Goal: Information Seeking & Learning: Learn about a topic

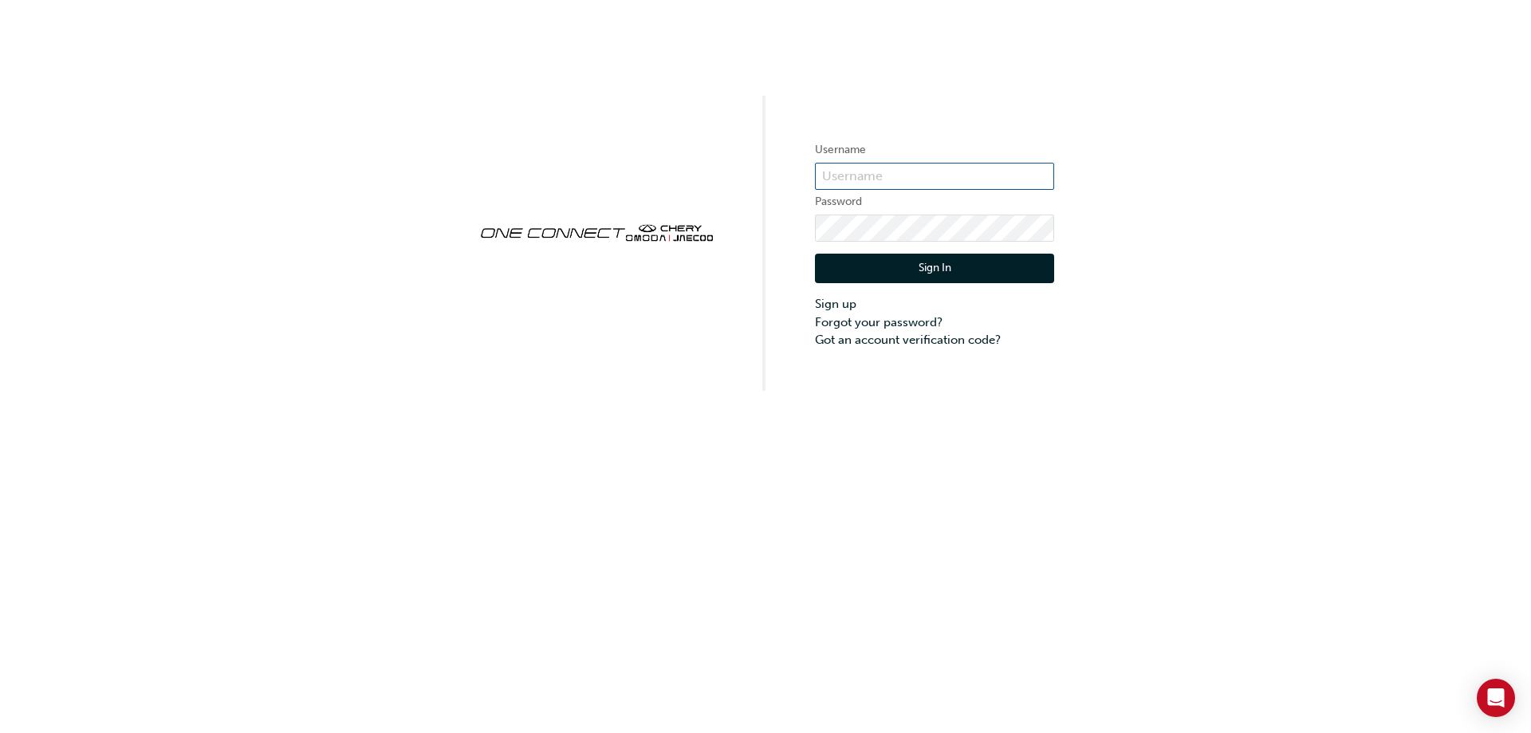
click at [863, 178] on input "text" at bounding box center [934, 176] width 239 height 27
type input "ONE00587"
click button "Sign In" at bounding box center [934, 269] width 239 height 30
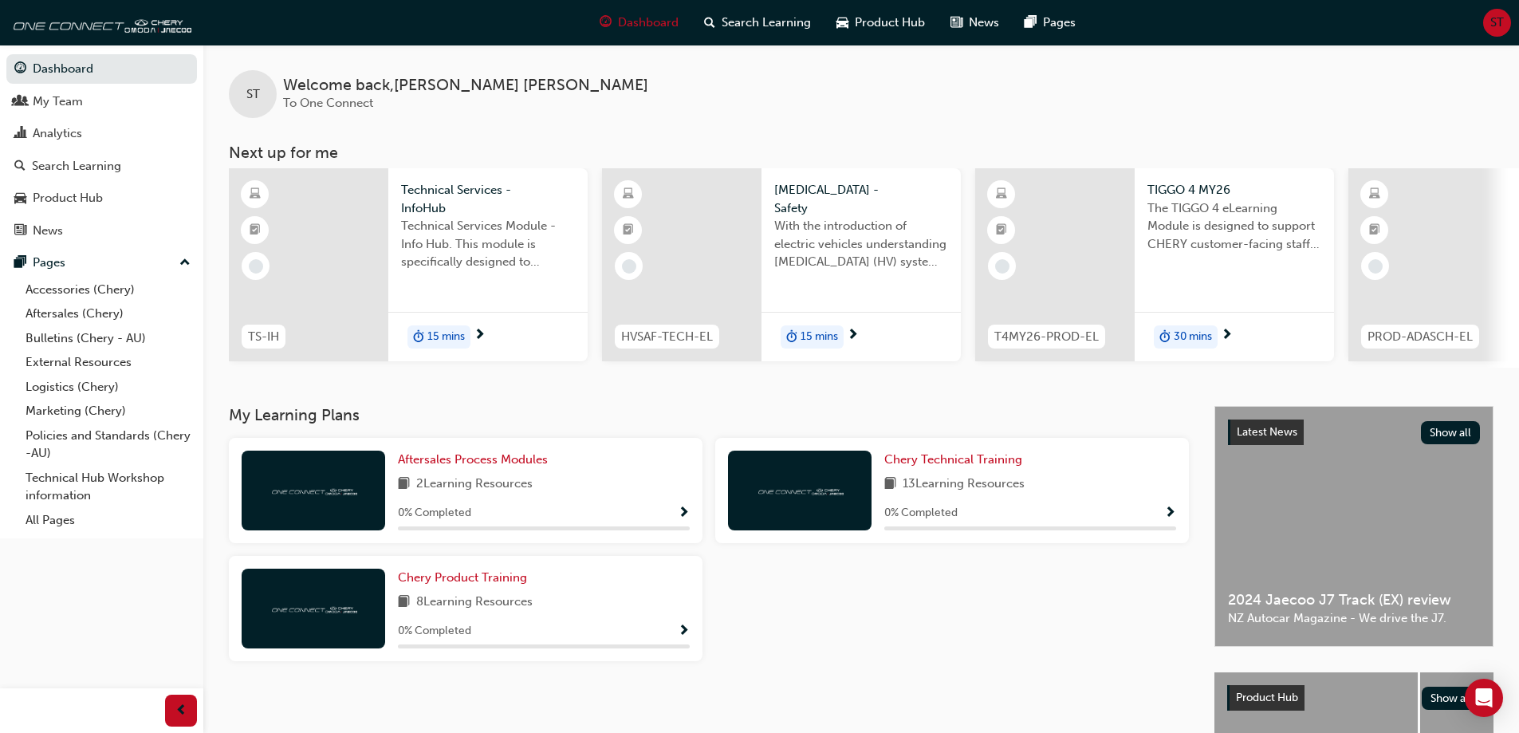
click at [505, 502] on div "Aftersales Process Modules 2 Learning Resources 0 % Completed" at bounding box center [544, 490] width 292 height 80
click at [462, 466] on span "Aftersales Process Modules" at bounding box center [473, 459] width 150 height 14
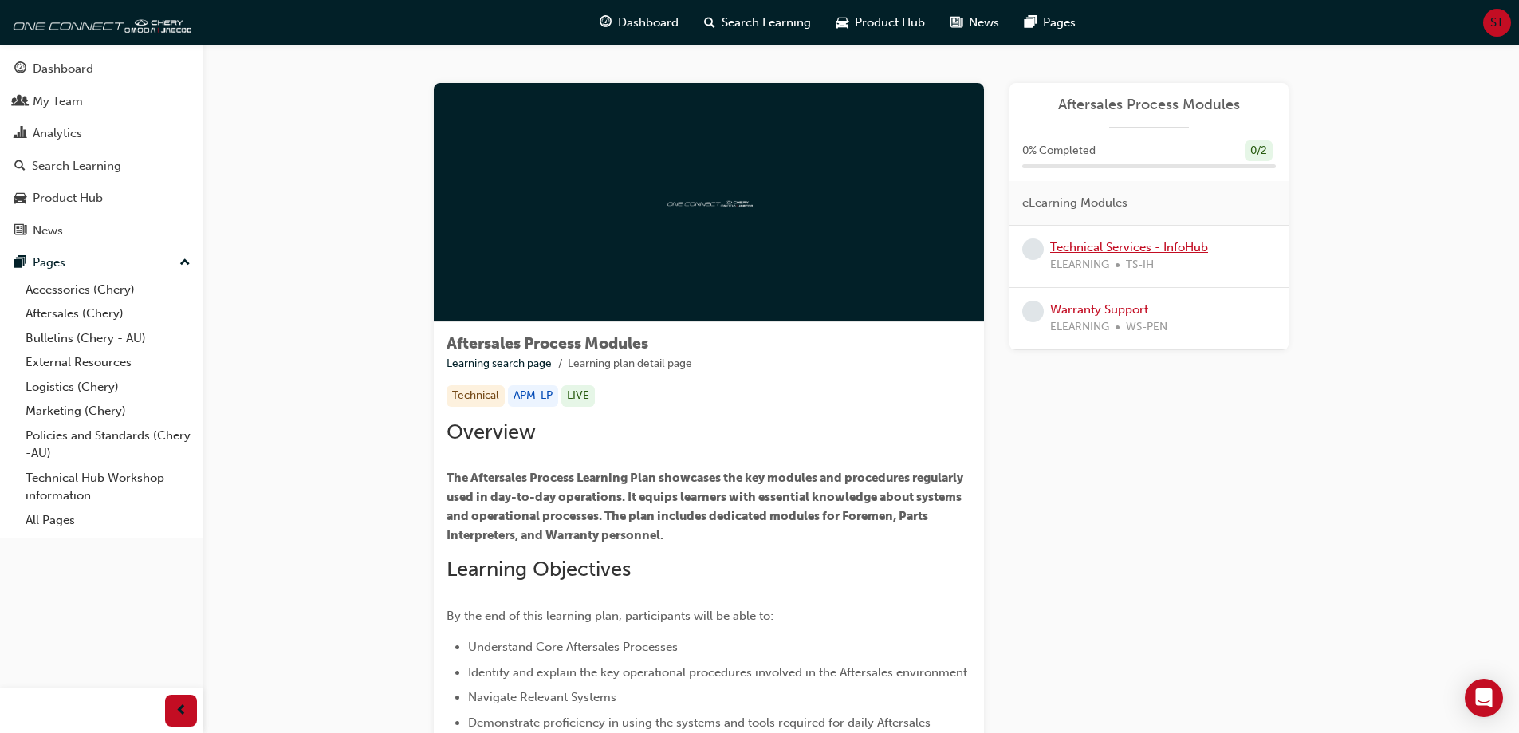
click at [1088, 247] on link "Technical Services - InfoHub" at bounding box center [1129, 247] width 158 height 14
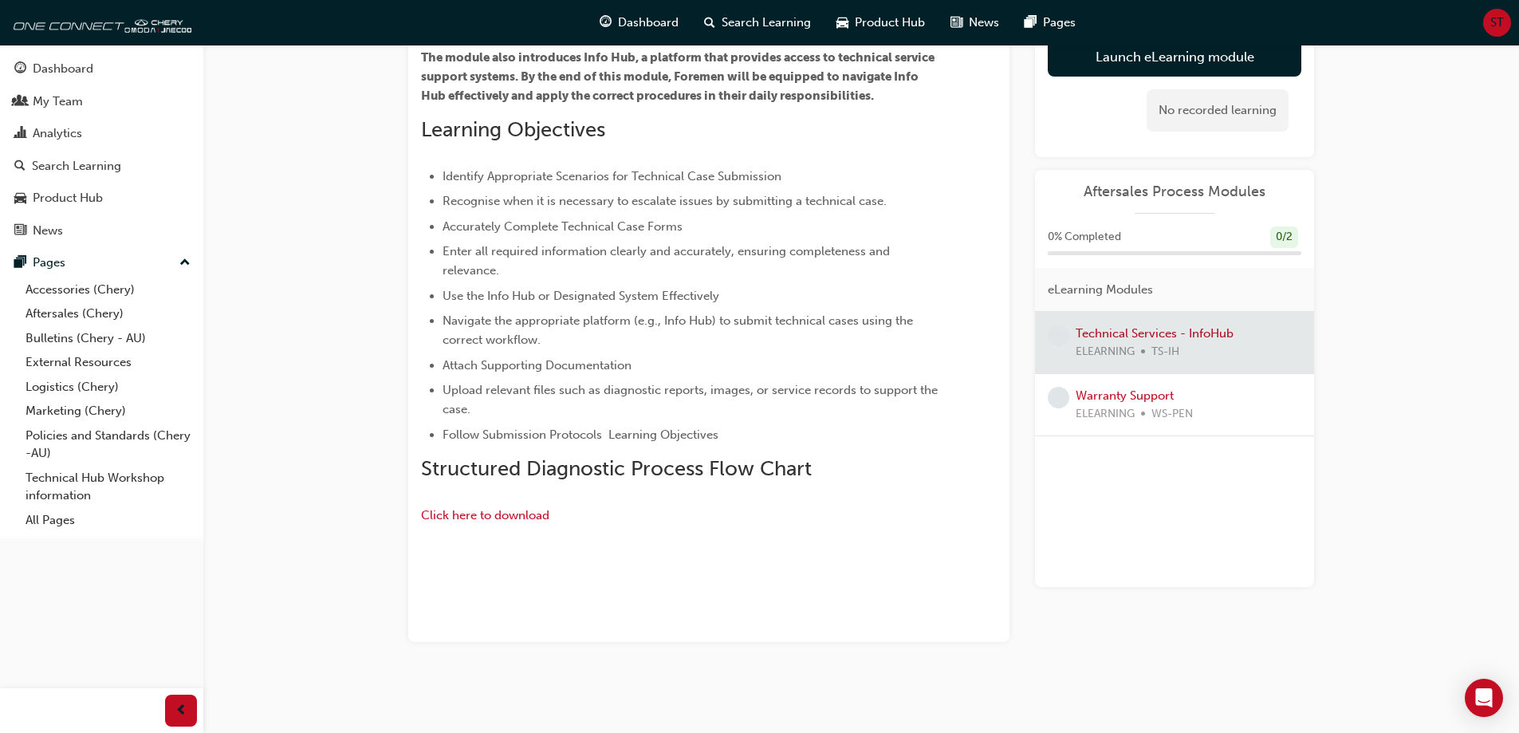
scroll to position [512, 0]
click at [450, 508] on span "Click here to download" at bounding box center [485, 515] width 128 height 14
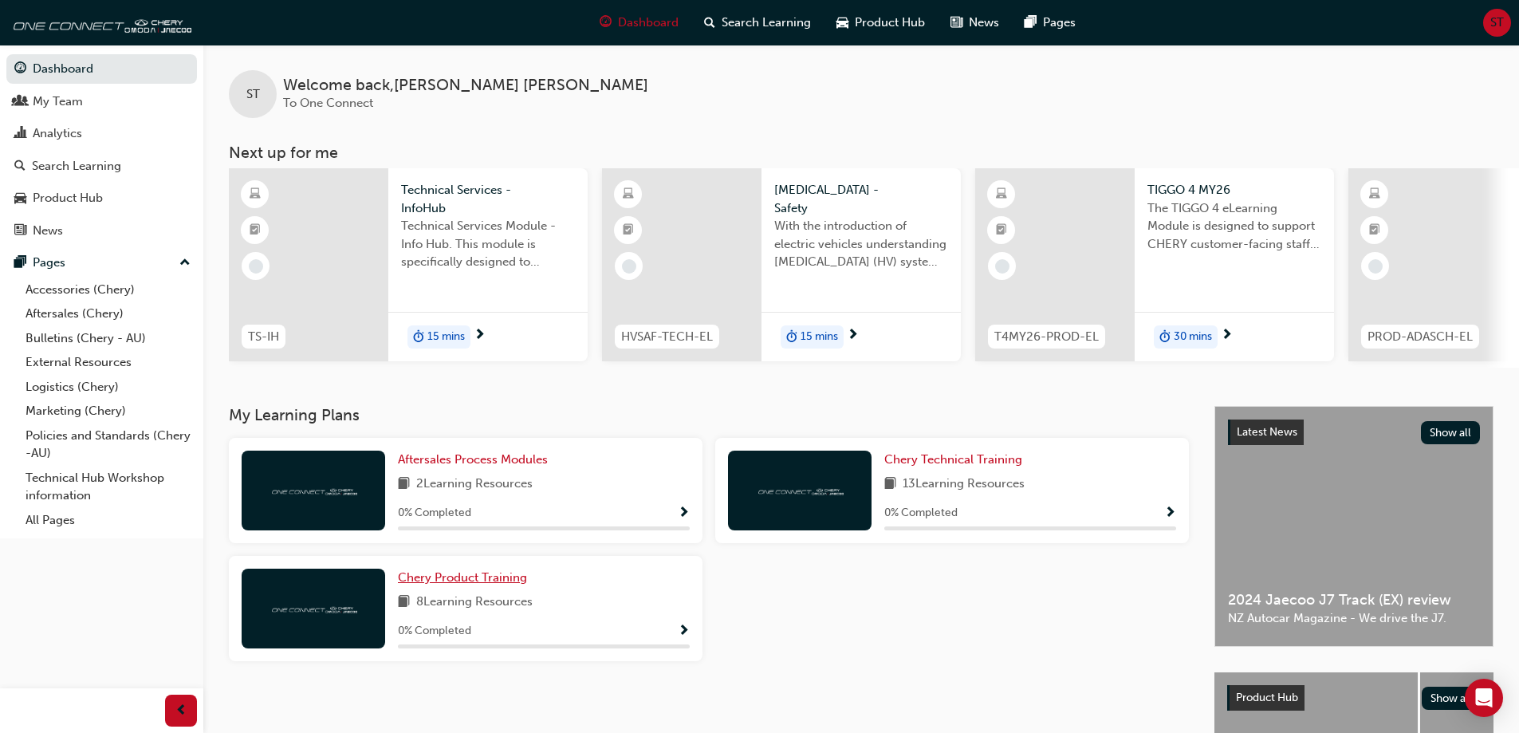
click at [490, 580] on span "Chery Product Training" at bounding box center [462, 577] width 129 height 14
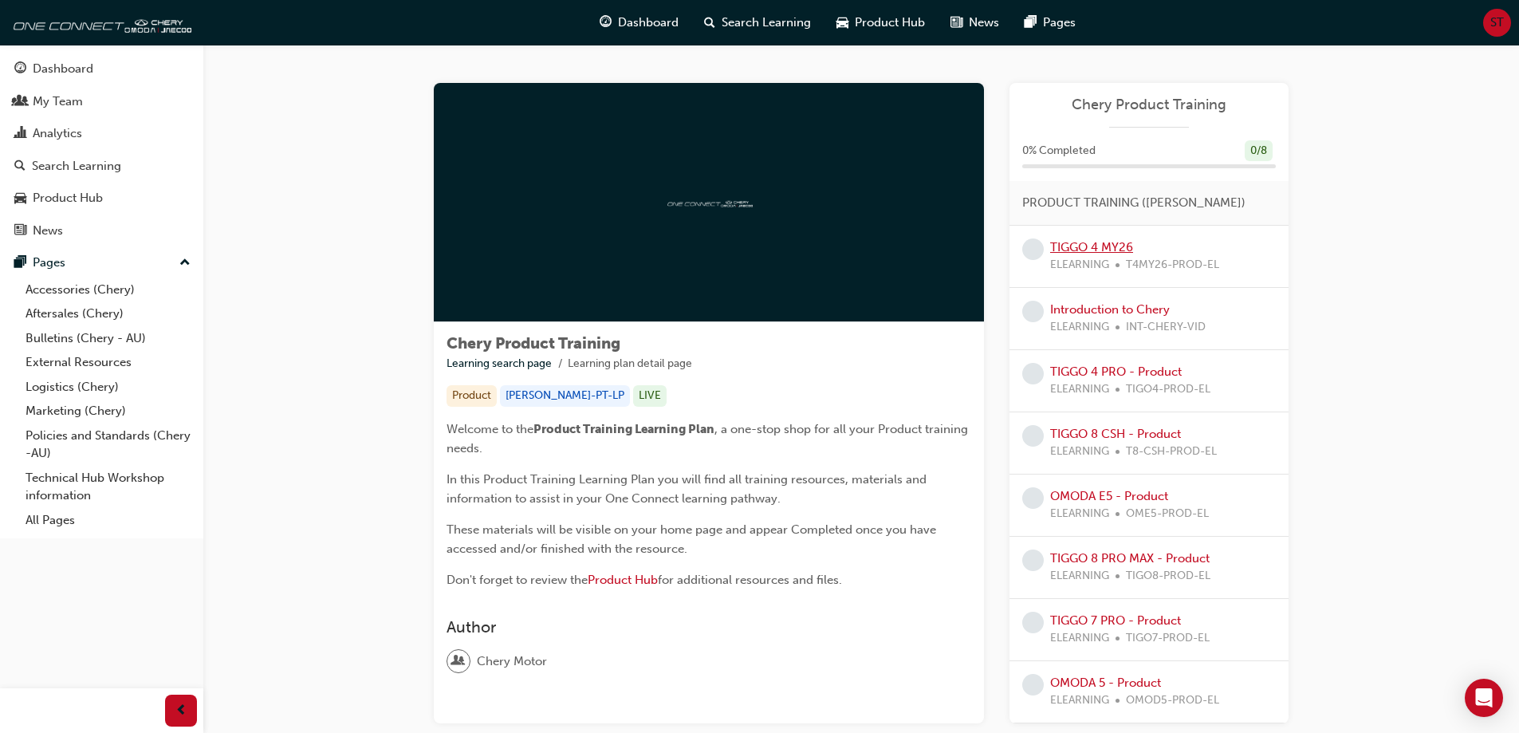
click at [1080, 242] on link "TIGGO 4 MY26" at bounding box center [1091, 247] width 83 height 14
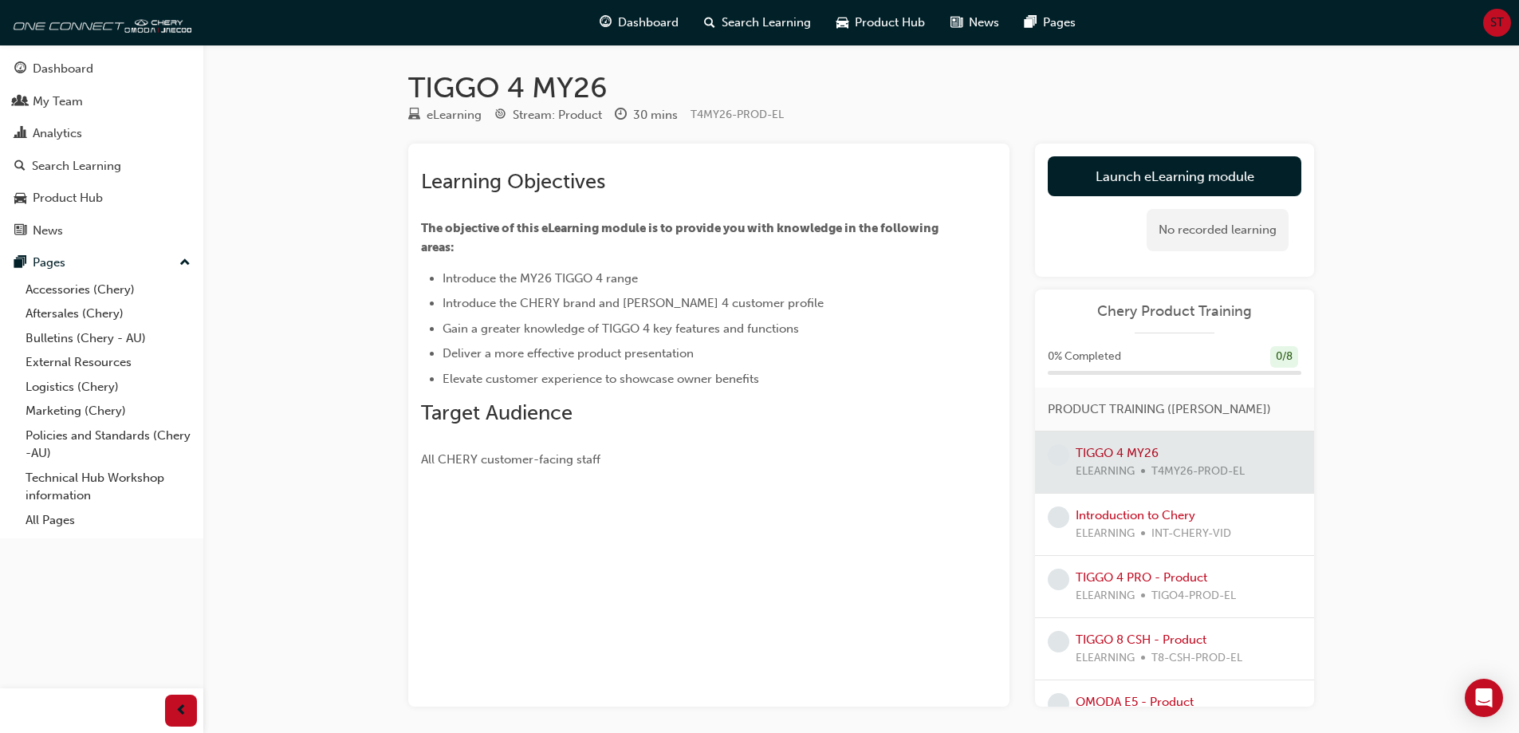
click at [1119, 447] on div at bounding box center [1174, 461] width 279 height 61
click at [1139, 514] on link "Introduction to Chery" at bounding box center [1136, 515] width 120 height 14
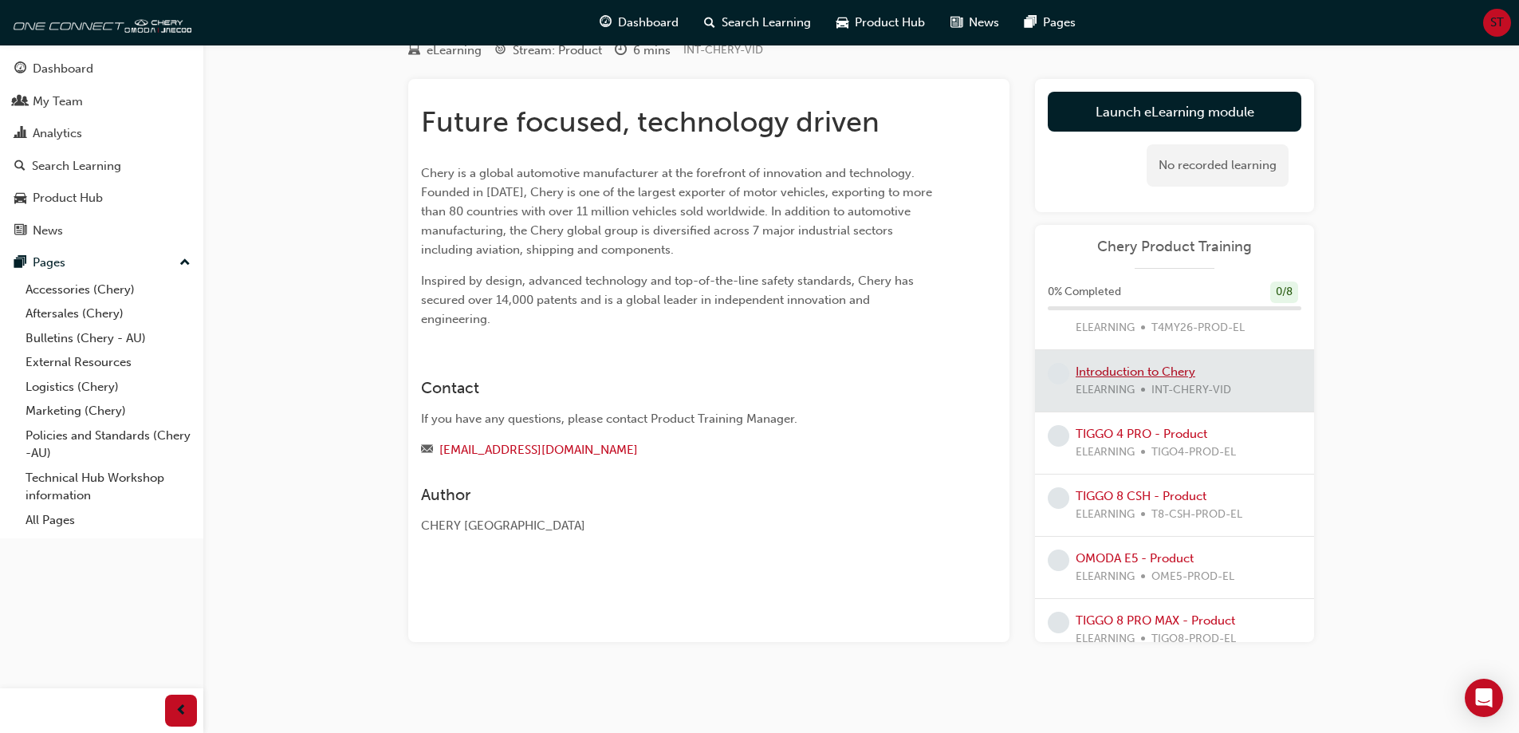
scroll to position [80, 0]
click at [1139, 436] on link "TIGGO 4 PRO - Product" at bounding box center [1142, 433] width 132 height 14
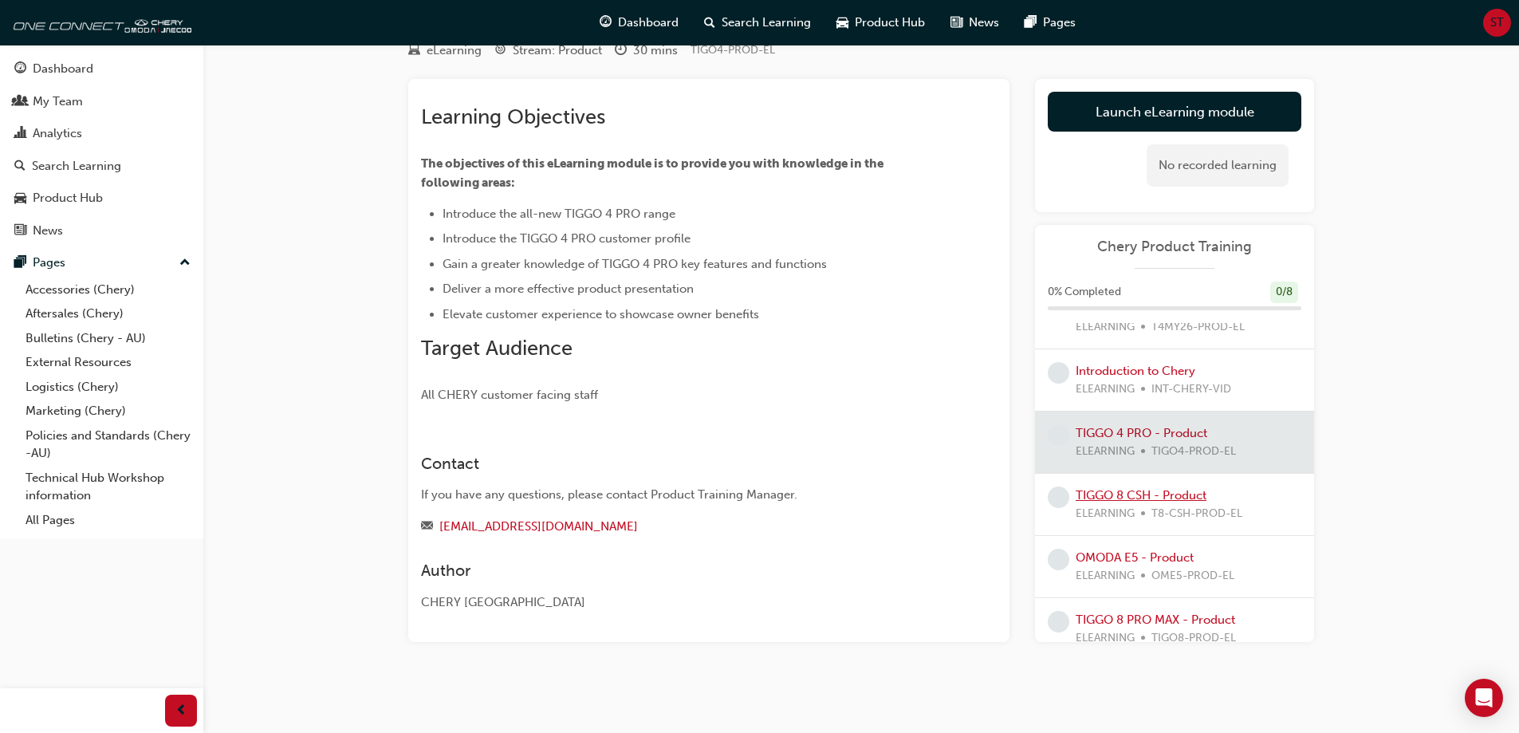
click at [1119, 494] on link "TIGGO 8 CSH - Product" at bounding box center [1141, 495] width 131 height 14
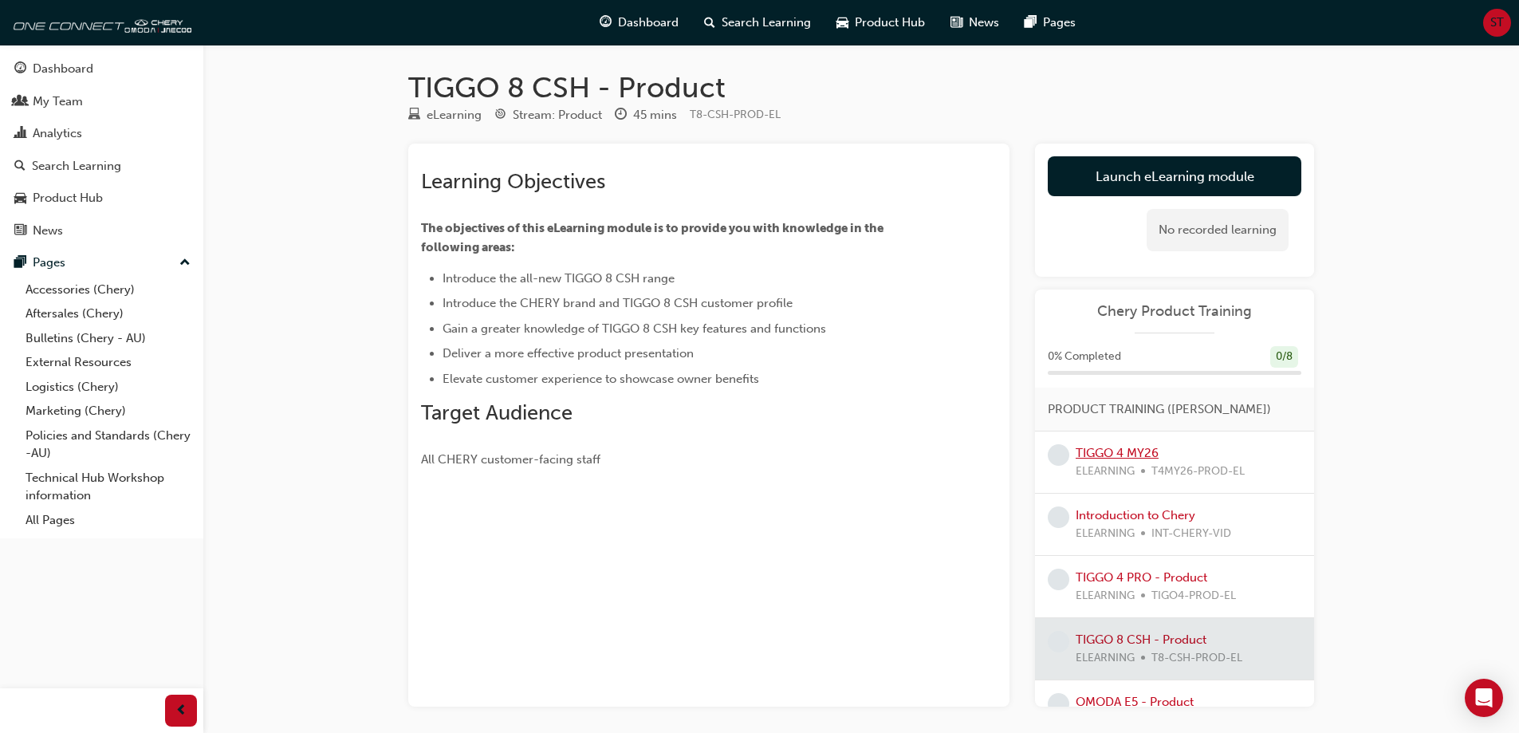
click at [1125, 446] on link "TIGGO 4 MY26" at bounding box center [1117, 453] width 83 height 14
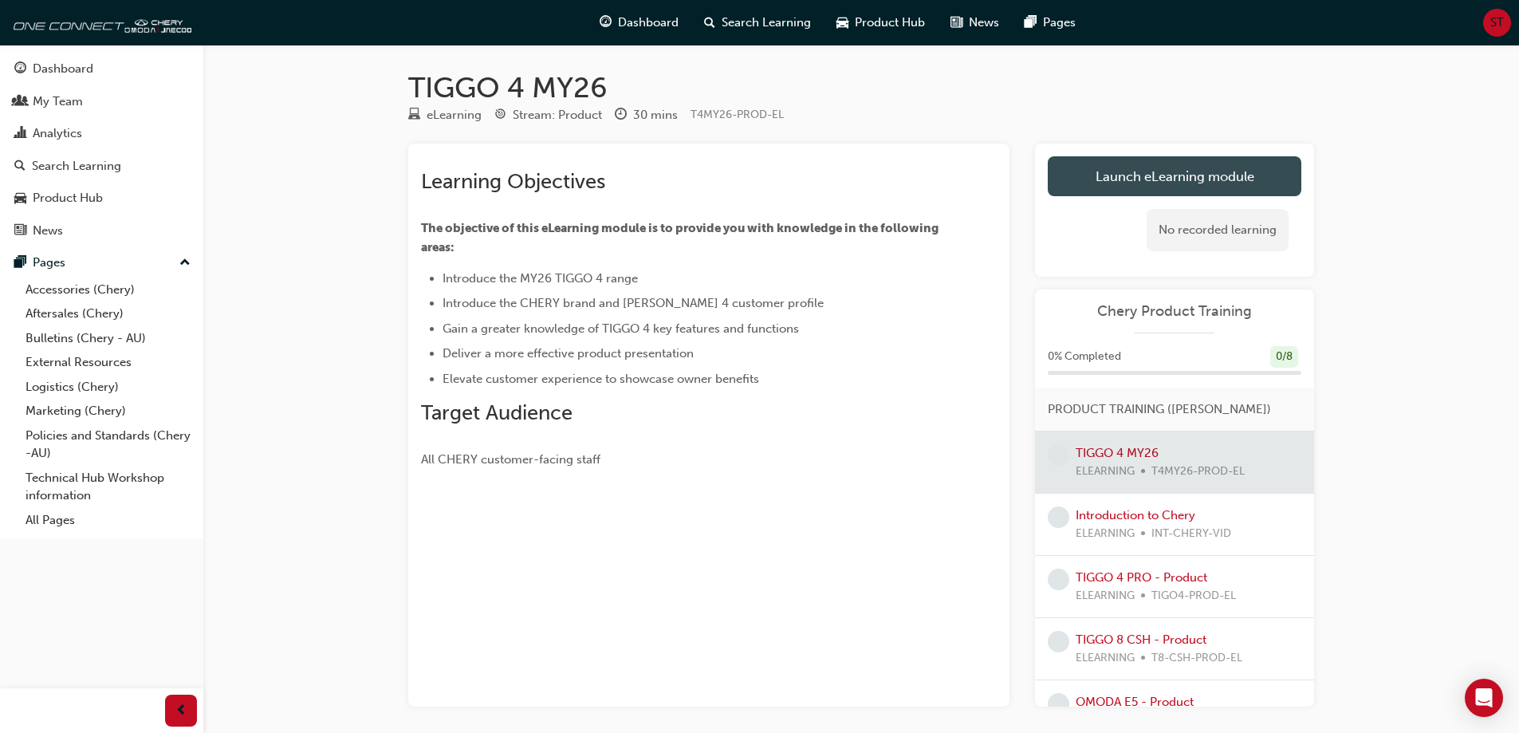
click at [1145, 182] on link "Launch eLearning module" at bounding box center [1175, 176] width 254 height 40
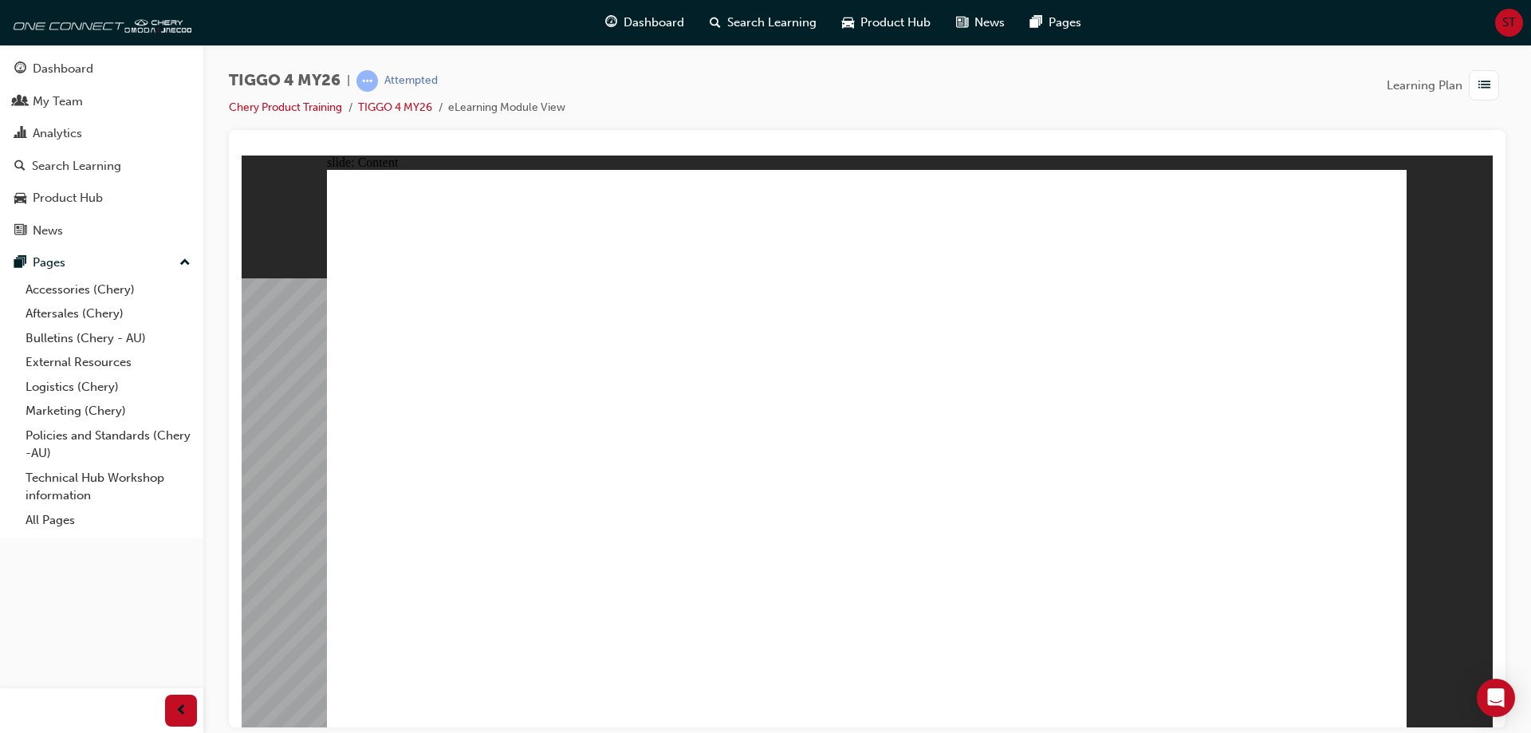
click at [1412, 87] on span "Learning Plan" at bounding box center [1425, 86] width 76 height 18
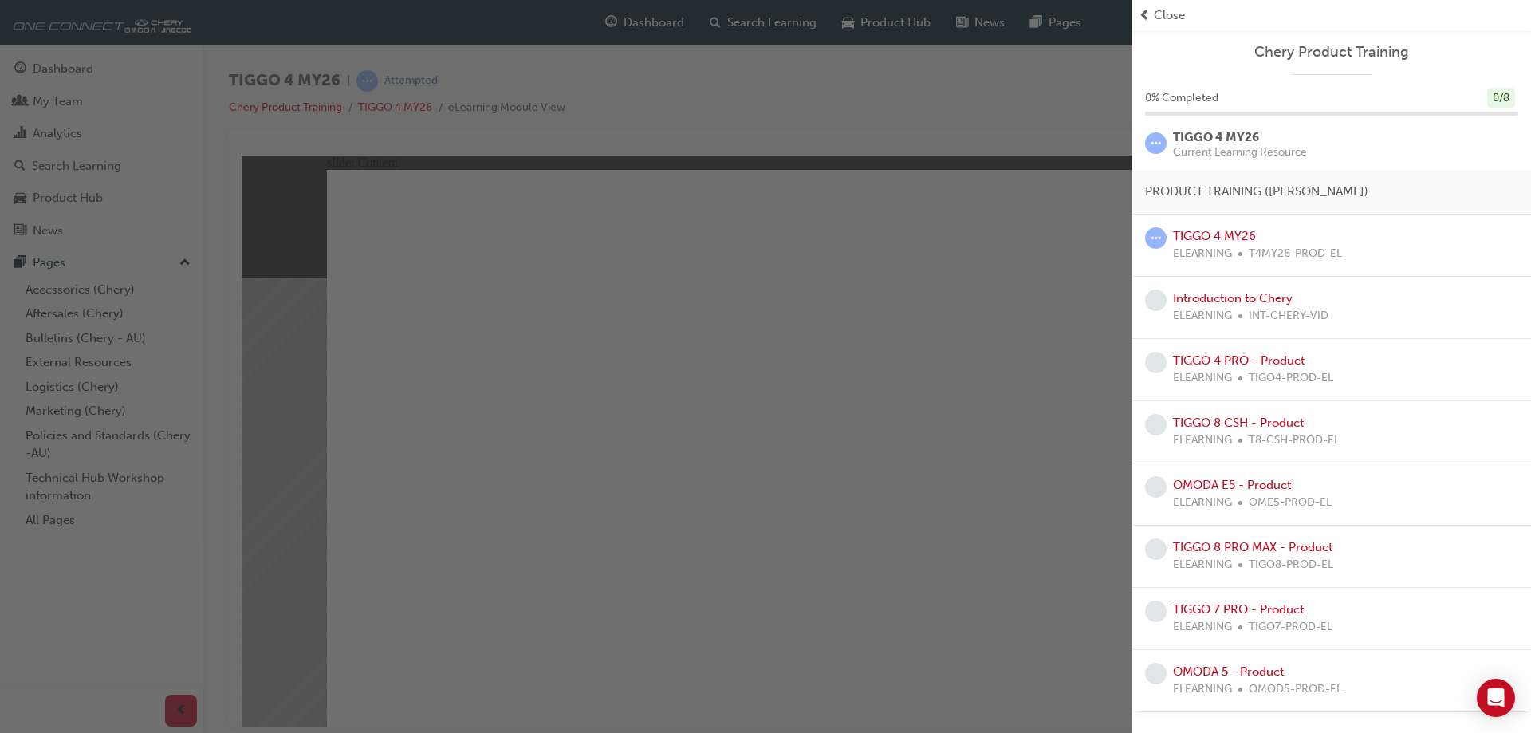
click at [1032, 427] on div "button" at bounding box center [566, 366] width 1132 height 733
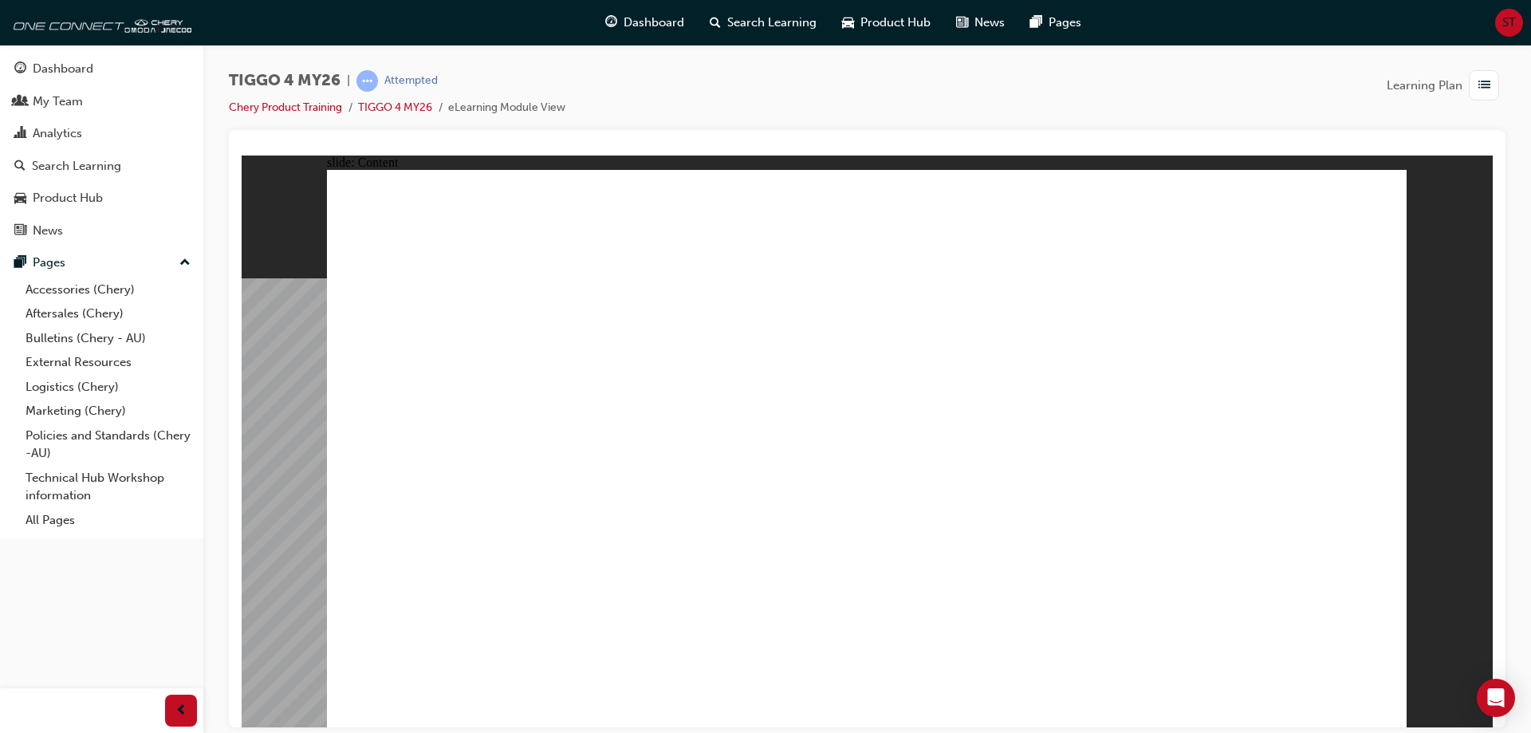
drag, startPoint x: 1387, startPoint y: 696, endPoint x: 1379, endPoint y: 702, distance: 10.4
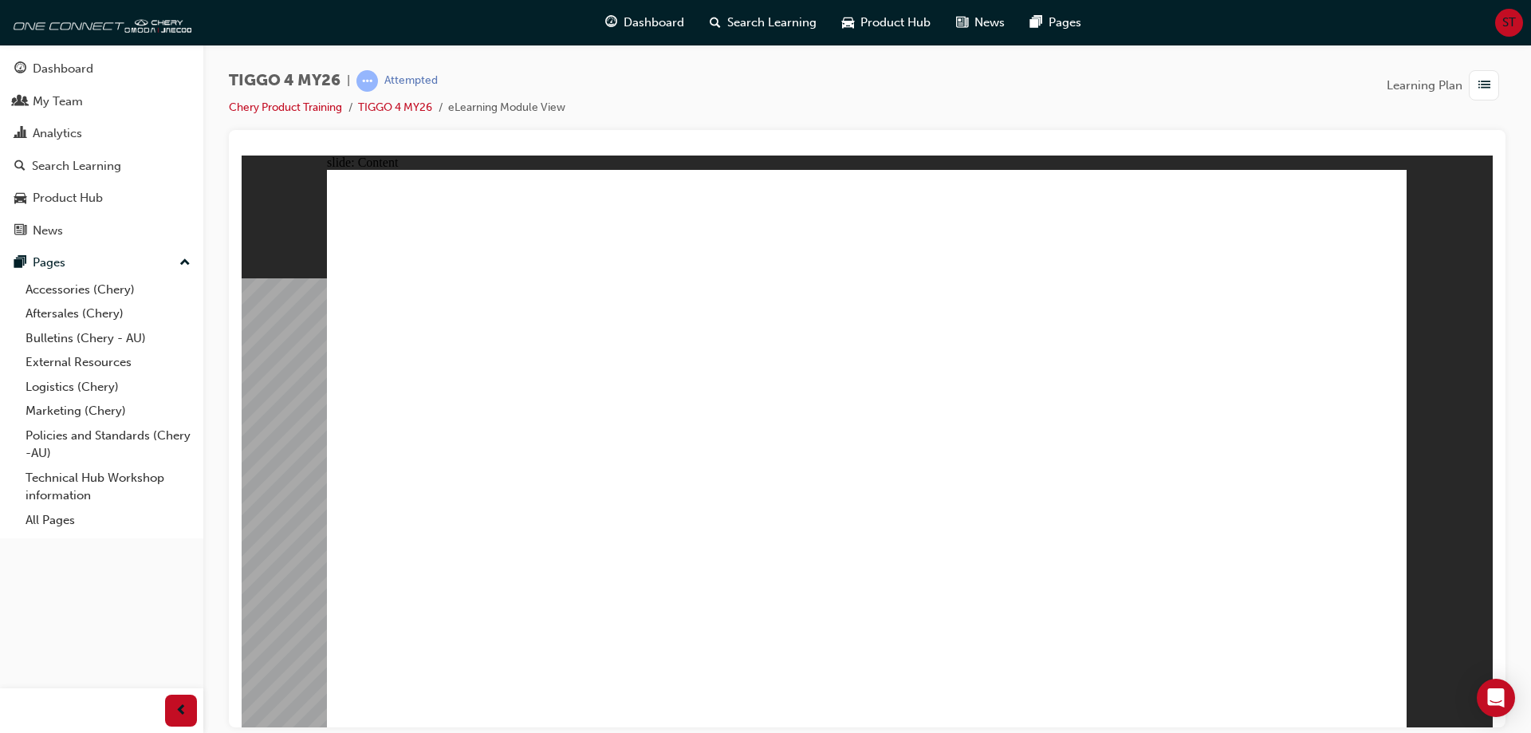
drag, startPoint x: 895, startPoint y: 561, endPoint x: 918, endPoint y: 561, distance: 23.1
drag, startPoint x: 1024, startPoint y: 564, endPoint x: 1094, endPoint y: 495, distance: 98.1
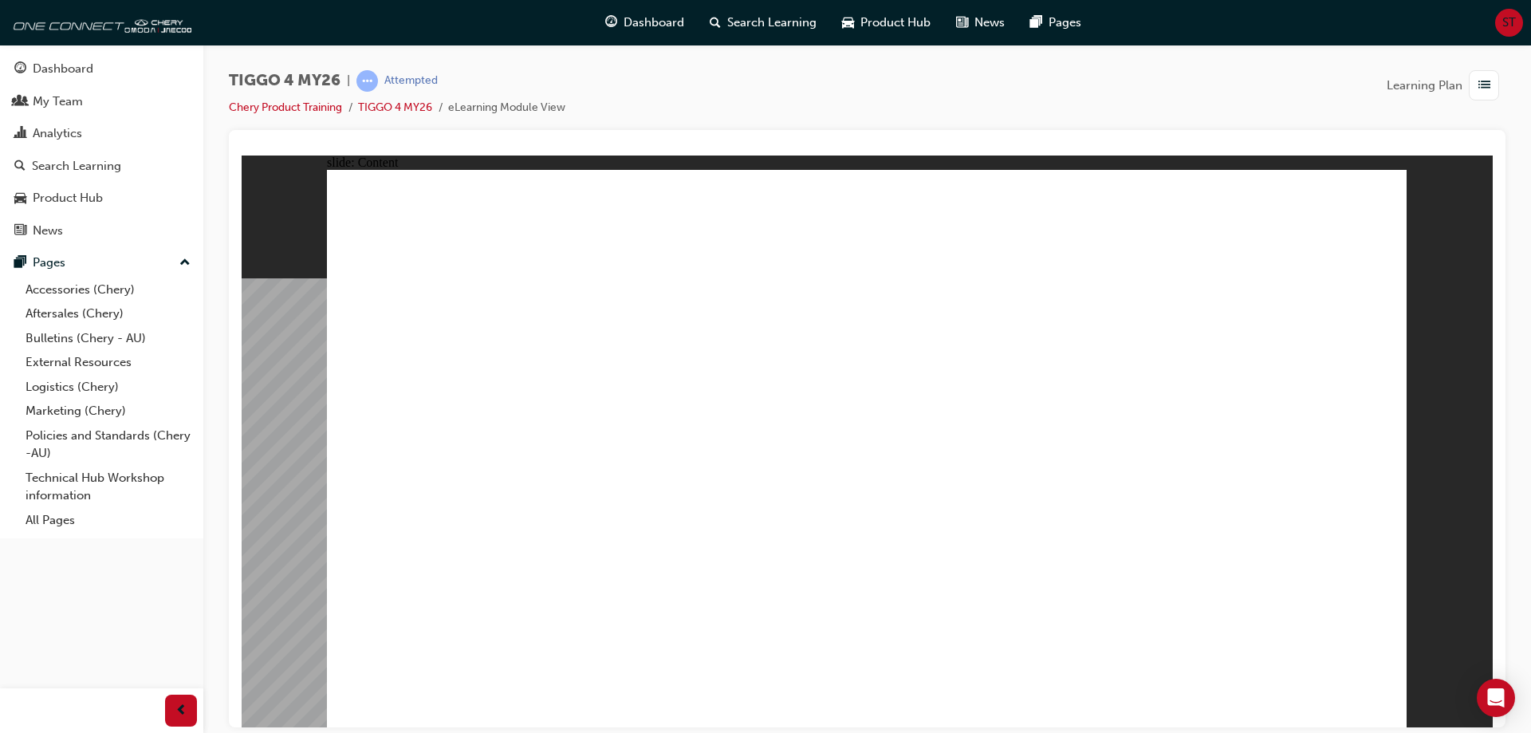
drag, startPoint x: 994, startPoint y: 368, endPoint x: 1019, endPoint y: 387, distance: 31.8
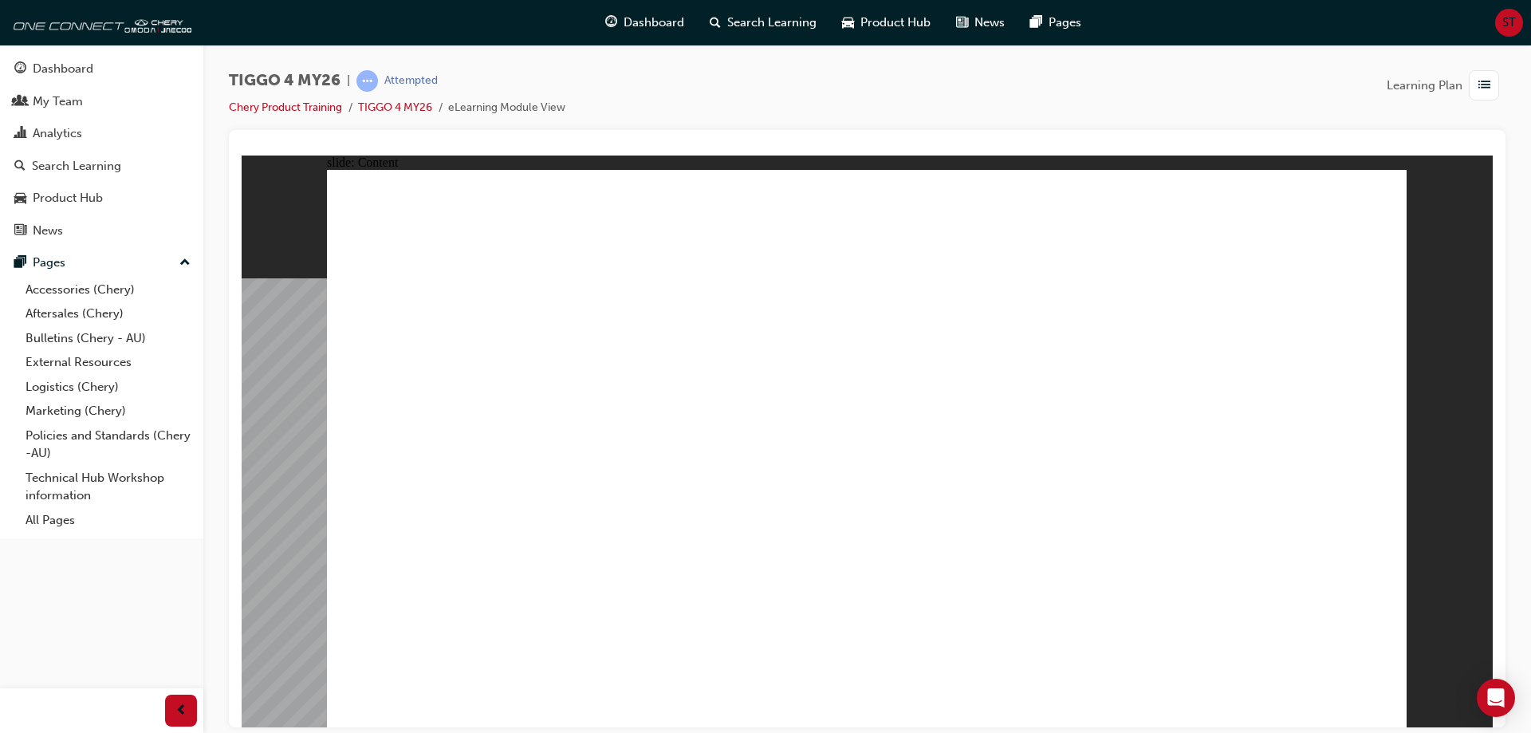
drag, startPoint x: 850, startPoint y: 372, endPoint x: 1106, endPoint y: 423, distance: 261.1
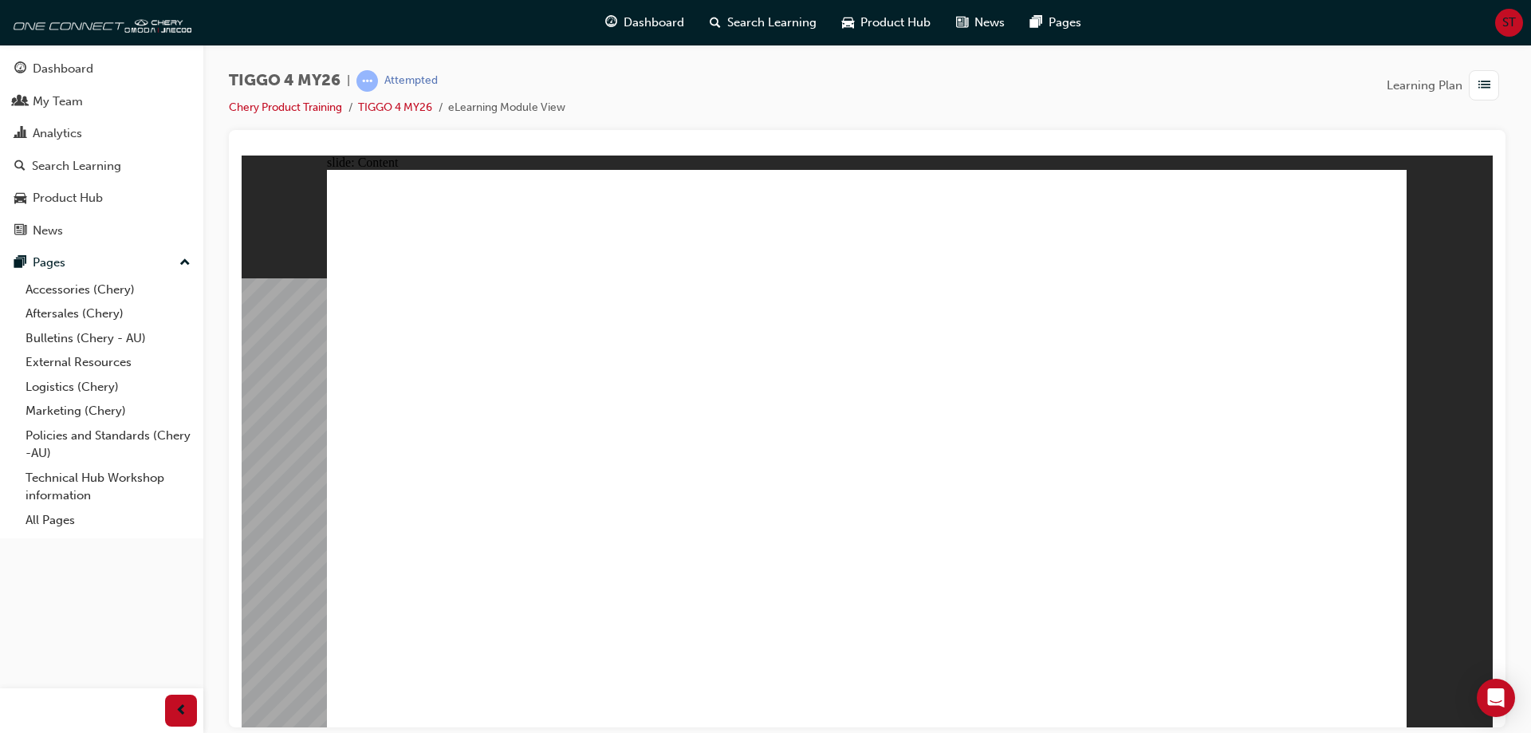
drag, startPoint x: 1367, startPoint y: 688, endPoint x: 1373, endPoint y: 700, distance: 13.2
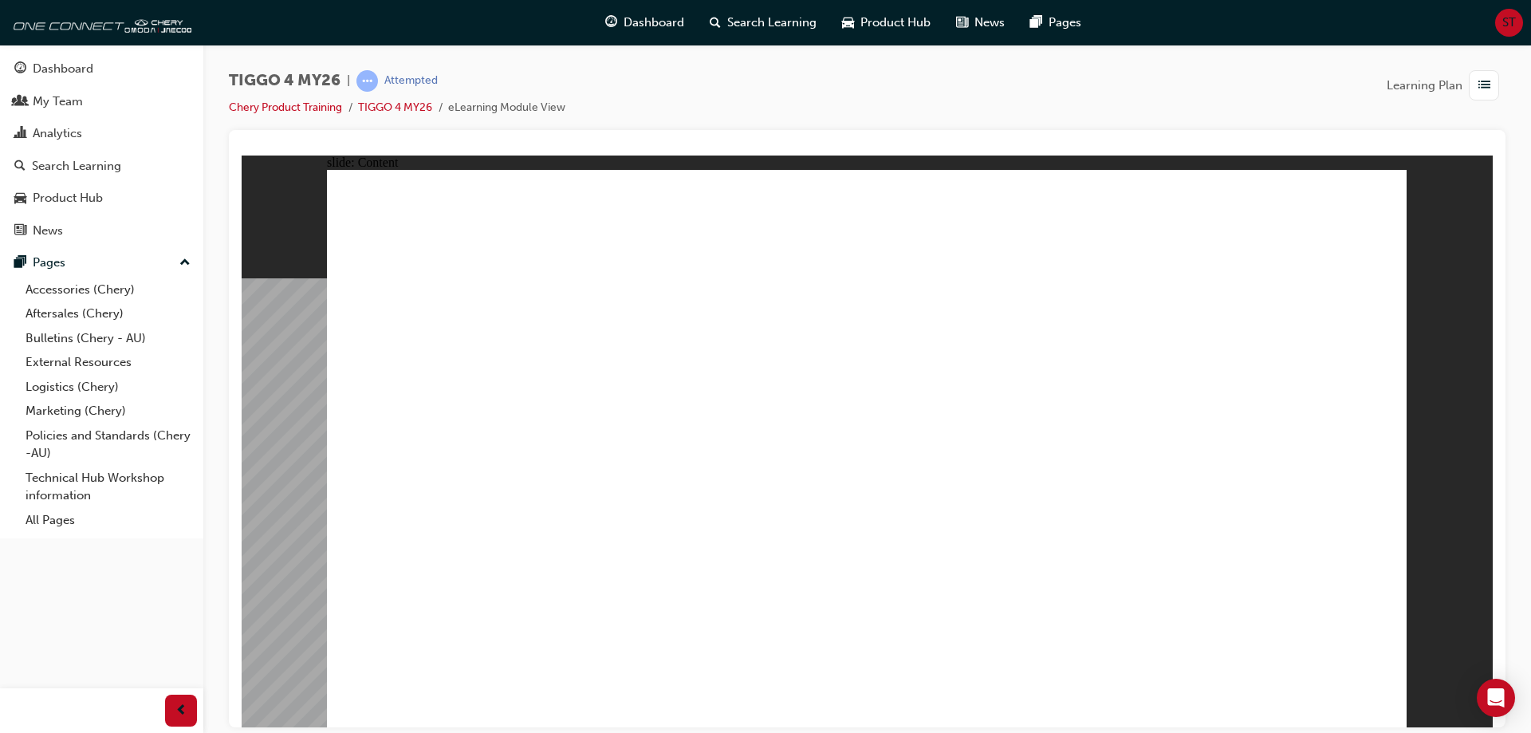
drag, startPoint x: 611, startPoint y: 431, endPoint x: 1035, endPoint y: 451, distance: 424.6
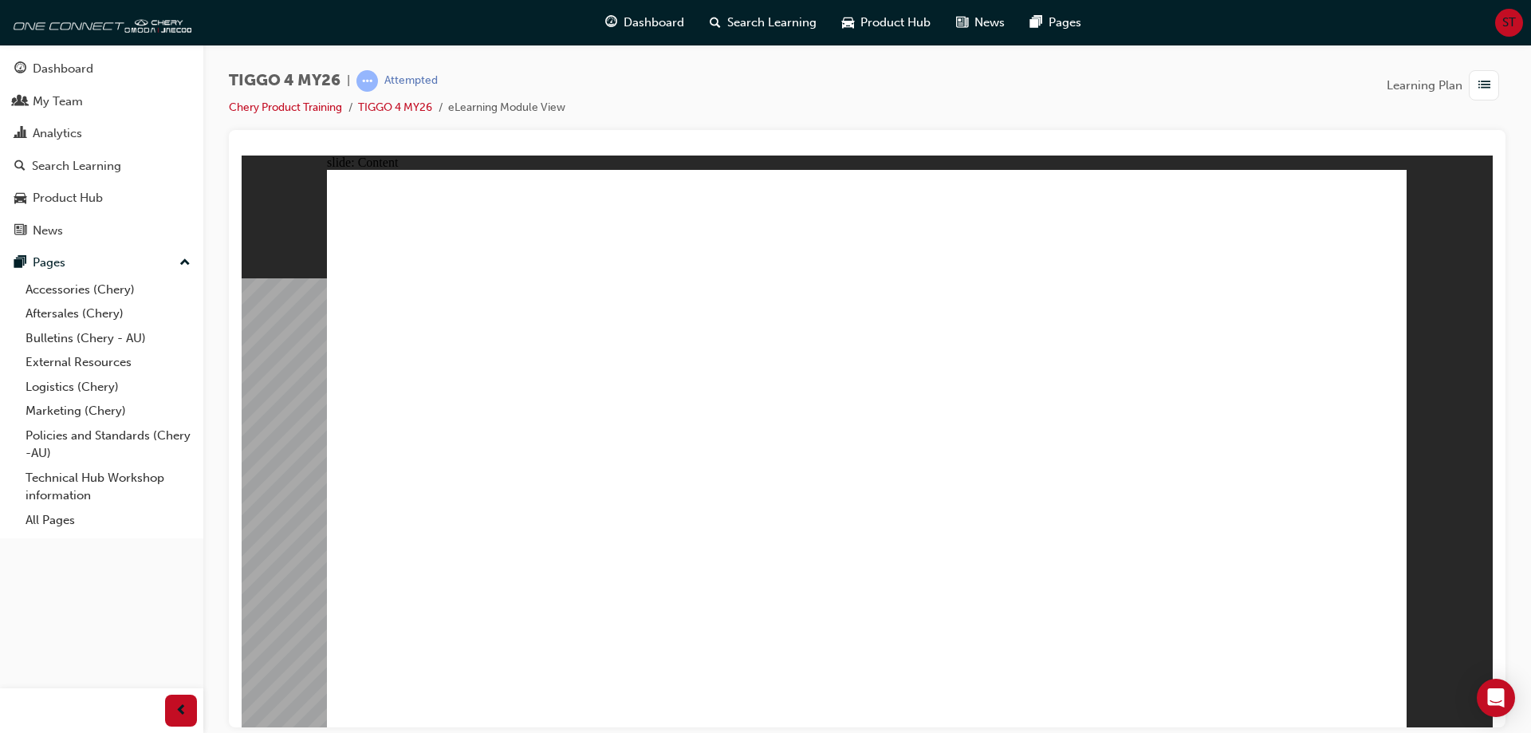
drag, startPoint x: 879, startPoint y: 251, endPoint x: 1264, endPoint y: 690, distance: 583.7
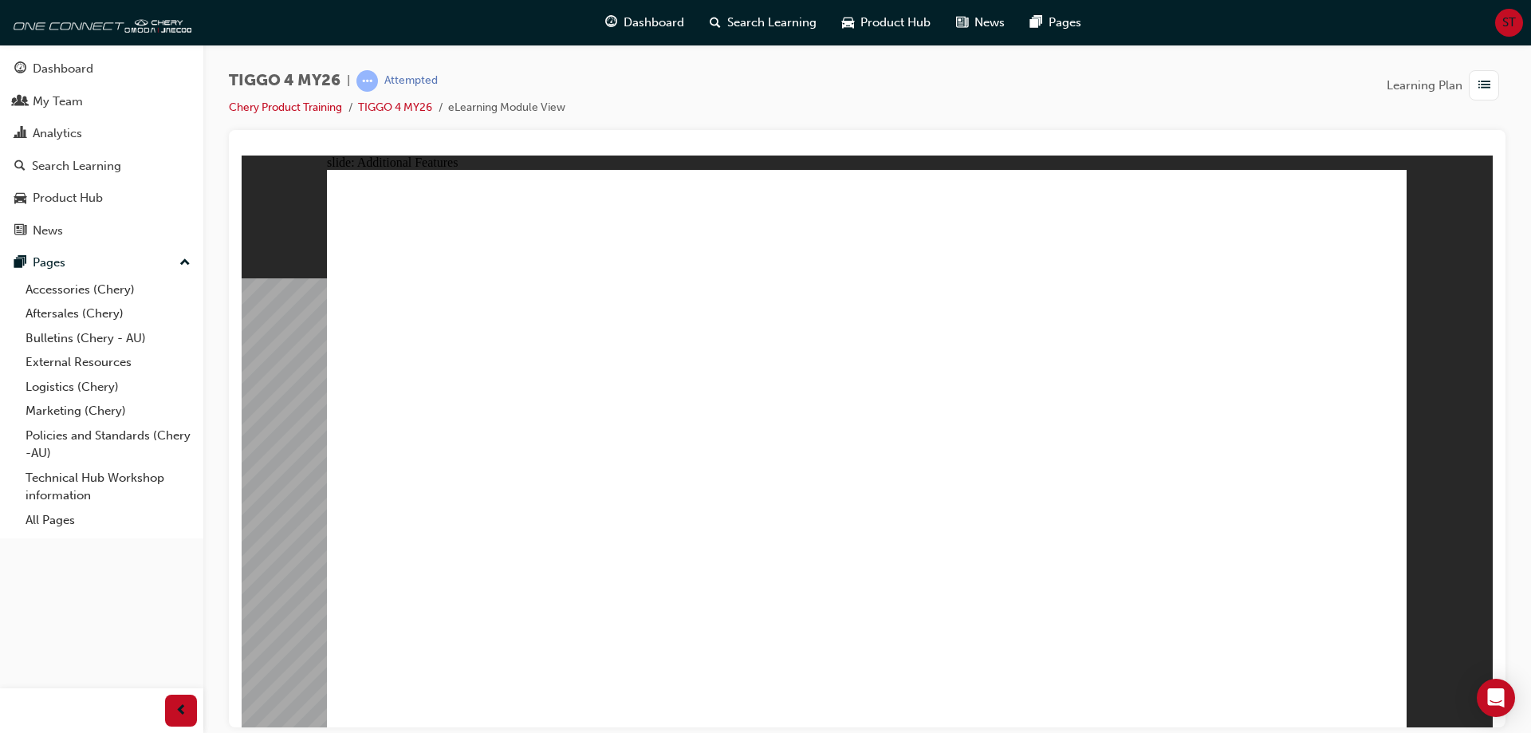
drag, startPoint x: 1194, startPoint y: 569, endPoint x: 1090, endPoint y: 321, distance: 269.5
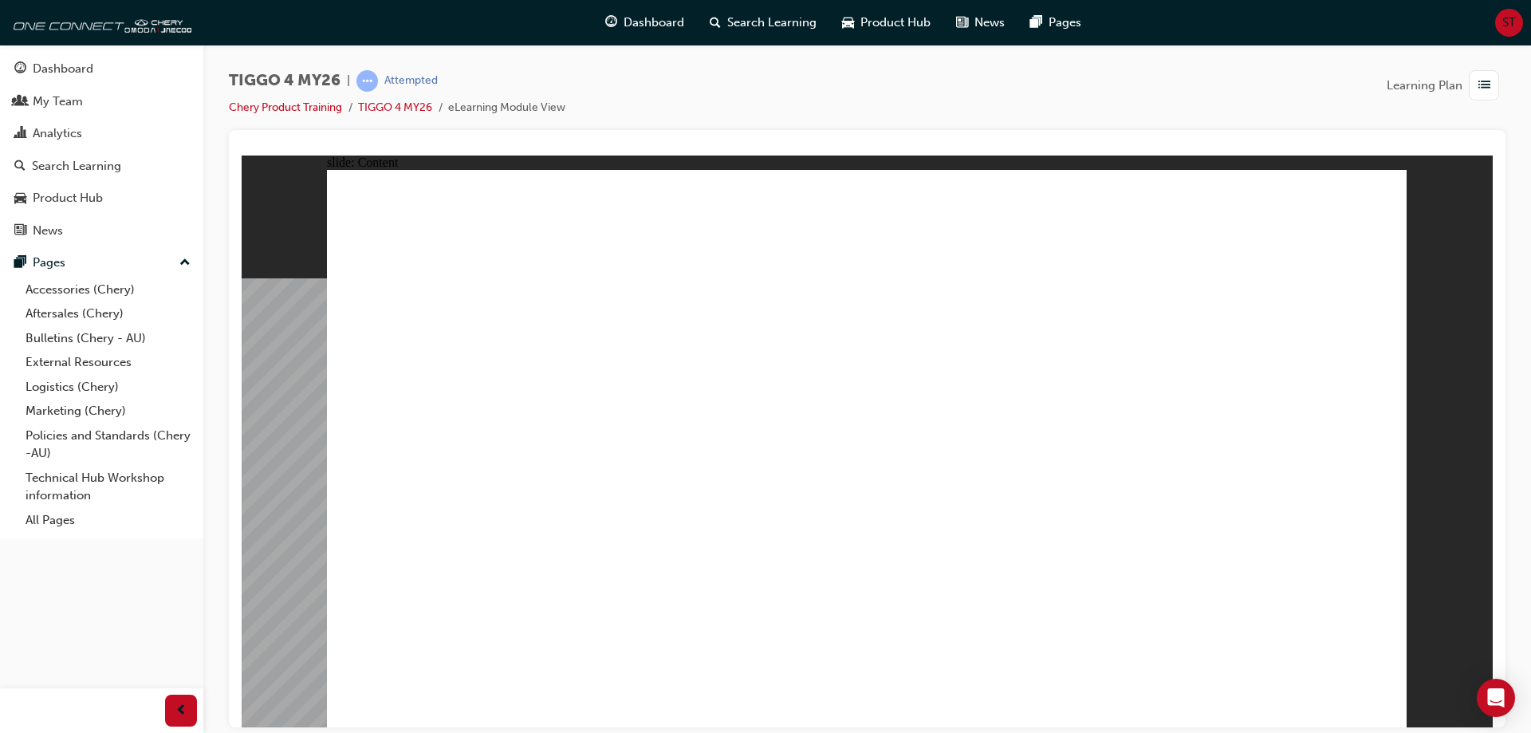
drag, startPoint x: 750, startPoint y: 431, endPoint x: 1189, endPoint y: 380, distance: 441.5
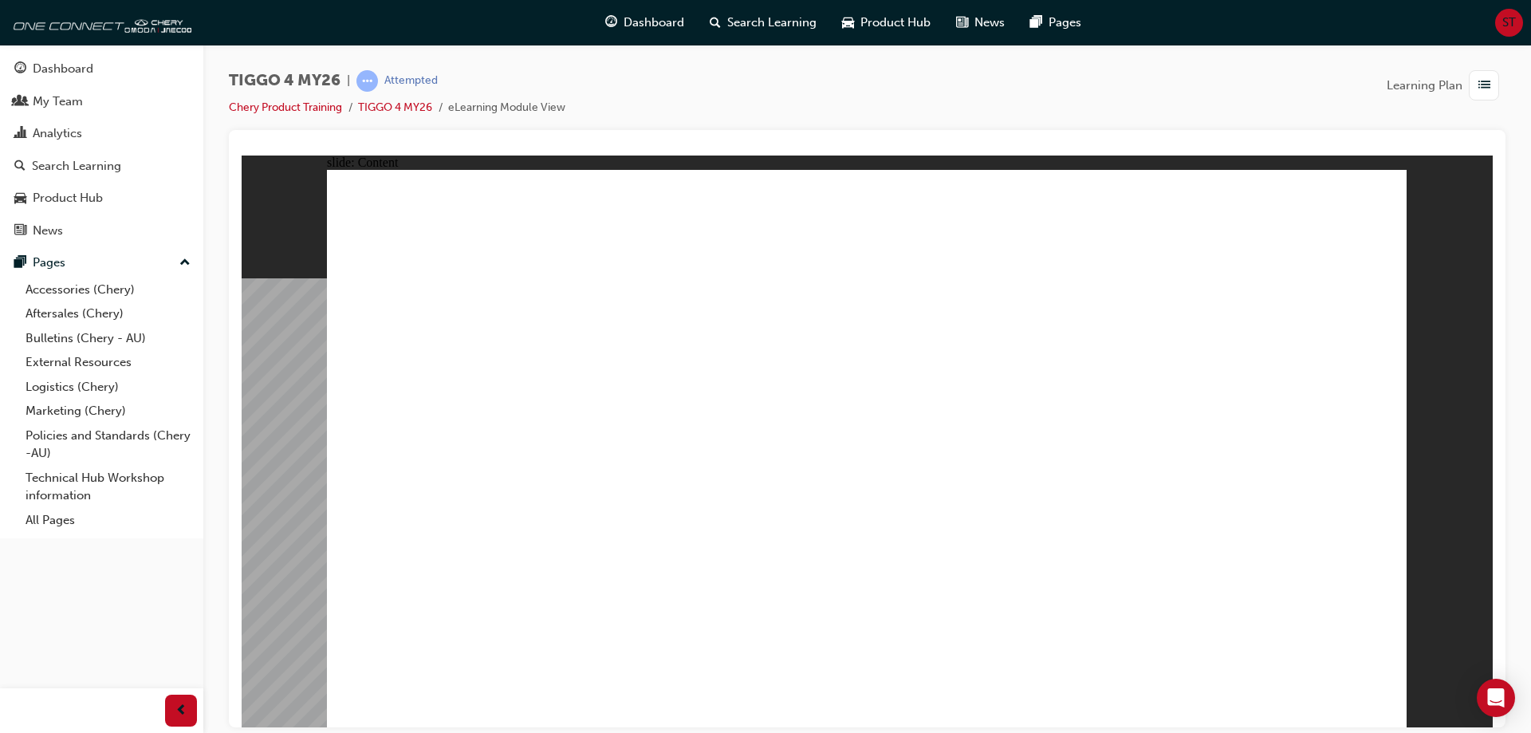
drag, startPoint x: 746, startPoint y: 432, endPoint x: 1095, endPoint y: 517, distance: 358.7
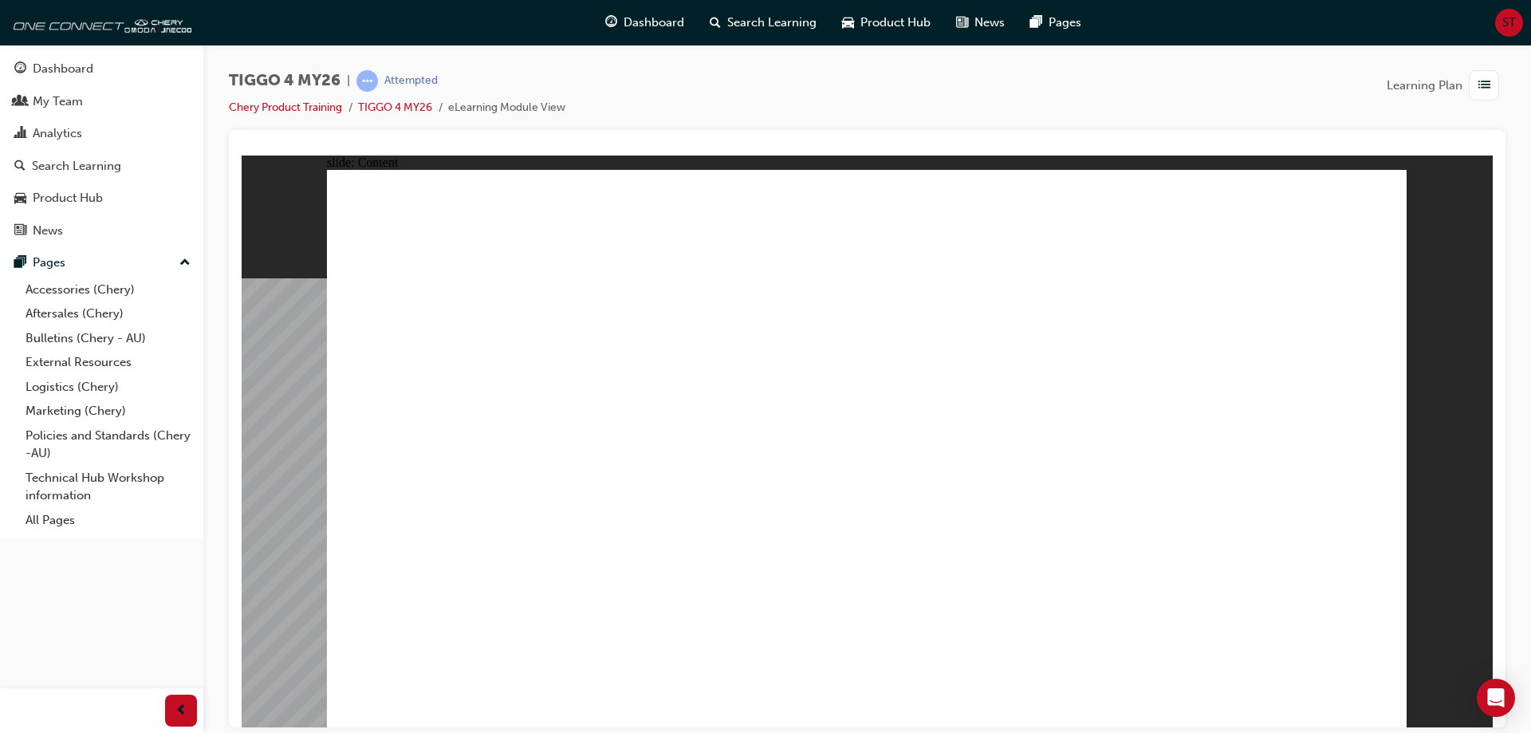
drag, startPoint x: 755, startPoint y: 576, endPoint x: 1004, endPoint y: 368, distance: 323.8
drag, startPoint x: 1089, startPoint y: 550, endPoint x: 957, endPoint y: 521, distance: 135.6
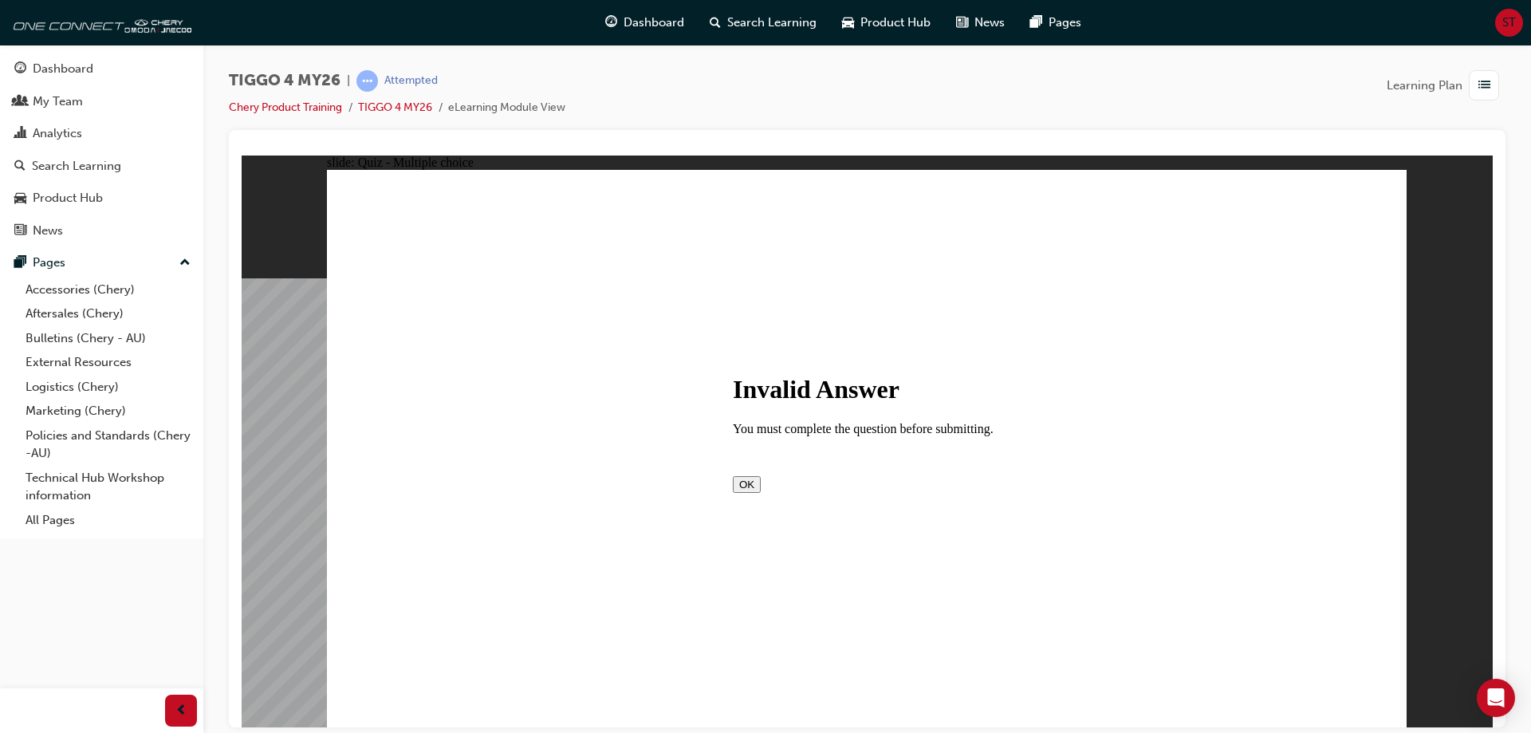
click at [761, 492] on button "OK" at bounding box center [747, 483] width 28 height 17
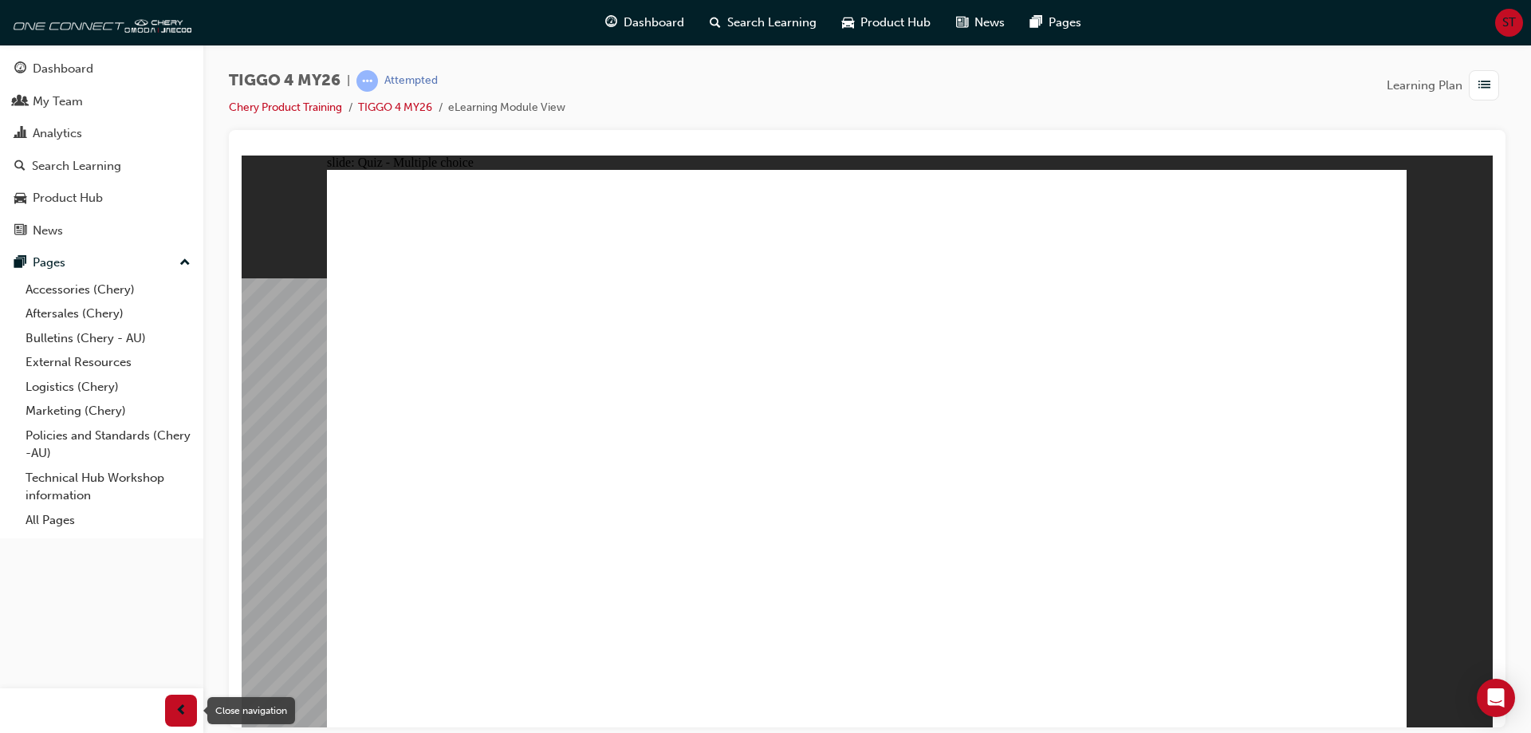
drag, startPoint x: 189, startPoint y: 715, endPoint x: 232, endPoint y: 516, distance: 203.9
click at [189, 715] on div "button" at bounding box center [181, 710] width 32 height 32
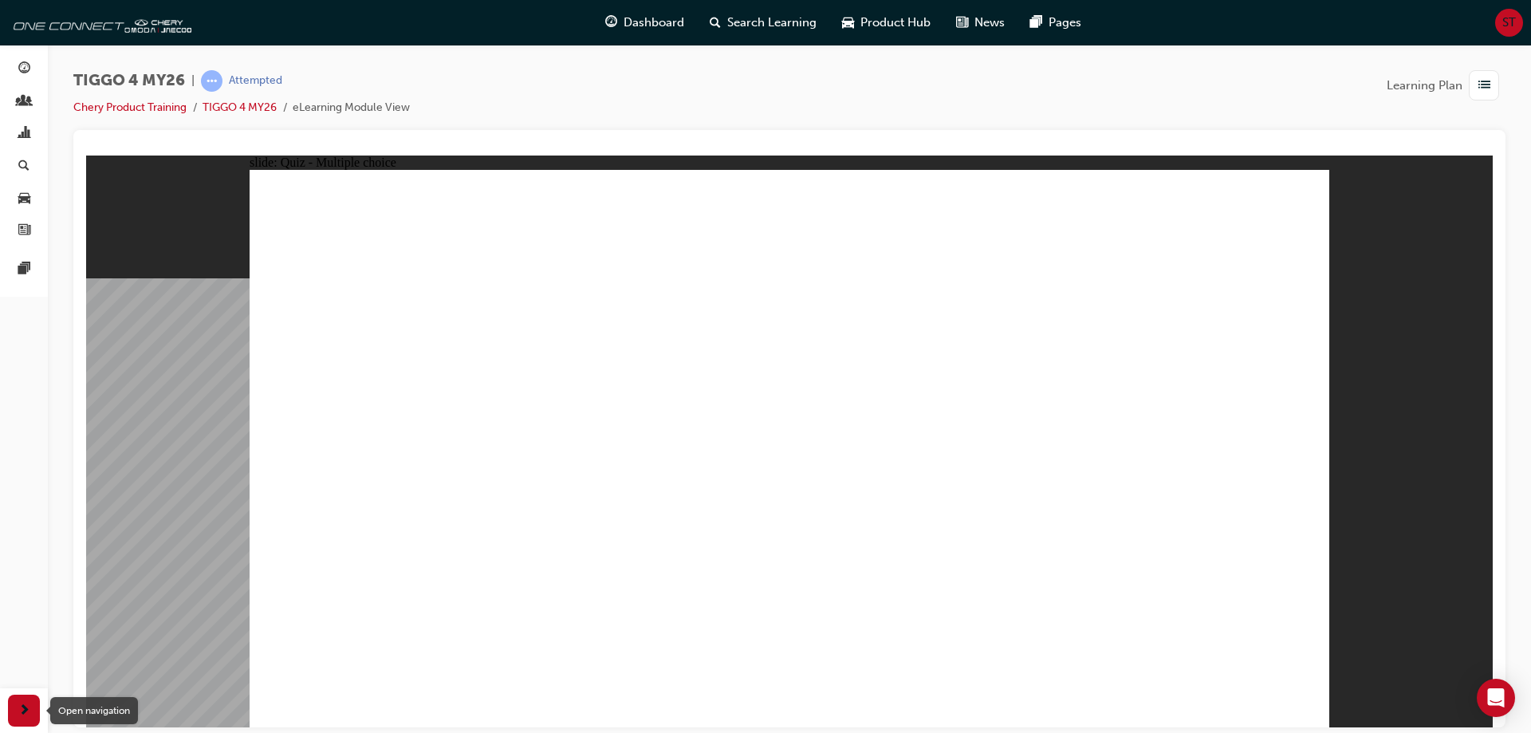
click at [30, 701] on span "next-icon" at bounding box center [24, 711] width 12 height 20
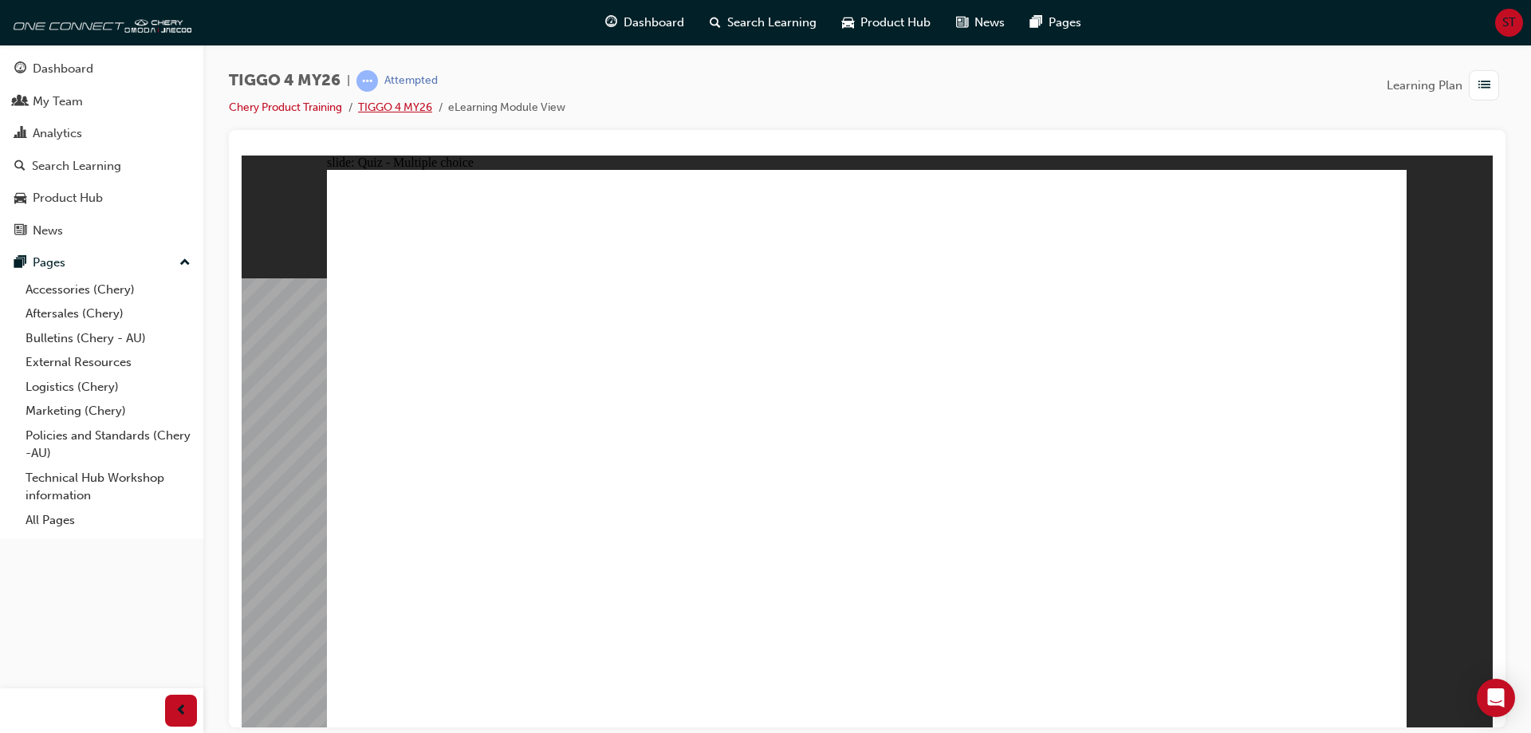
click at [392, 112] on link "TIGGO 4 MY26" at bounding box center [395, 107] width 74 height 14
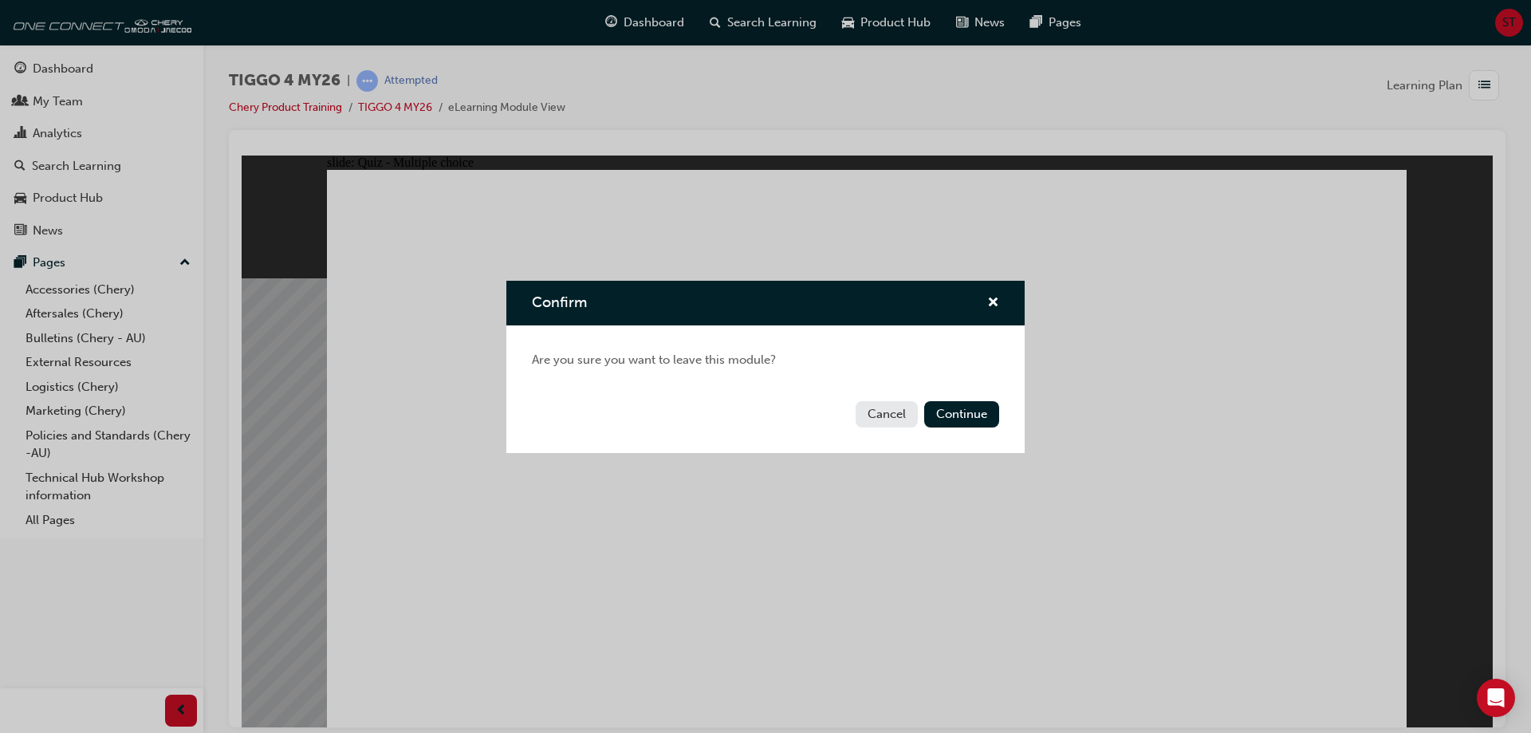
click at [905, 420] on button "Cancel" at bounding box center [887, 414] width 62 height 26
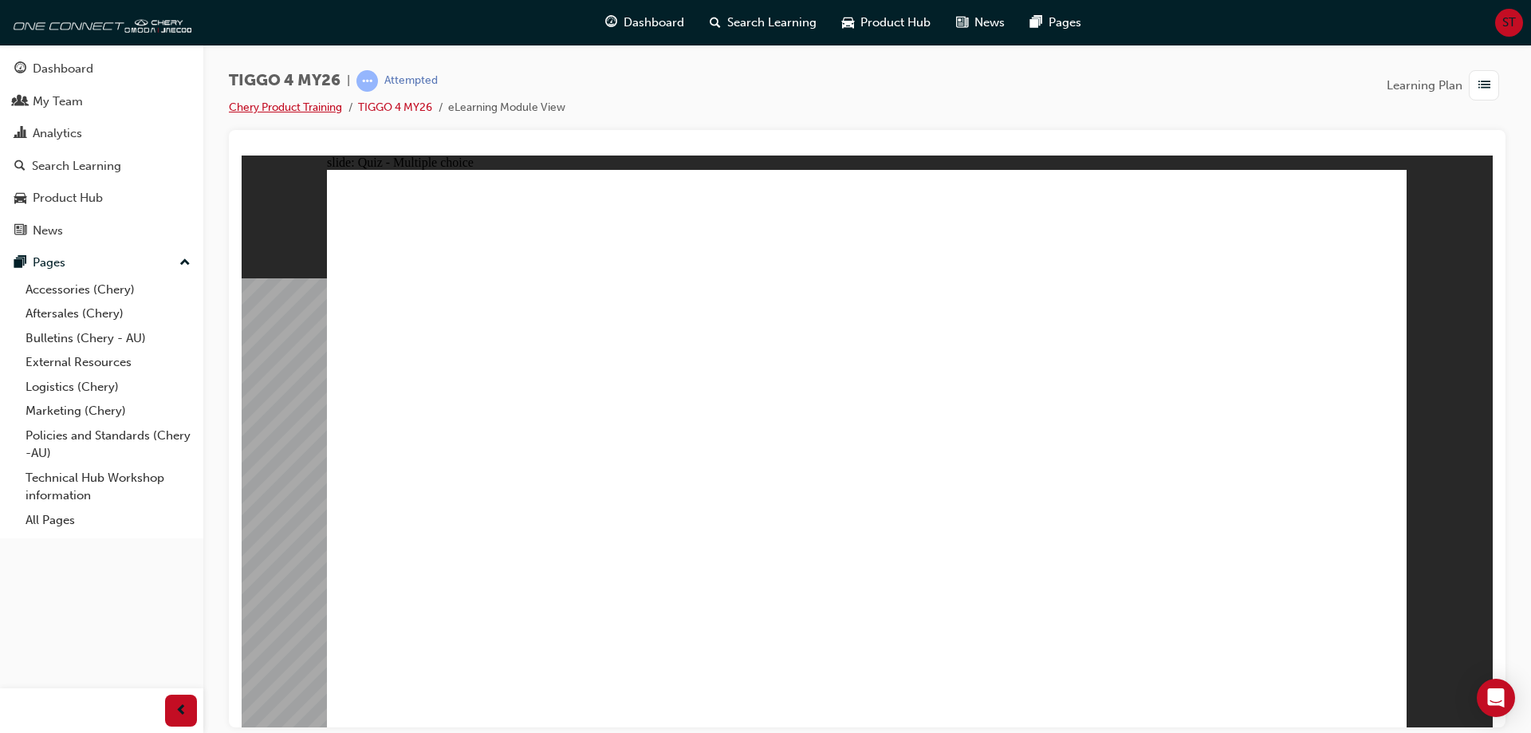
click at [324, 112] on link "Chery Product Training" at bounding box center [285, 107] width 113 height 14
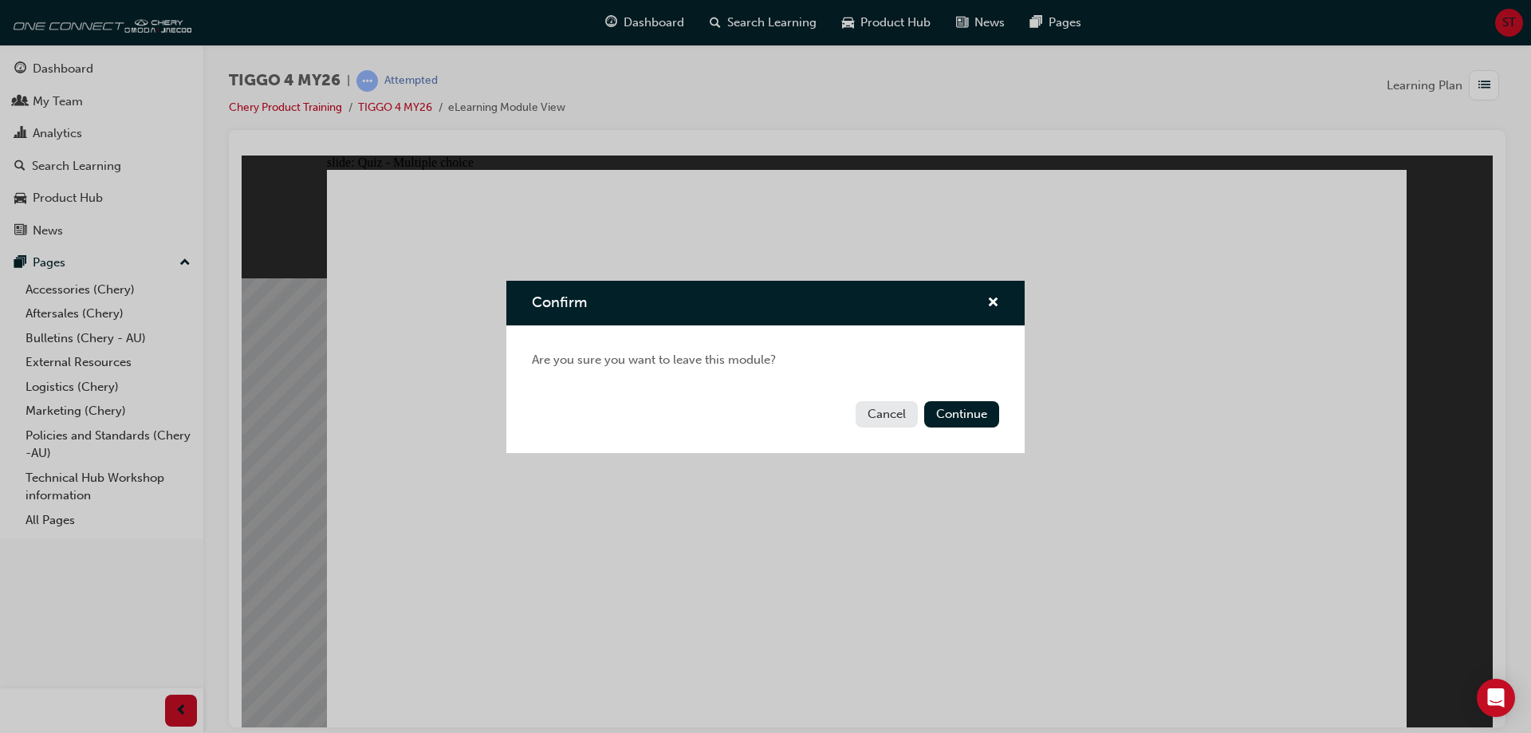
click at [898, 421] on button "Cancel" at bounding box center [887, 414] width 62 height 26
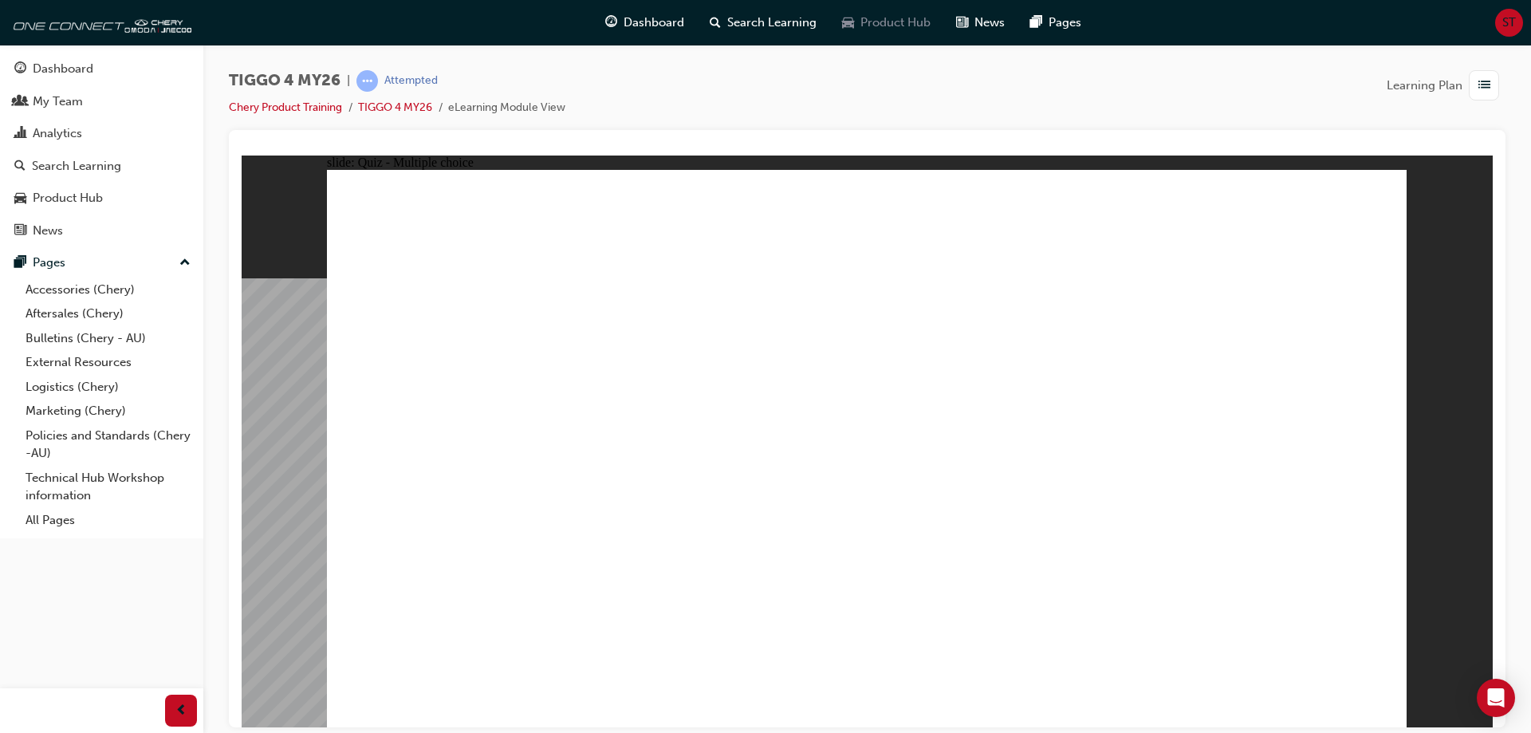
click at [863, 14] on span "Product Hub" at bounding box center [895, 23] width 70 height 18
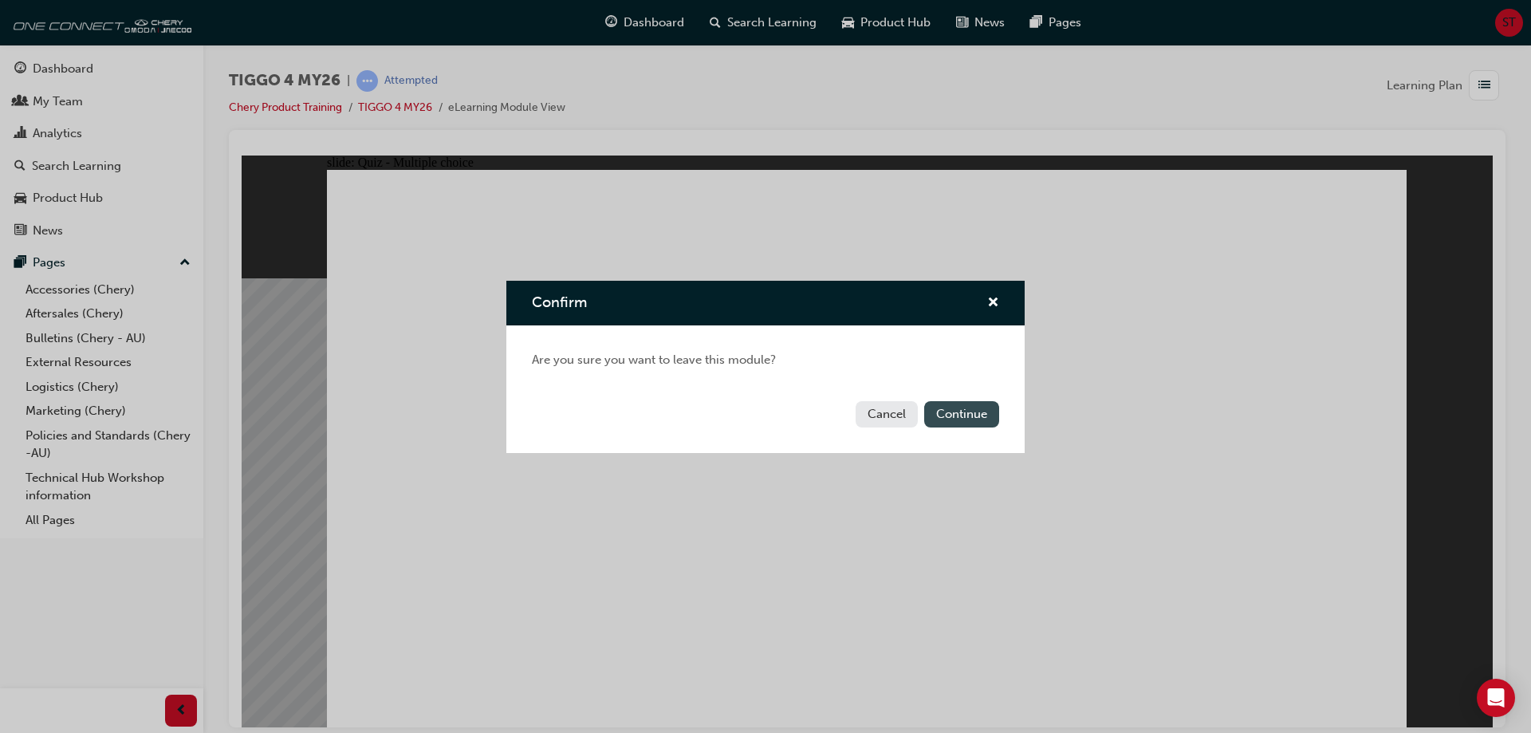
click at [929, 413] on button "Continue" at bounding box center [961, 414] width 75 height 26
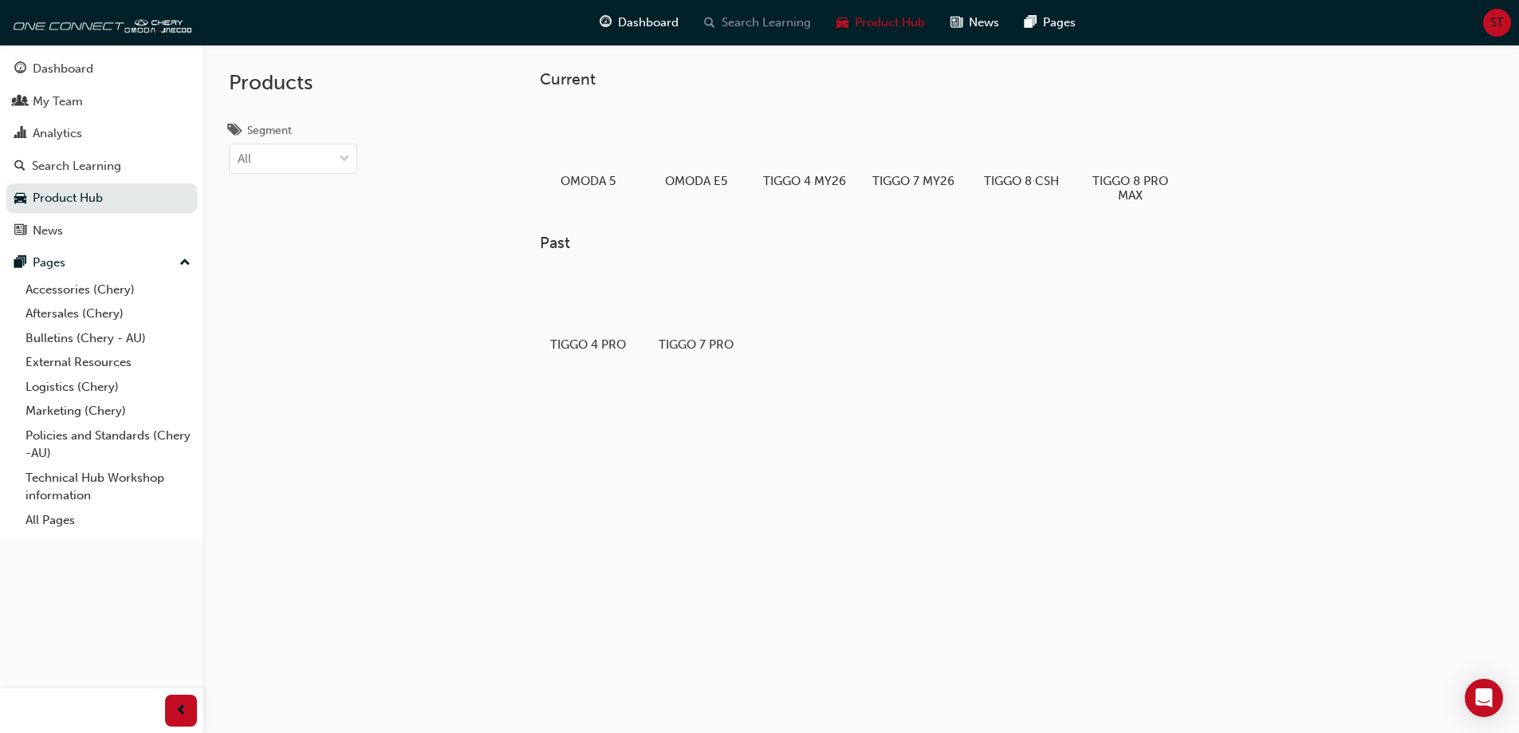
click at [793, 25] on span "Search Learning" at bounding box center [766, 23] width 89 height 18
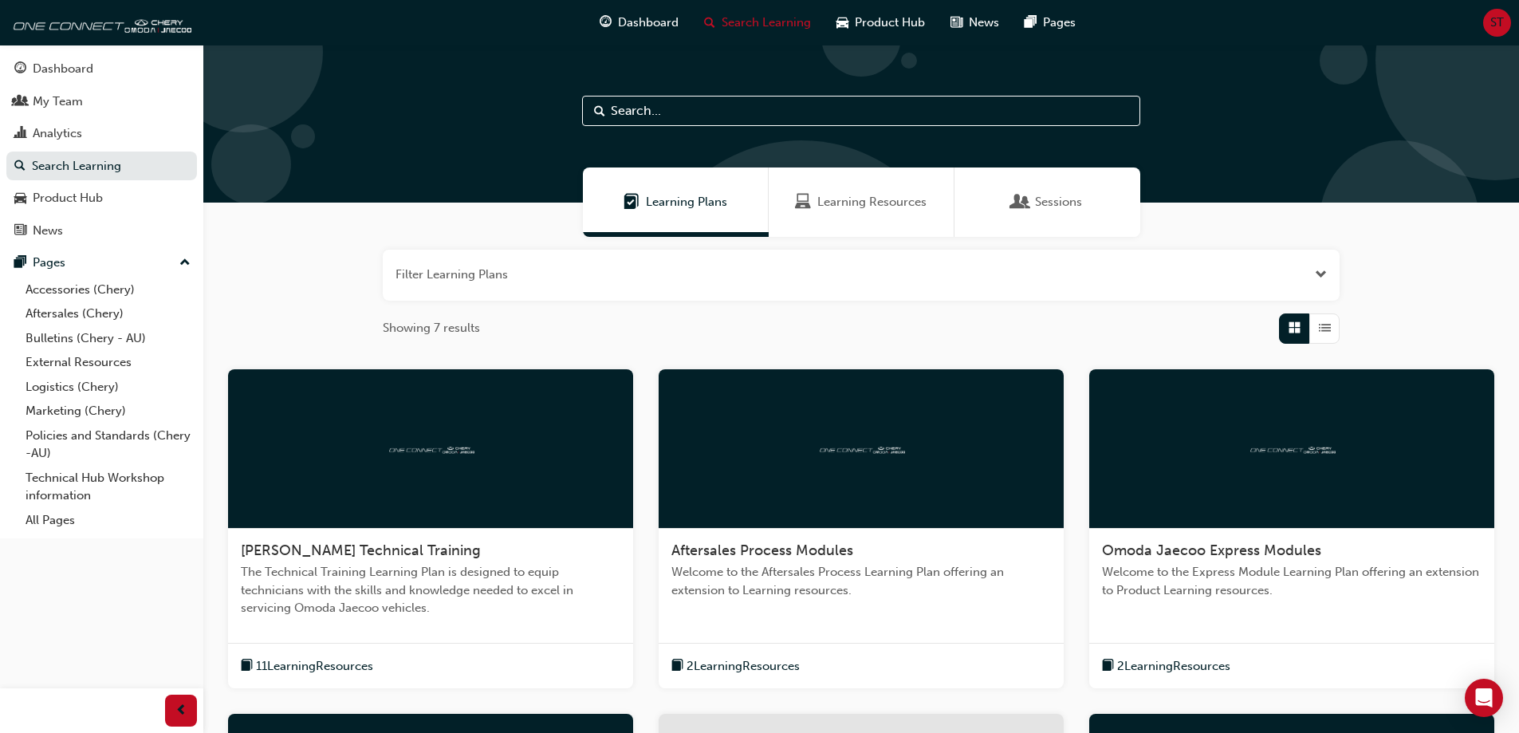
click at [726, 216] on div "Learning Plans" at bounding box center [676, 201] width 186 height 69
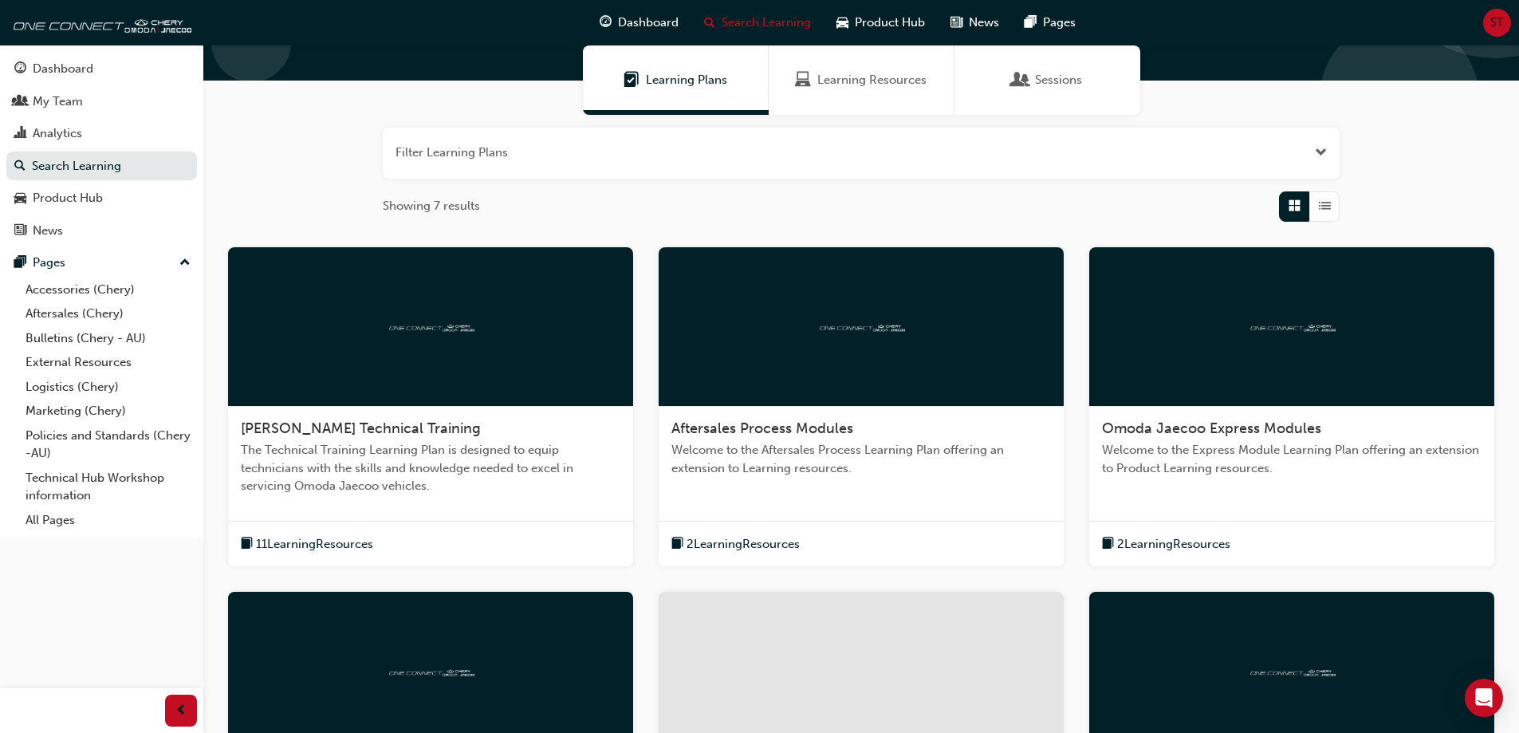
scroll to position [159, 0]
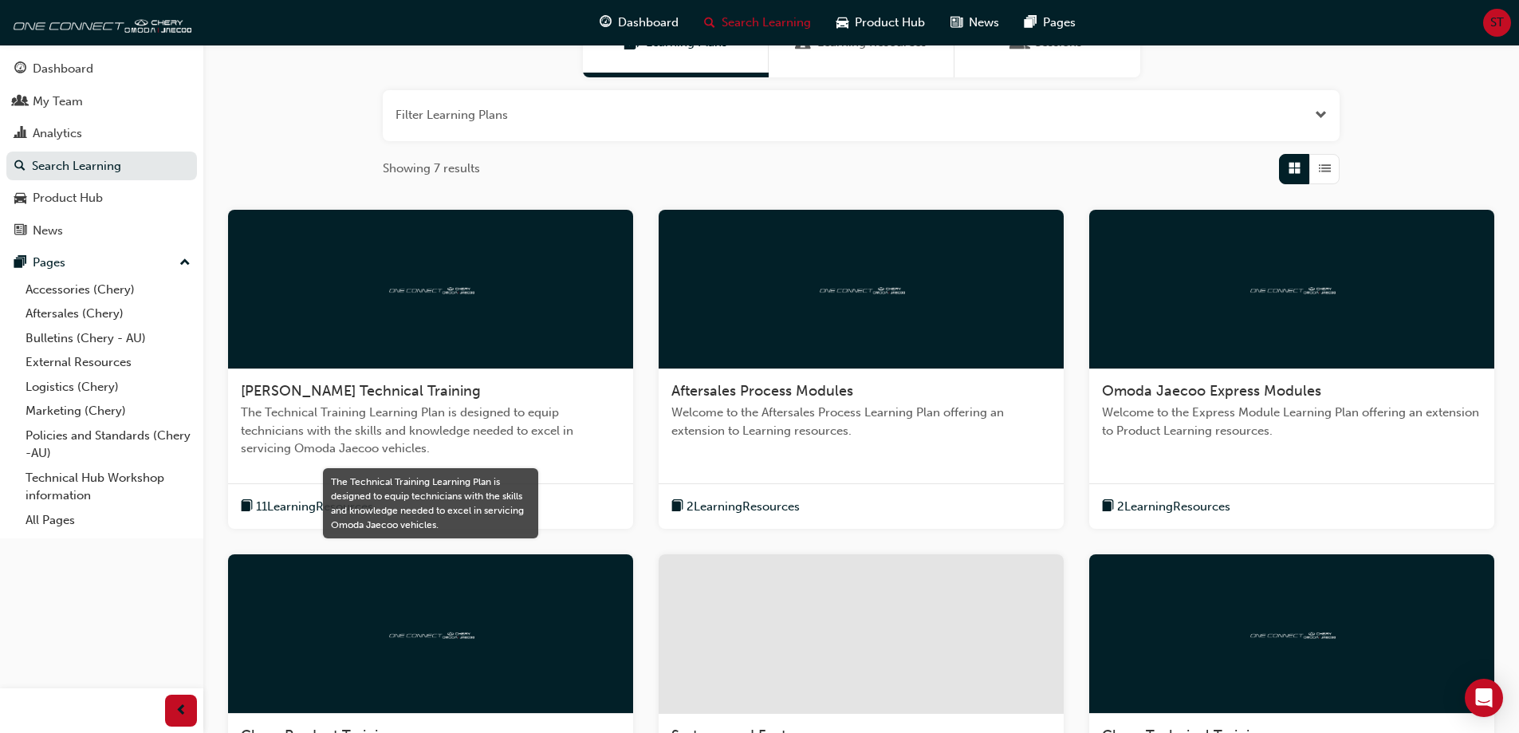
click at [409, 410] on span "The Technical Training Learning Plan is designed to equip technicians with the …" at bounding box center [431, 430] width 380 height 54
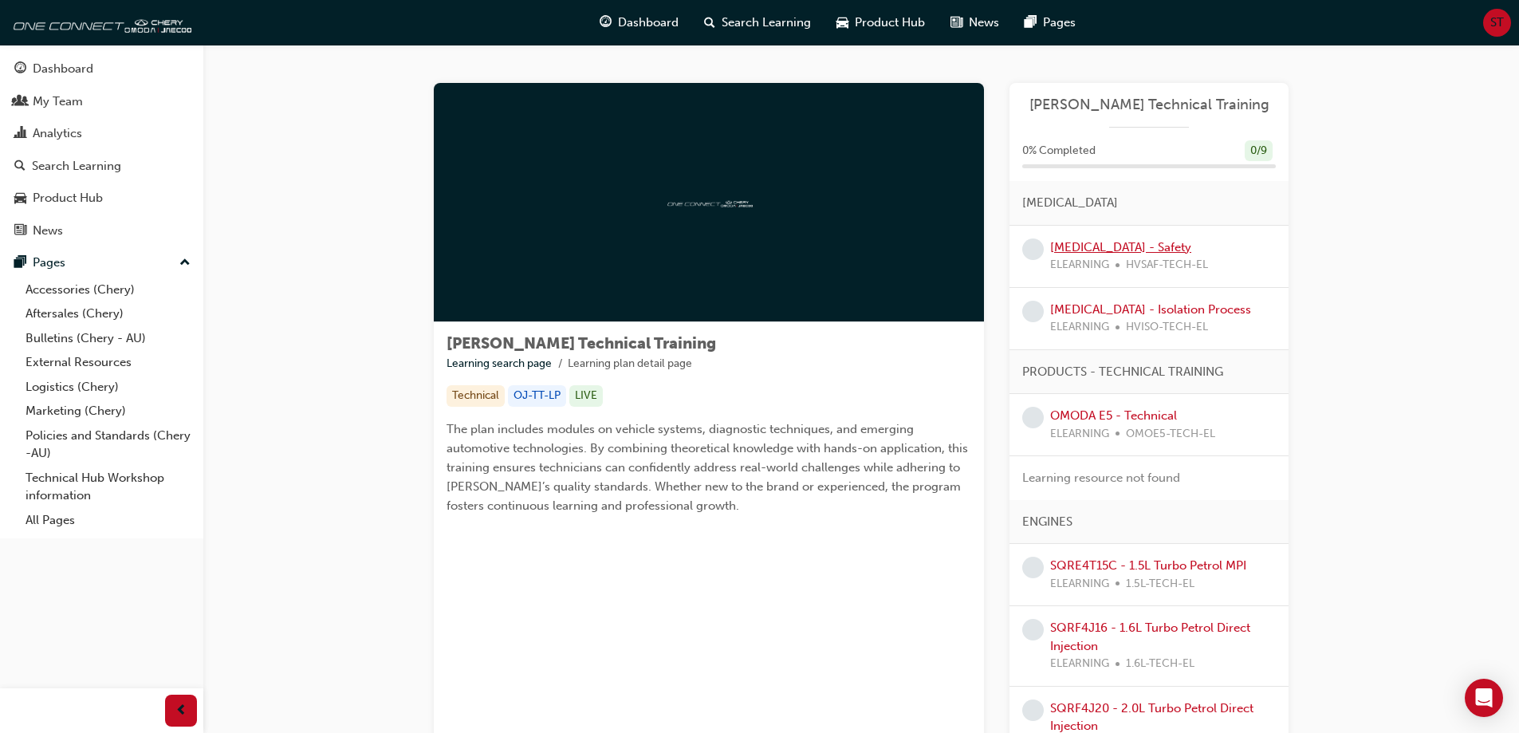
click at [1079, 243] on link "[MEDICAL_DATA] - Safety" at bounding box center [1120, 247] width 141 height 14
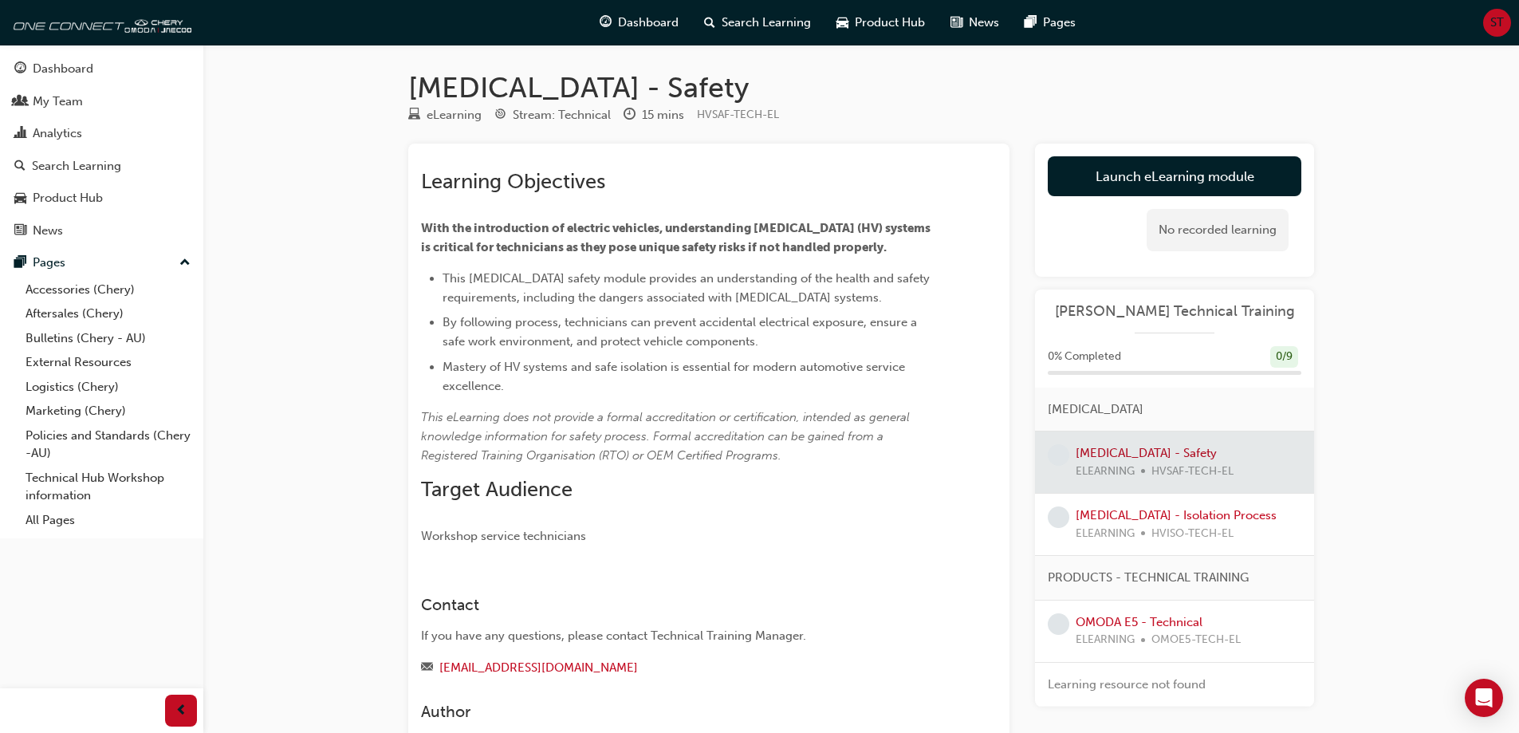
click at [1103, 454] on div at bounding box center [1174, 461] width 279 height 61
click at [1097, 522] on div "[MEDICAL_DATA] - Isolation Process ELEARNING HVISO-TECH-EL" at bounding box center [1176, 524] width 201 height 36
click at [1101, 512] on link "[MEDICAL_DATA] - Isolation Process" at bounding box center [1176, 515] width 201 height 14
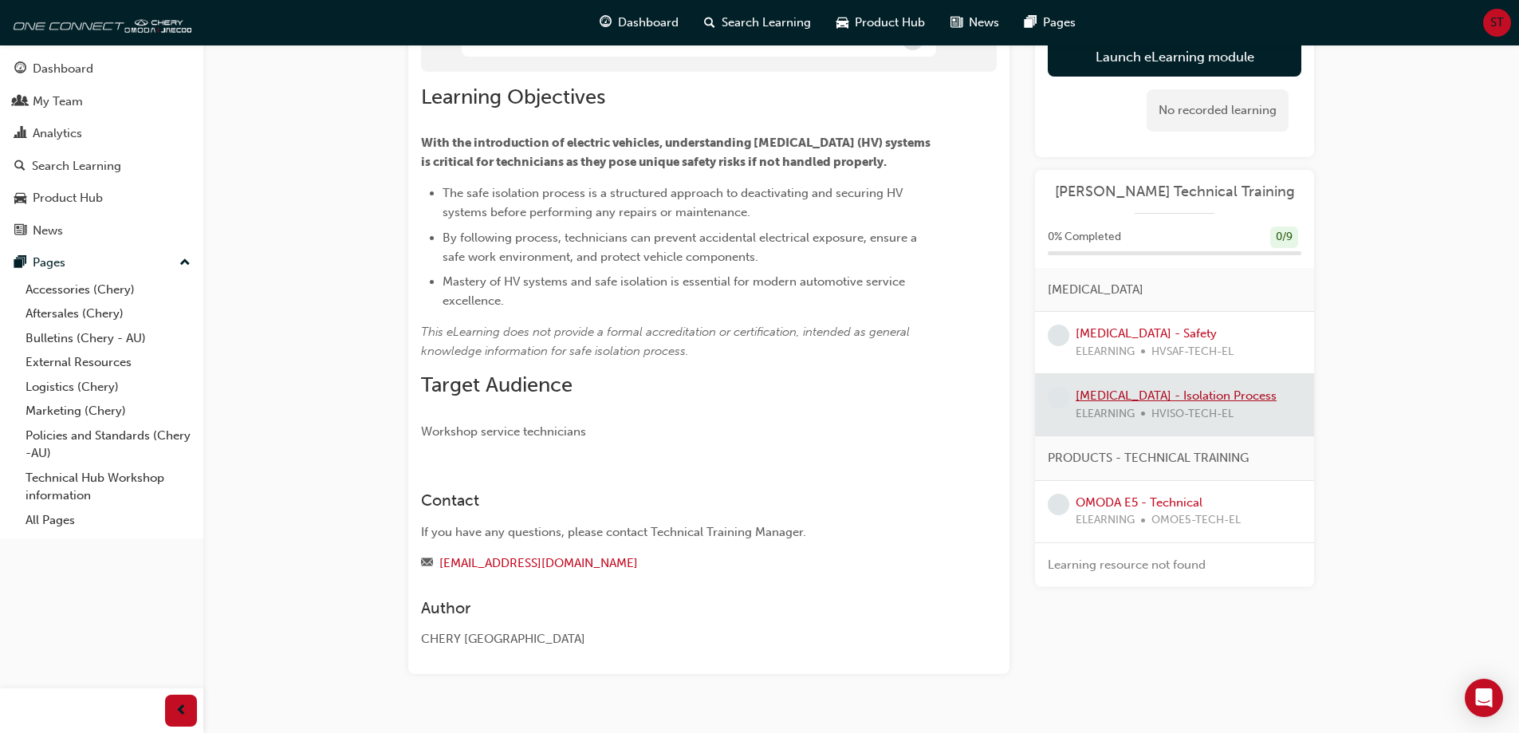
scroll to position [199, 0]
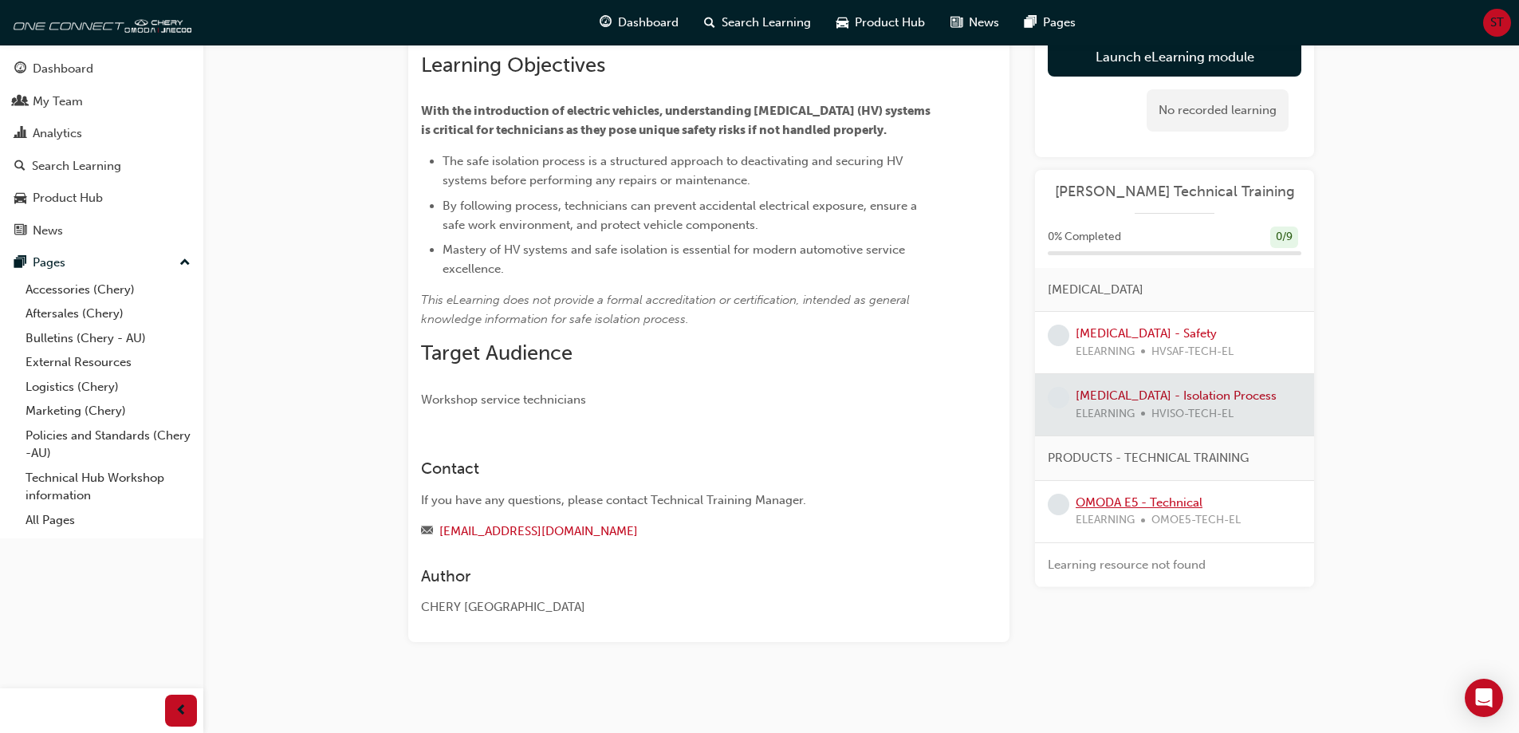
click at [1150, 501] on link "OMODA E5 - Technical" at bounding box center [1139, 502] width 127 height 14
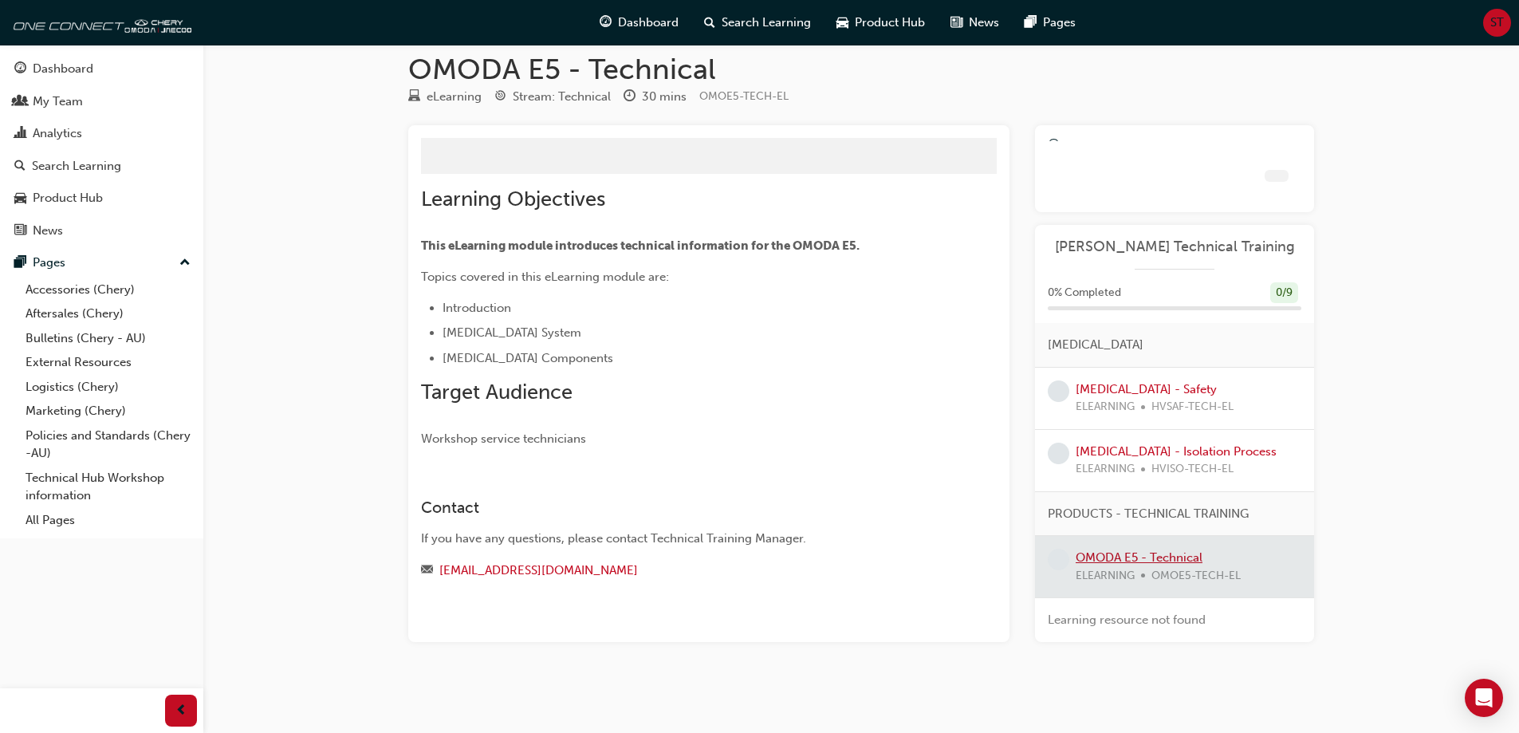
scroll to position [81, 0]
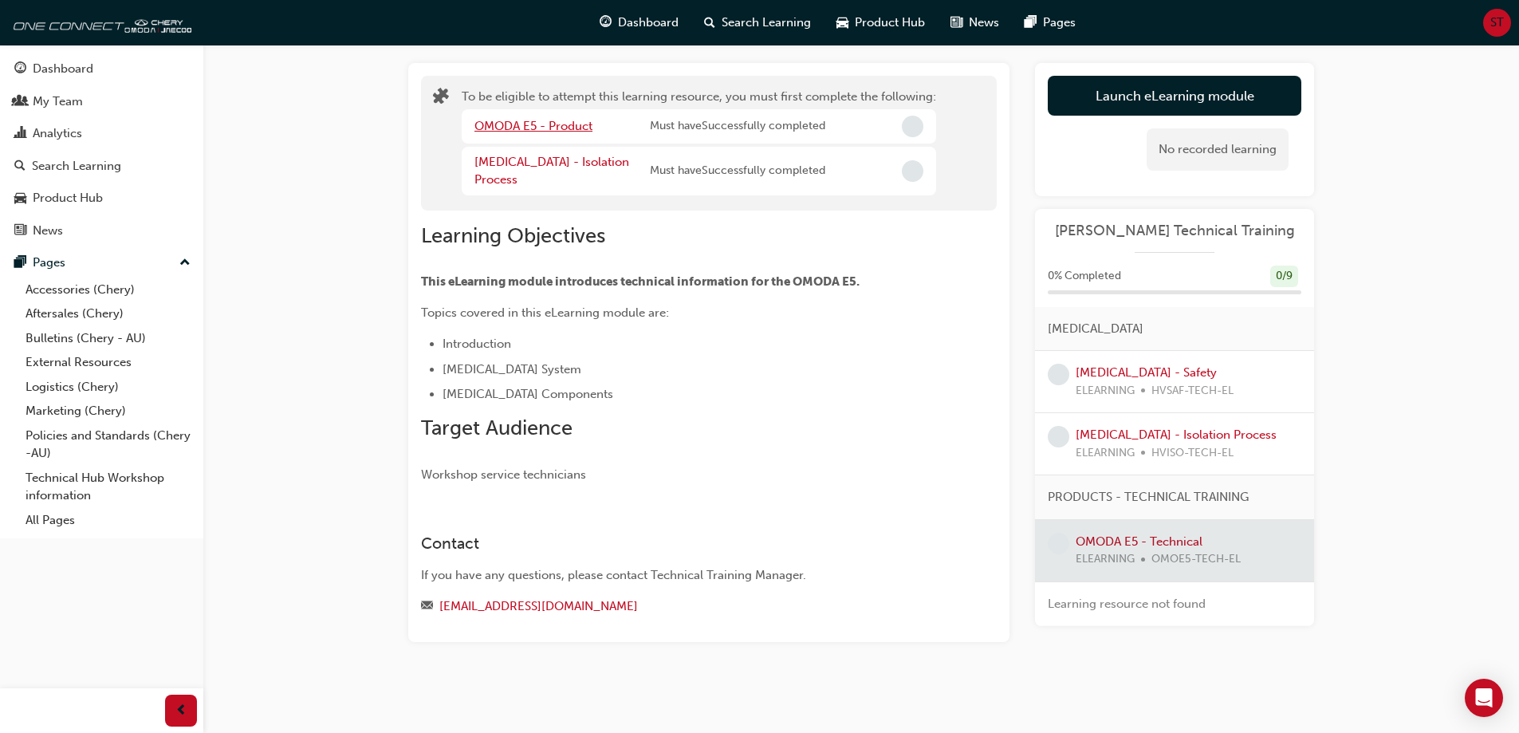
click at [580, 124] on link "OMODA E5 - Product" at bounding box center [533, 126] width 118 height 14
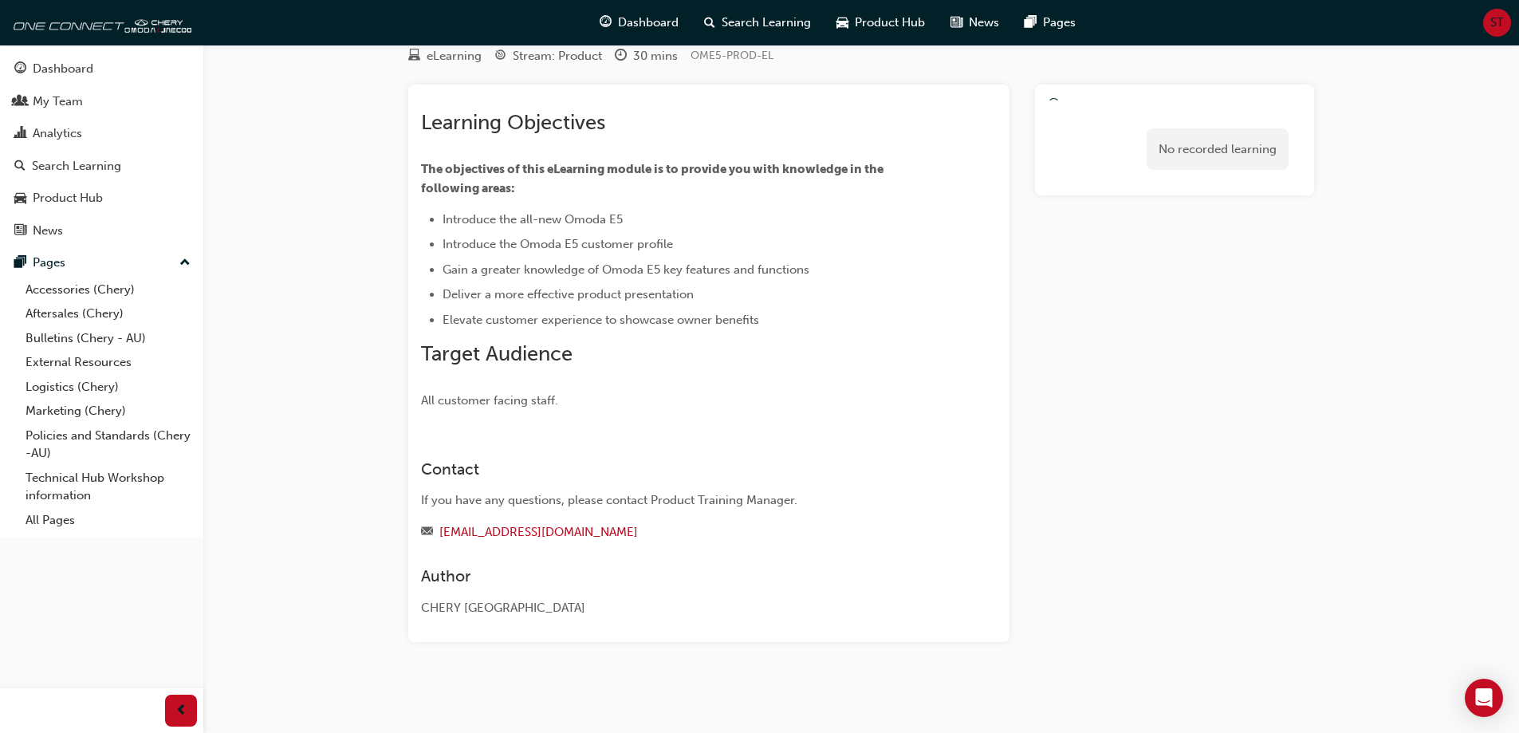
scroll to position [59, 0]
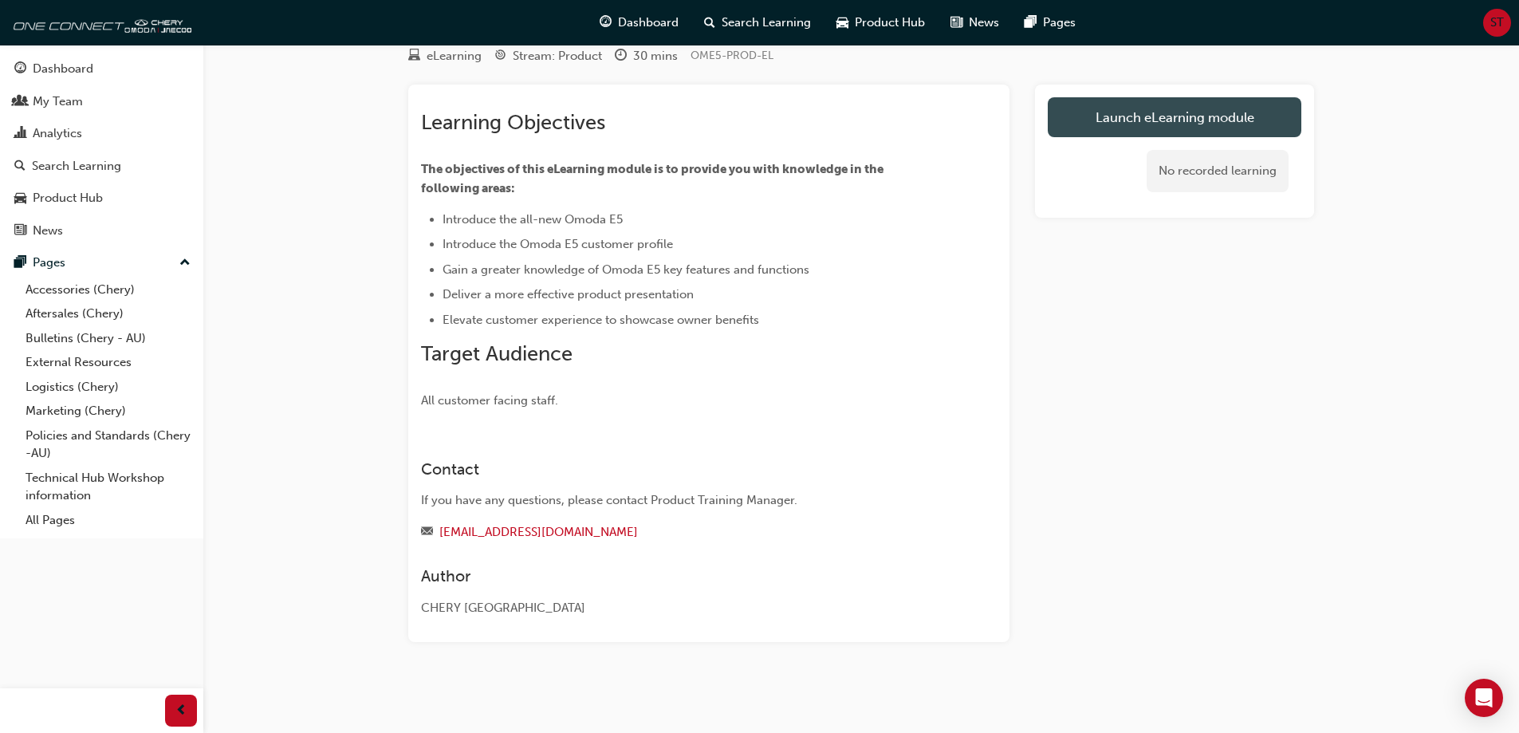
click at [1092, 124] on link "Launch eLearning module" at bounding box center [1175, 117] width 254 height 40
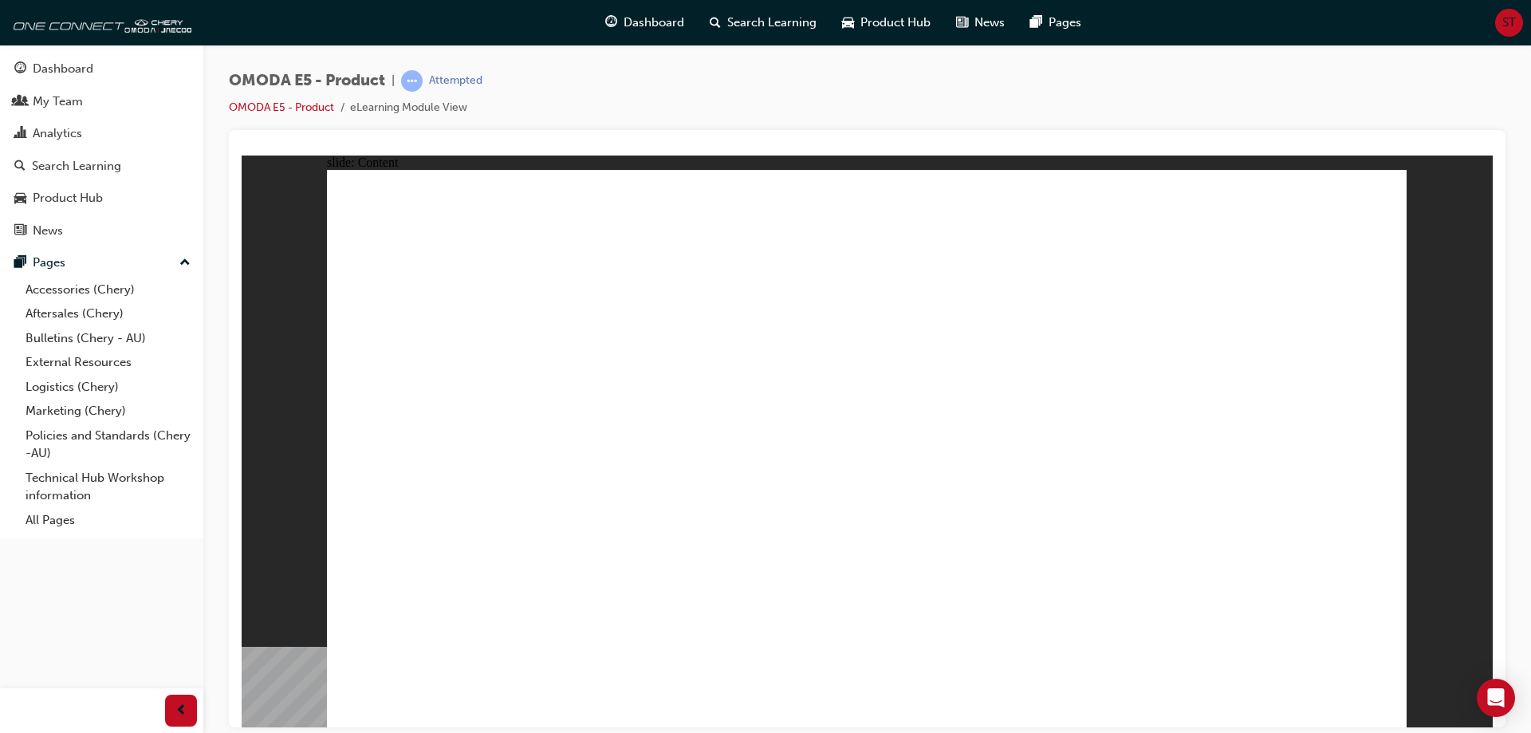
drag, startPoint x: 481, startPoint y: 580, endPoint x: 483, endPoint y: 593, distance: 13.0
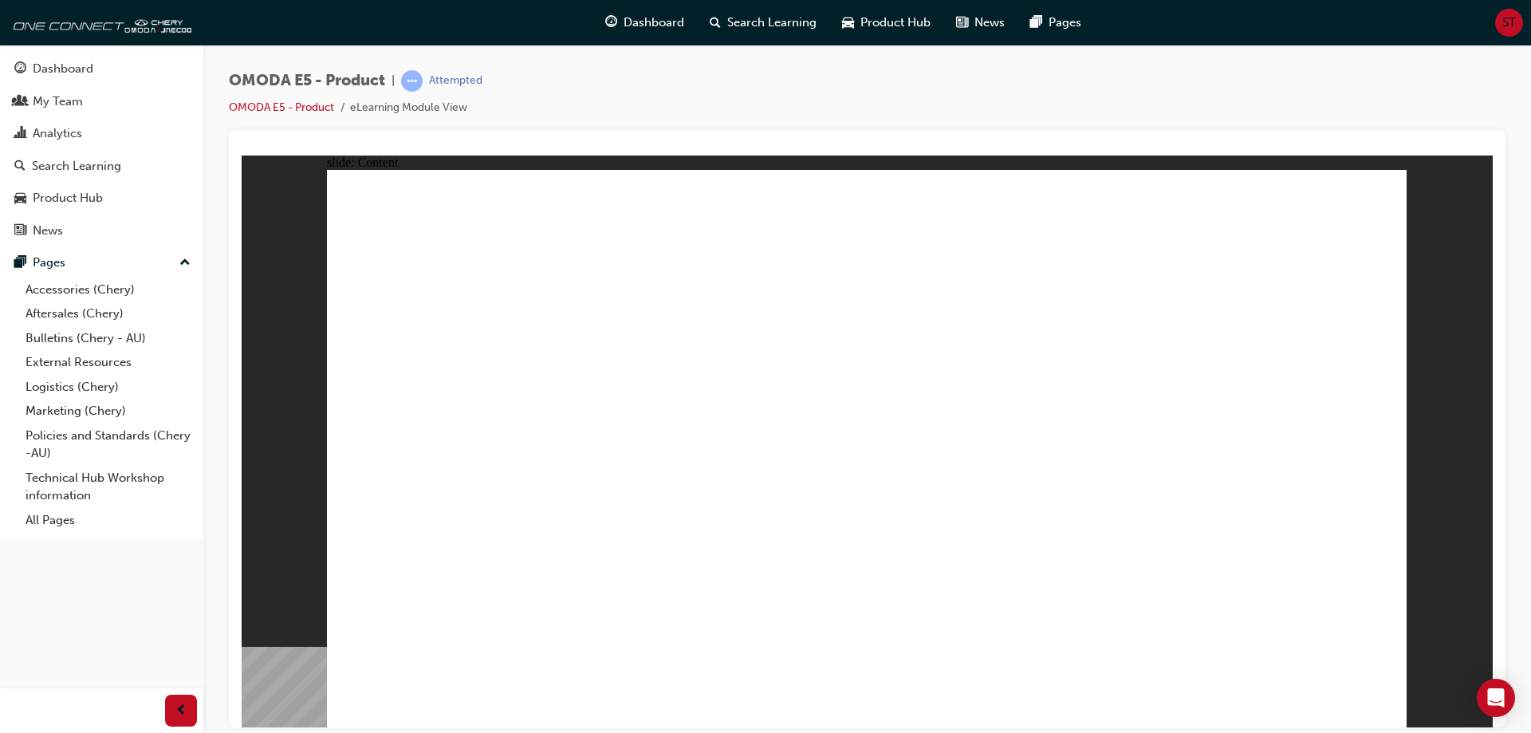
drag, startPoint x: 1166, startPoint y: 478, endPoint x: 1167, endPoint y: 500, distance: 21.6
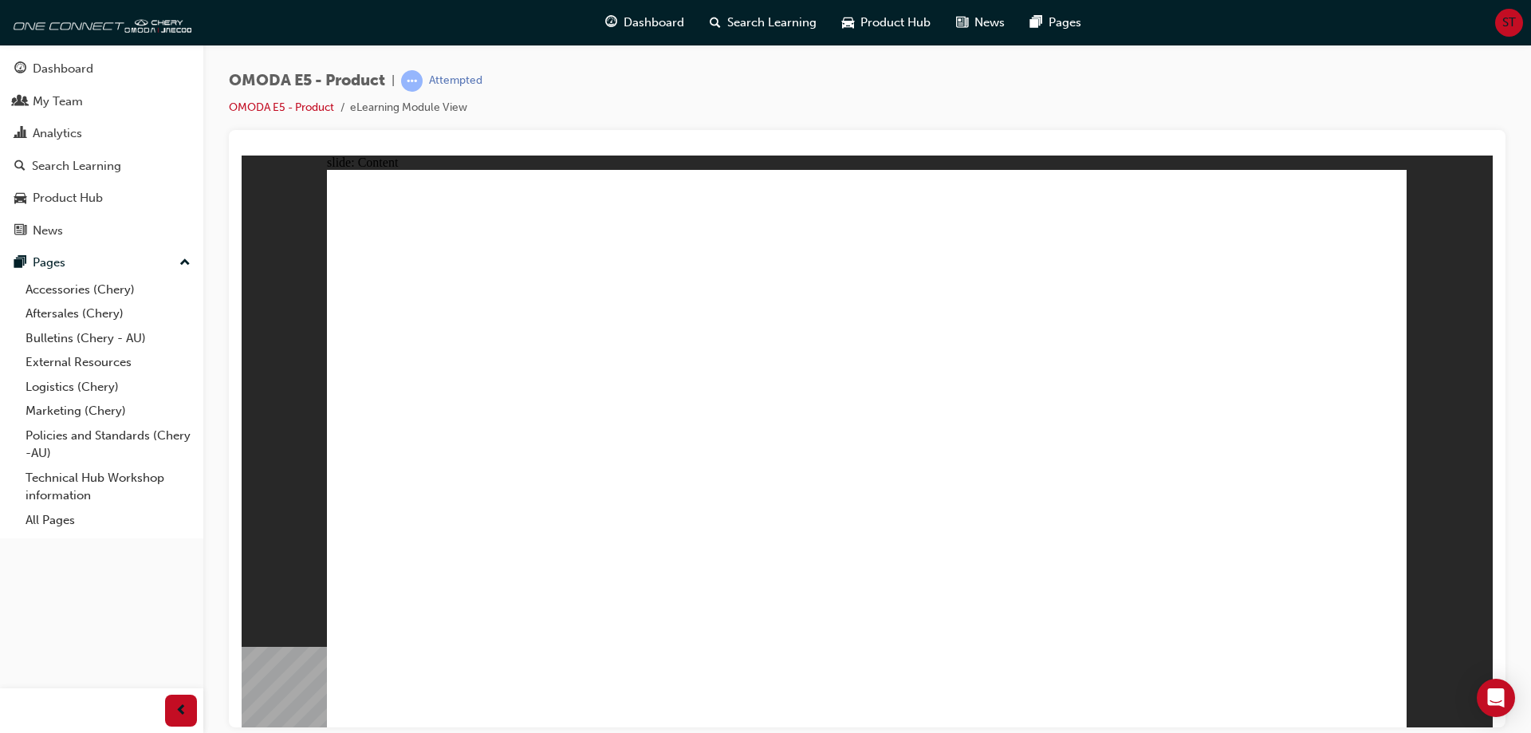
drag, startPoint x: 576, startPoint y: 407, endPoint x: 679, endPoint y: 429, distance: 104.5
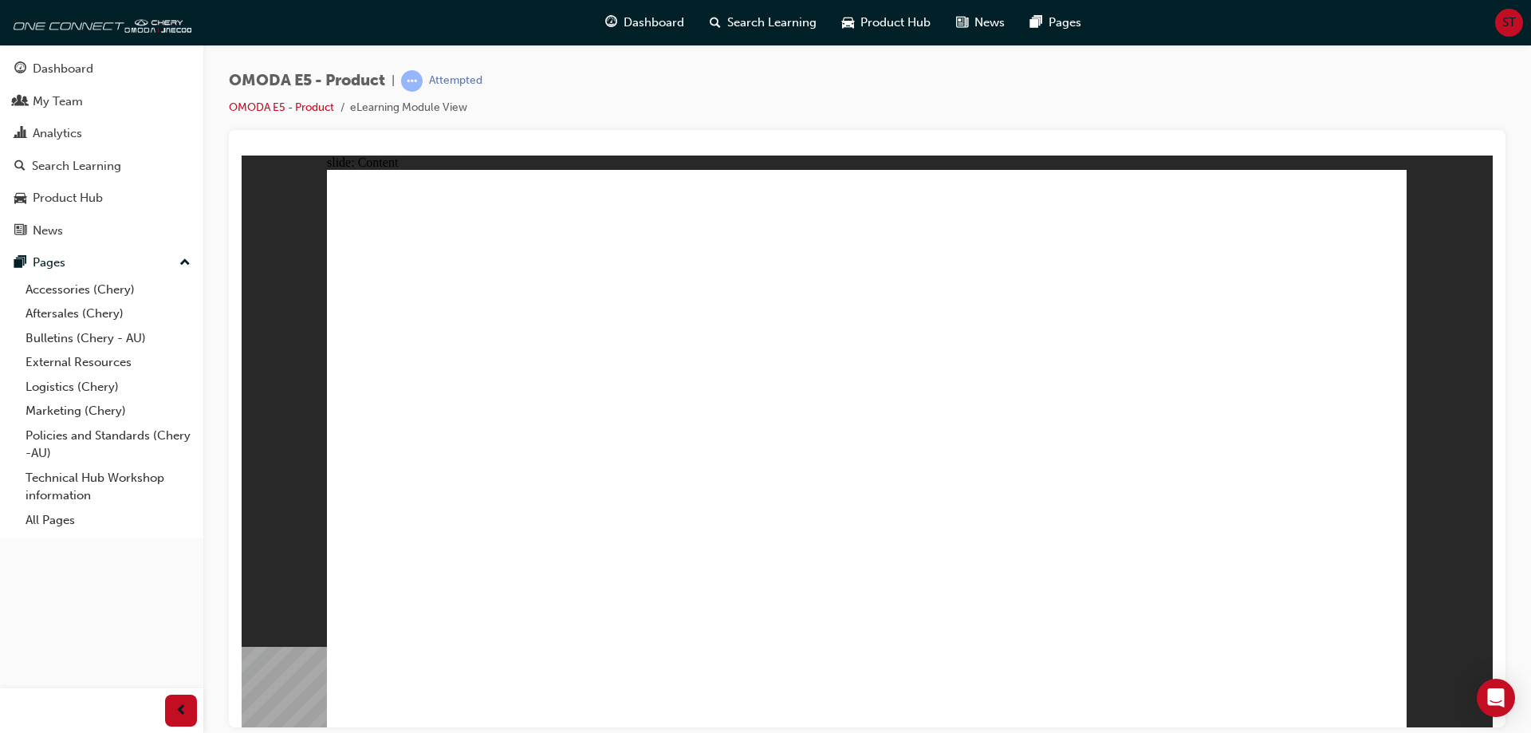
drag, startPoint x: 634, startPoint y: 470, endPoint x: 593, endPoint y: 461, distance: 41.6
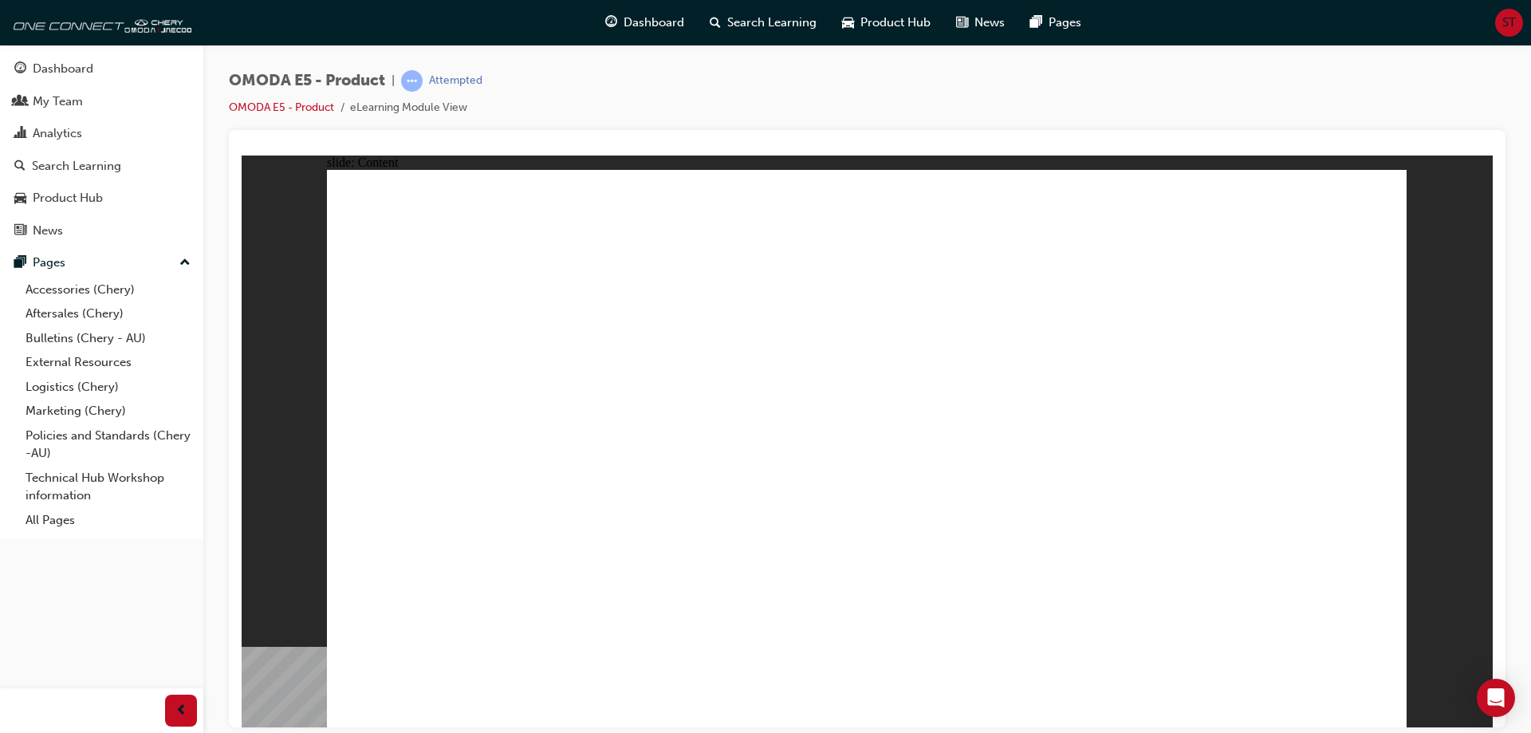
drag, startPoint x: 699, startPoint y: 538, endPoint x: 694, endPoint y: 548, distance: 10.7
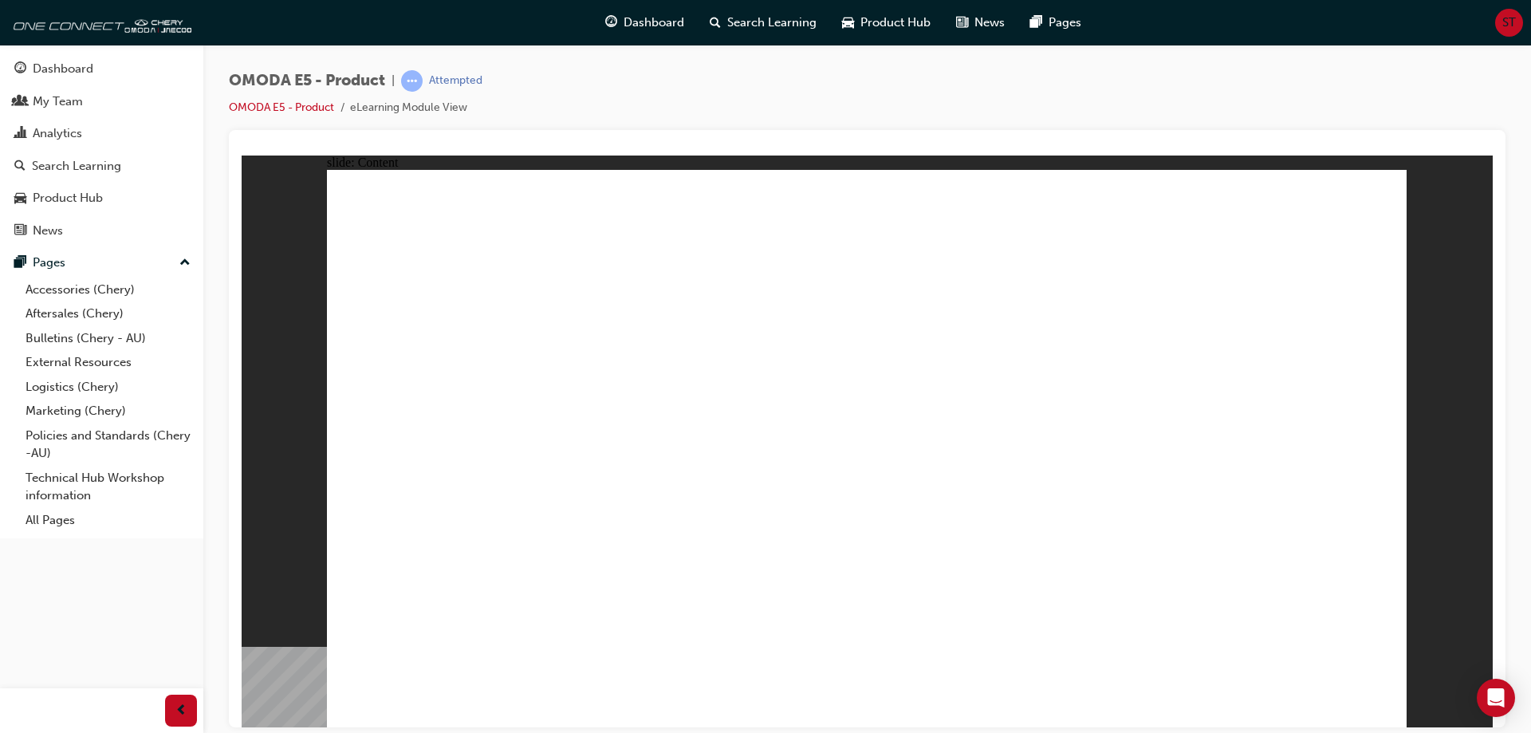
drag, startPoint x: 929, startPoint y: 356, endPoint x: 951, endPoint y: 347, distance: 24.3
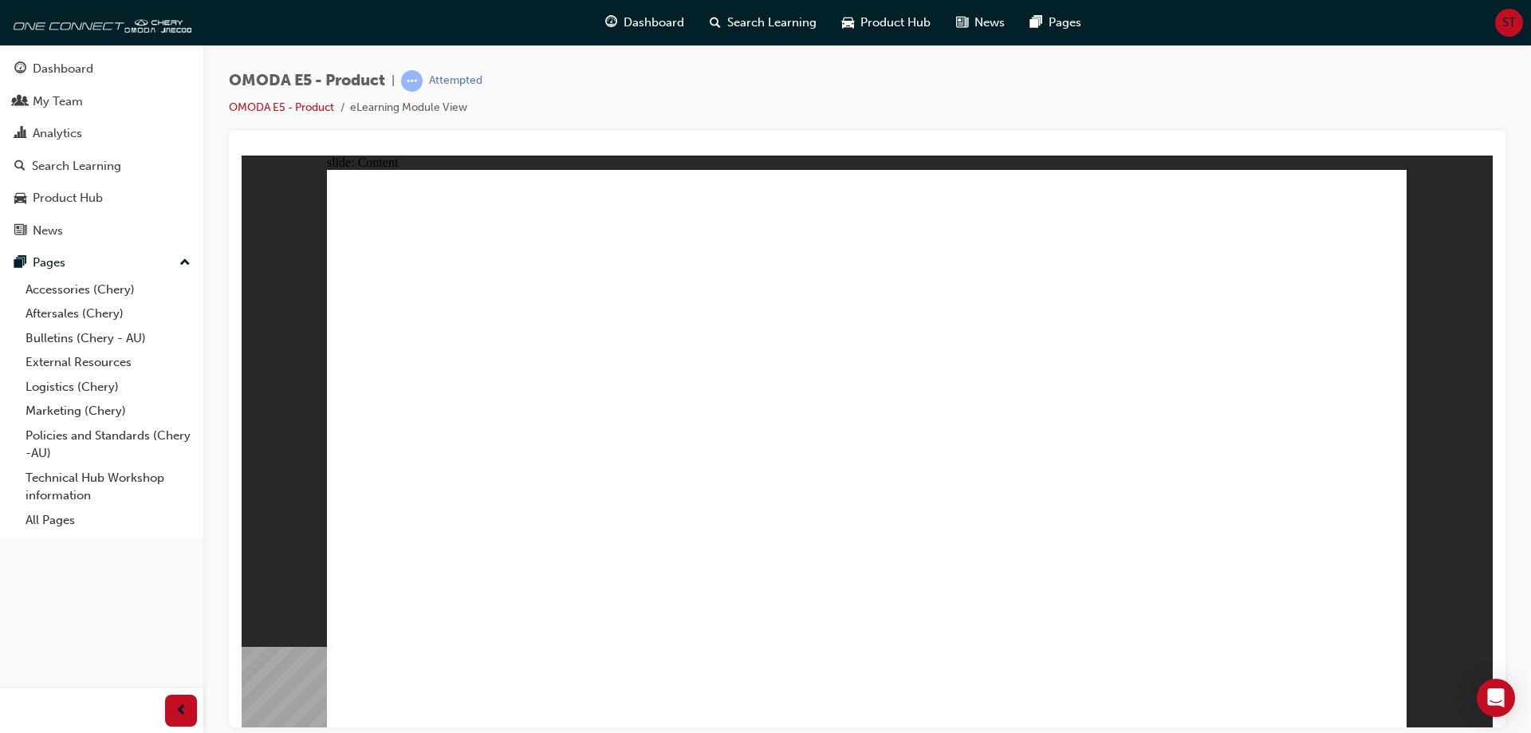
drag, startPoint x: 620, startPoint y: 569, endPoint x: 1391, endPoint y: 689, distance: 780.2
drag, startPoint x: 1389, startPoint y: 686, endPoint x: 978, endPoint y: 484, distance: 457.8
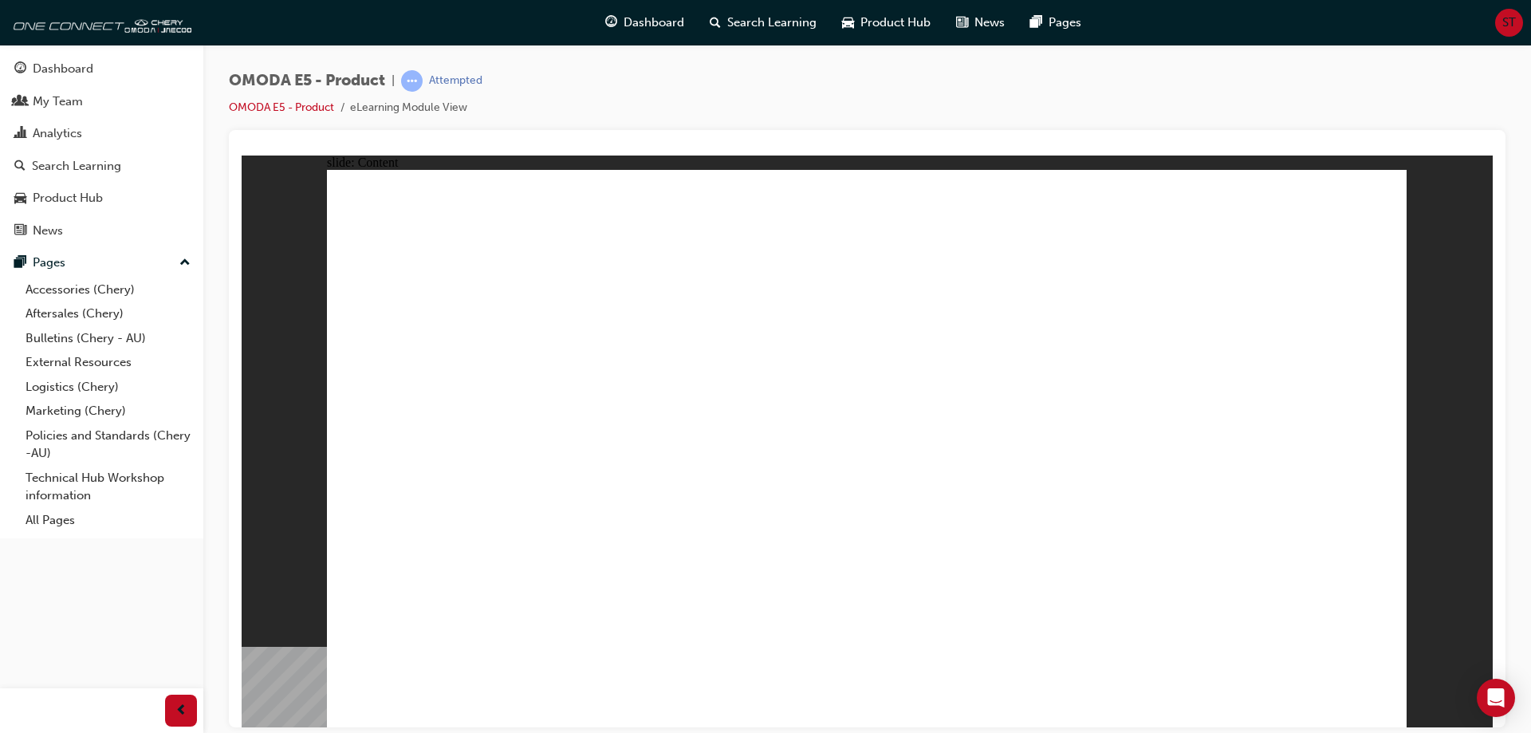
drag, startPoint x: 927, startPoint y: 423, endPoint x: 1073, endPoint y: 526, distance: 178.5
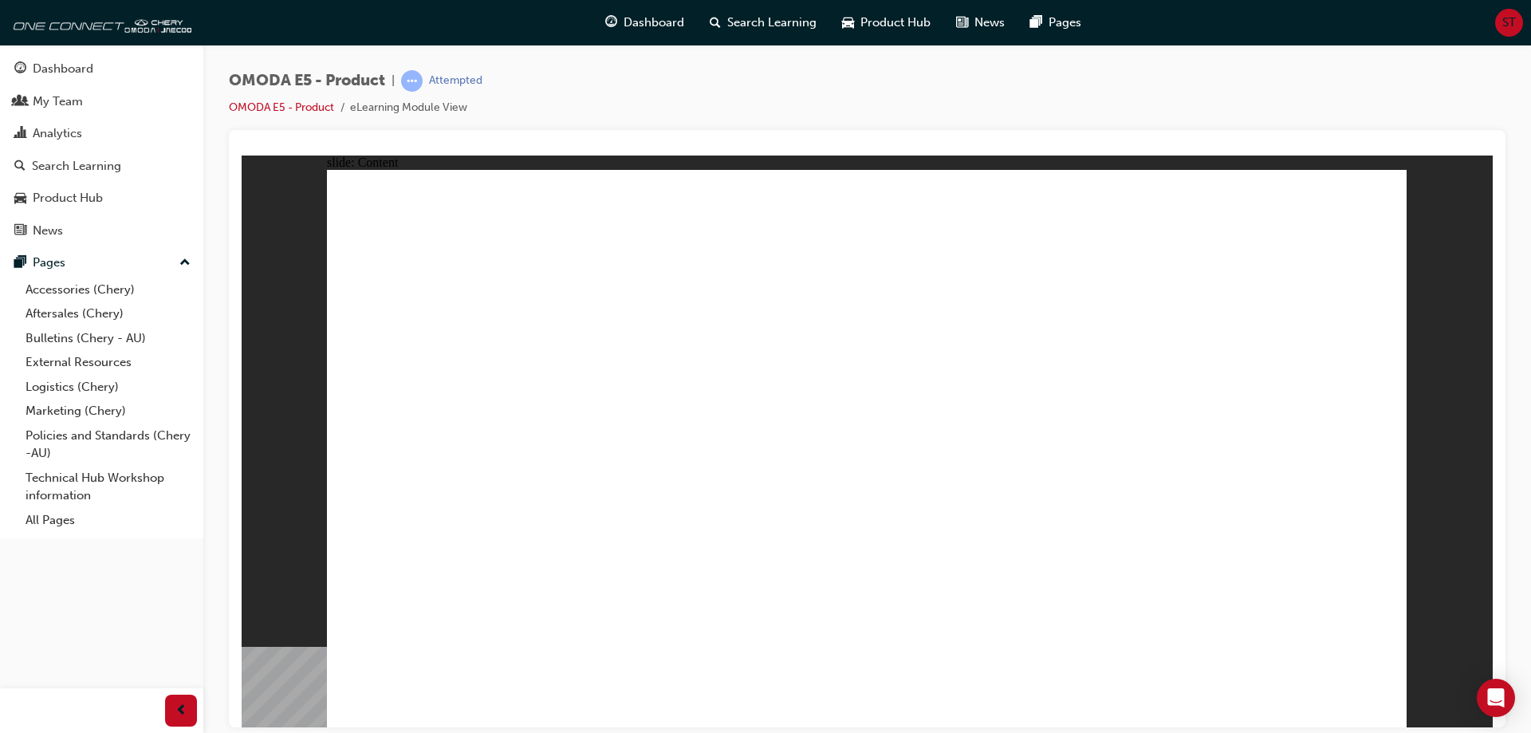
drag, startPoint x: 793, startPoint y: 521, endPoint x: 757, endPoint y: 567, distance: 57.9
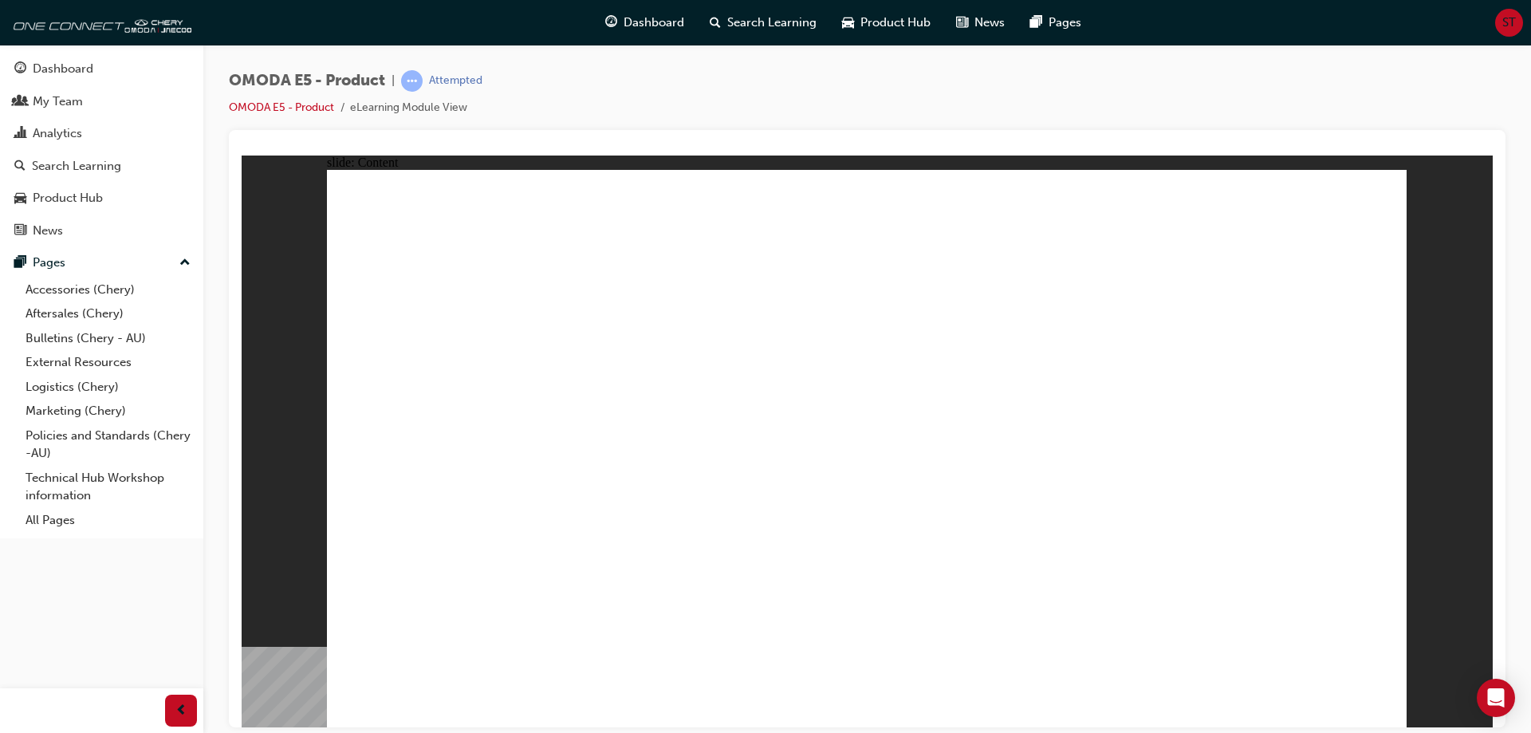
drag, startPoint x: 621, startPoint y: 561, endPoint x: 934, endPoint y: 446, distance: 333.7
drag, startPoint x: 1153, startPoint y: 431, endPoint x: 1383, endPoint y: 720, distance: 369.5
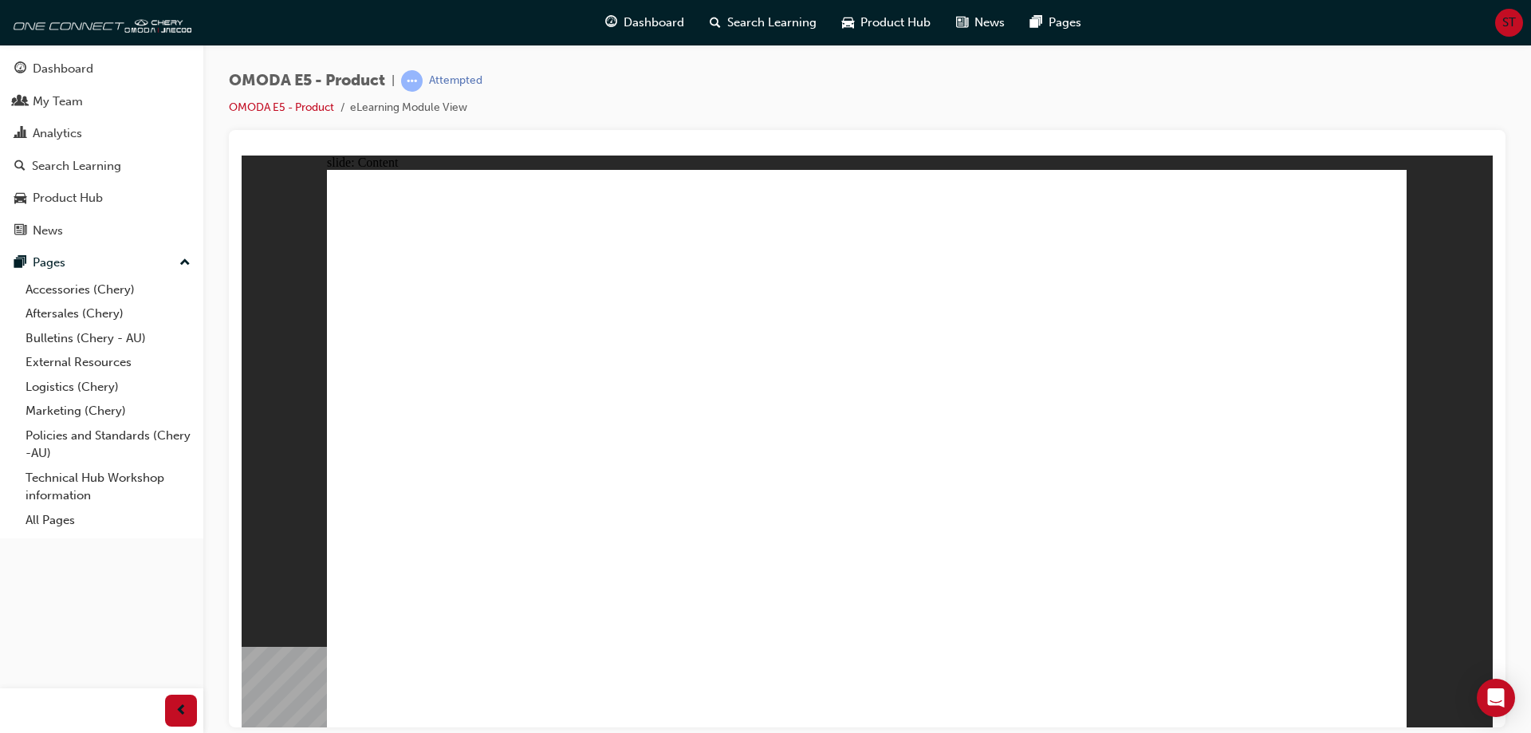
drag, startPoint x: 1124, startPoint y: 635, endPoint x: 1168, endPoint y: 632, distance: 43.9
drag, startPoint x: 1194, startPoint y: 634, endPoint x: 1329, endPoint y: 426, distance: 247.9
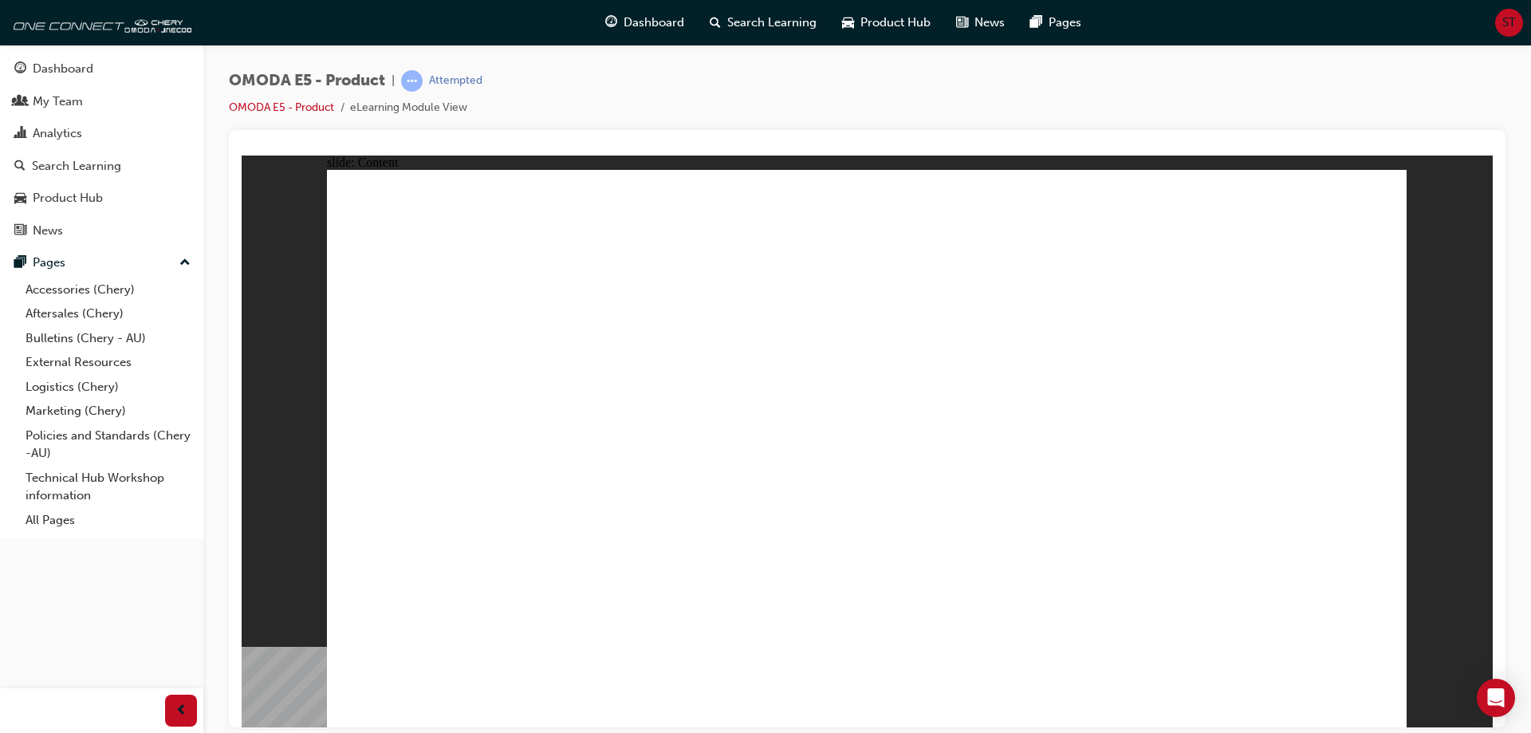
drag, startPoint x: 600, startPoint y: 499, endPoint x: 912, endPoint y: 498, distance: 311.8
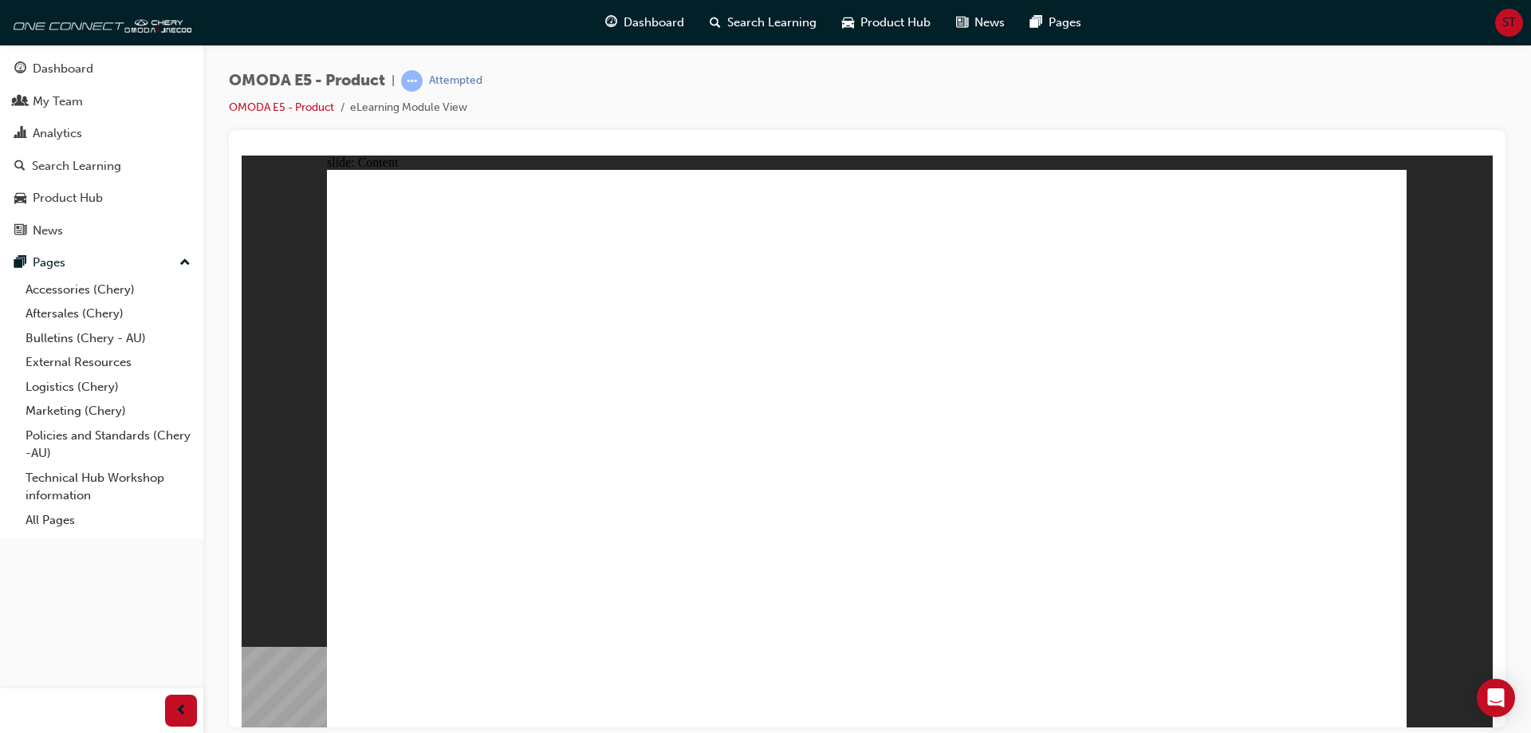
drag, startPoint x: 598, startPoint y: 414, endPoint x: 583, endPoint y: 624, distance: 210.2
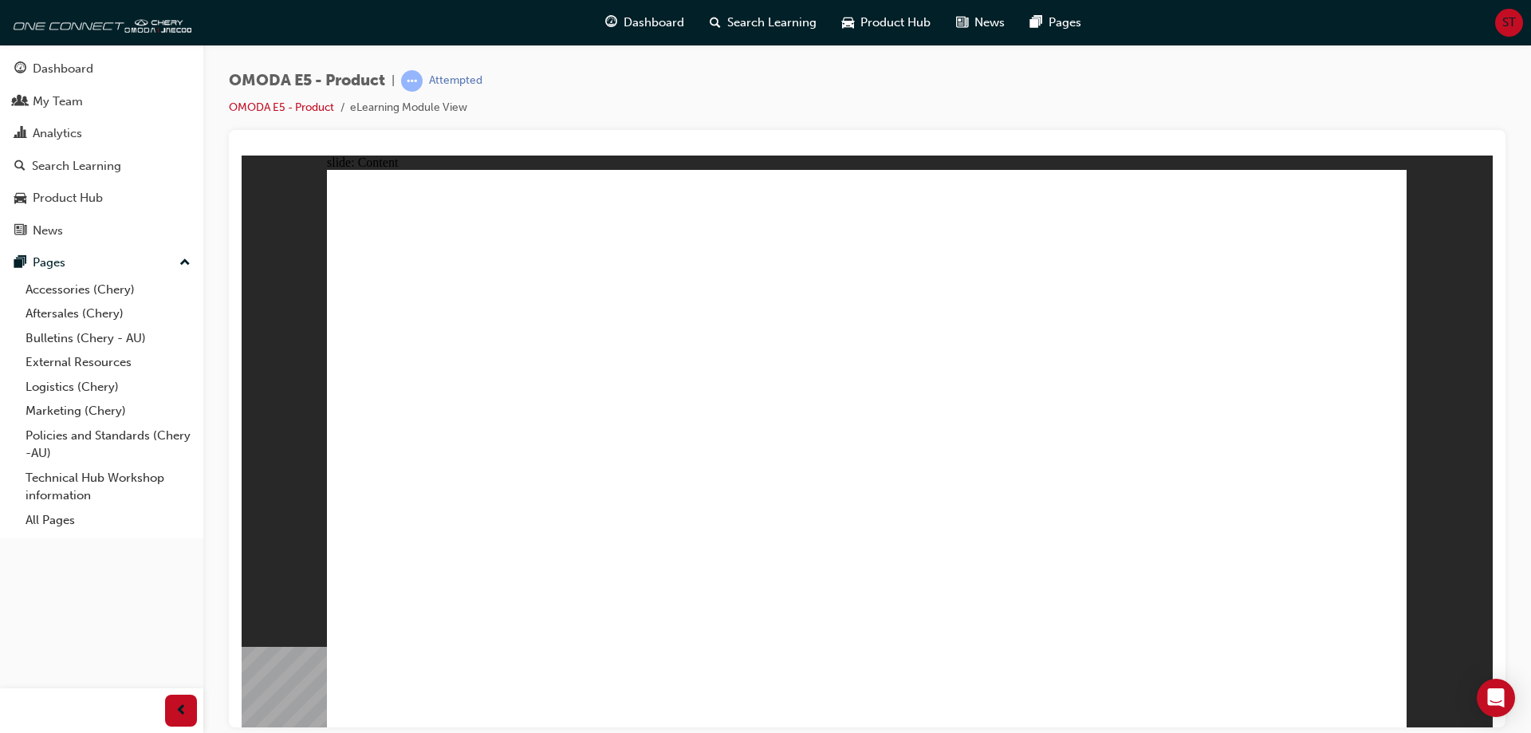
drag, startPoint x: 634, startPoint y: 619, endPoint x: 769, endPoint y: 644, distance: 137.9
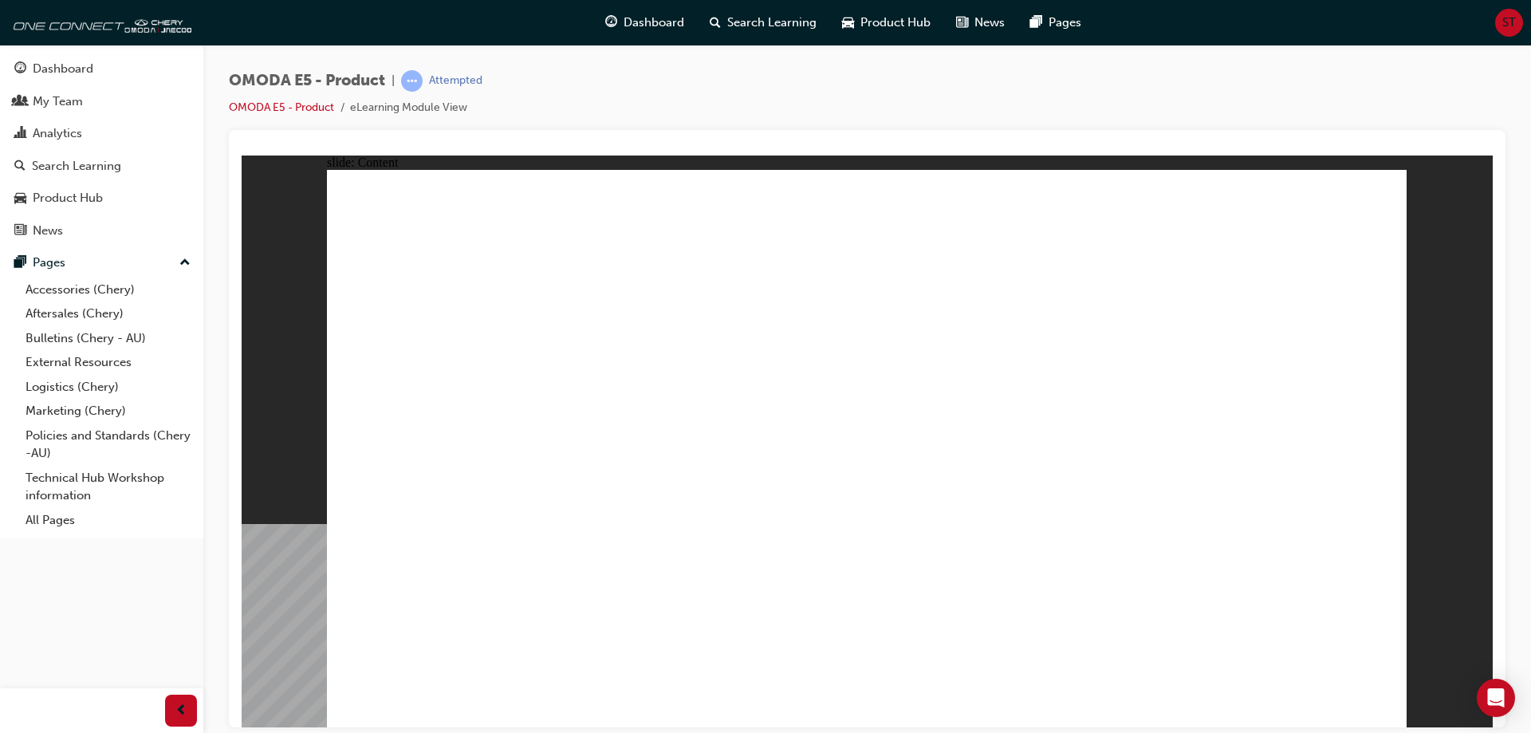
drag, startPoint x: 618, startPoint y: 289, endPoint x: 644, endPoint y: 298, distance: 28.0
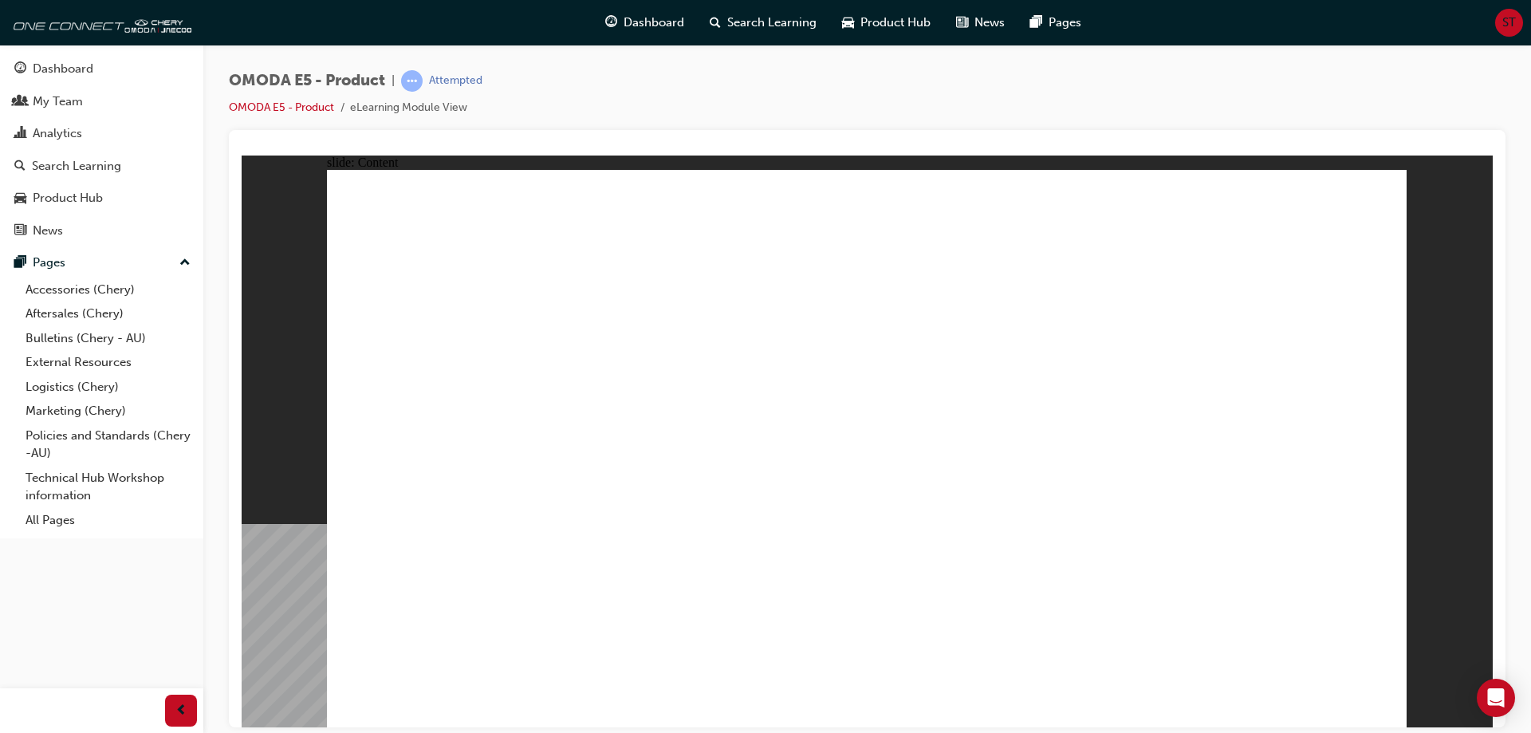
drag, startPoint x: 945, startPoint y: 551, endPoint x: 945, endPoint y: 569, distance: 18.3
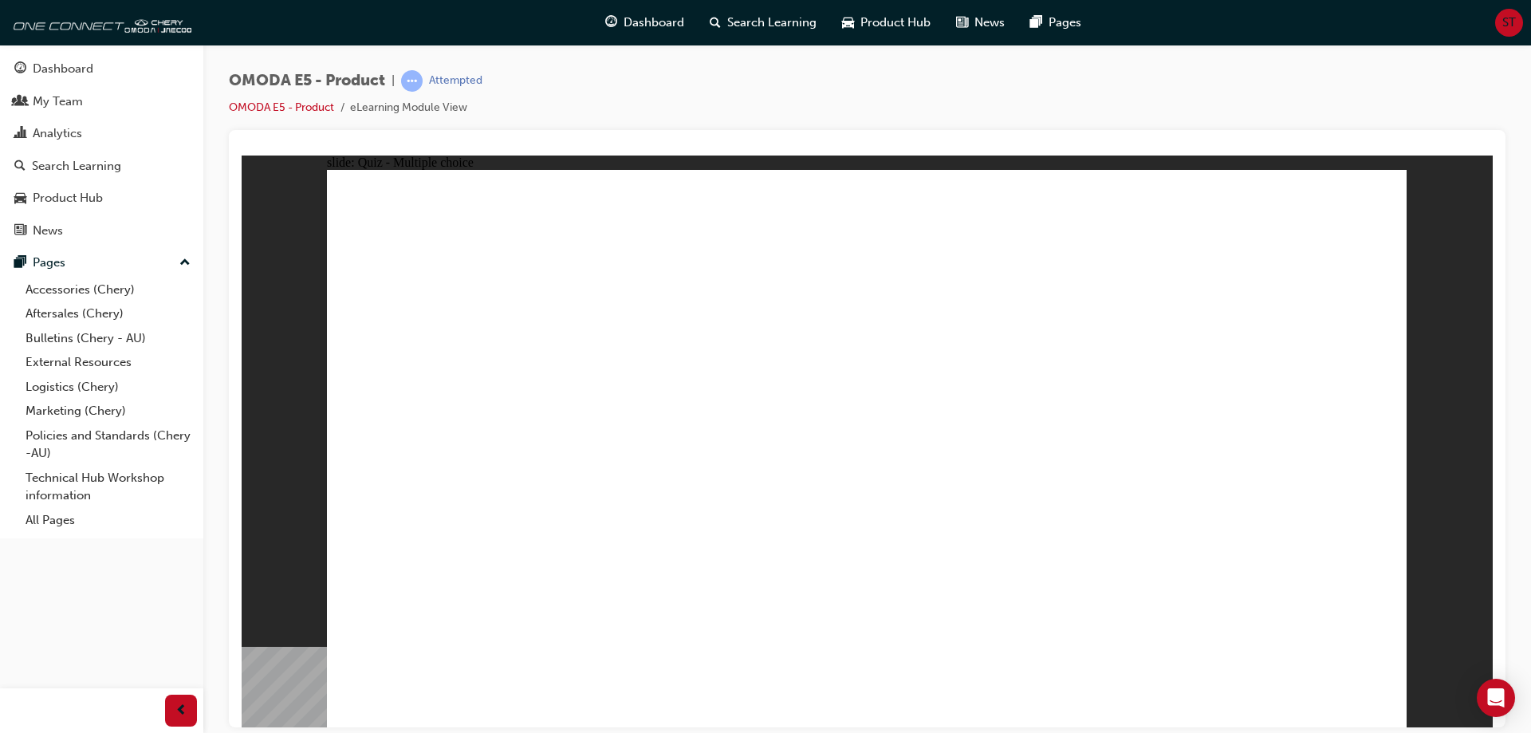
radio input "true"
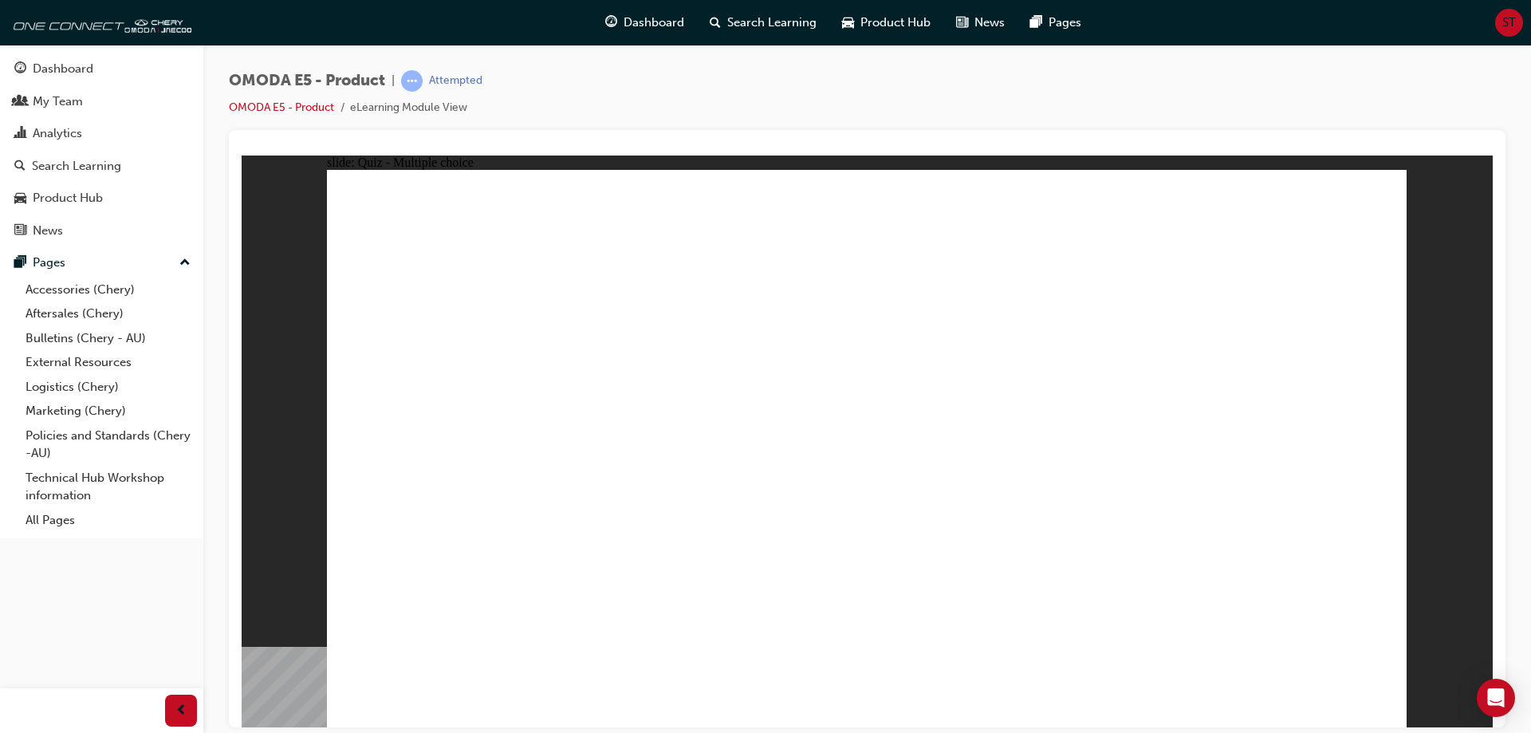
radio input "true"
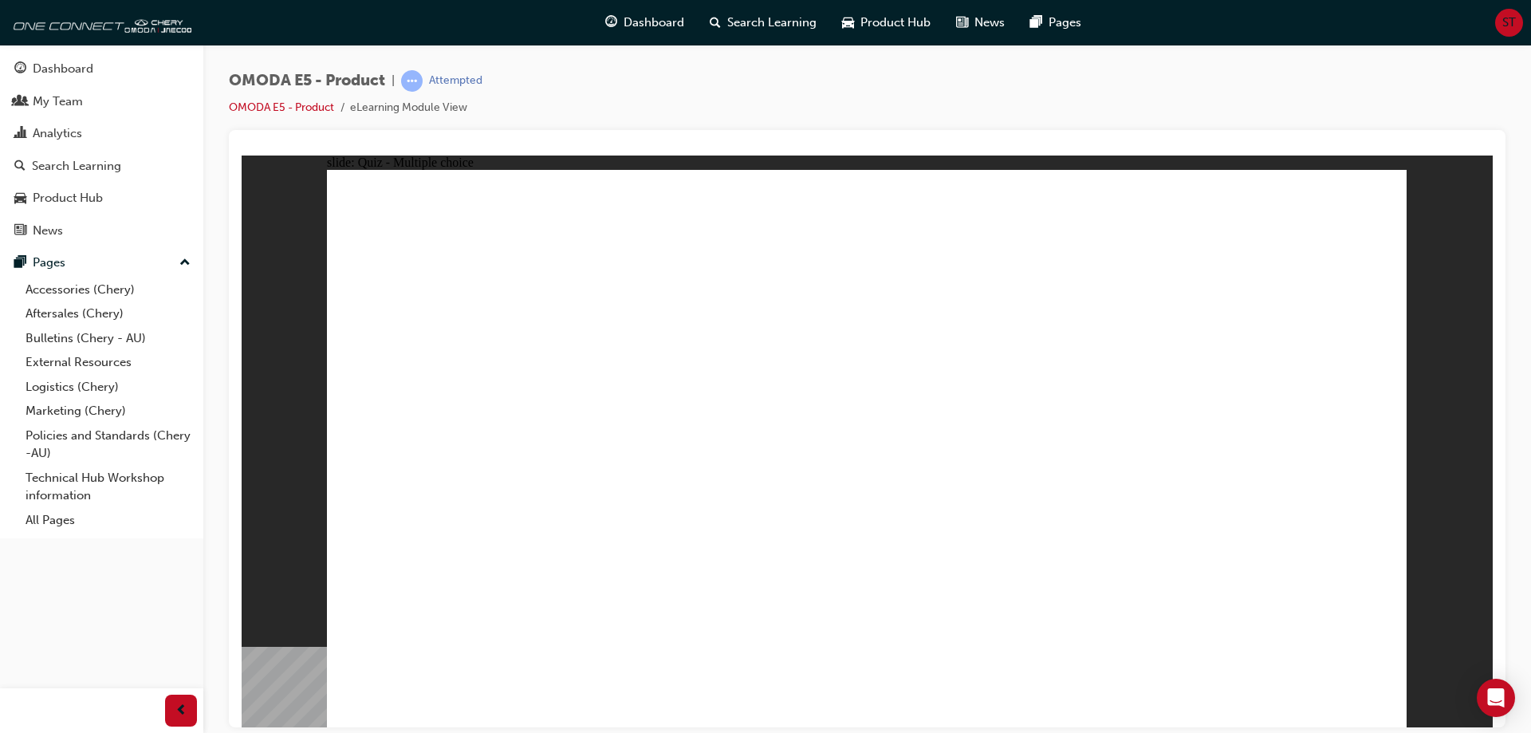
radio input "true"
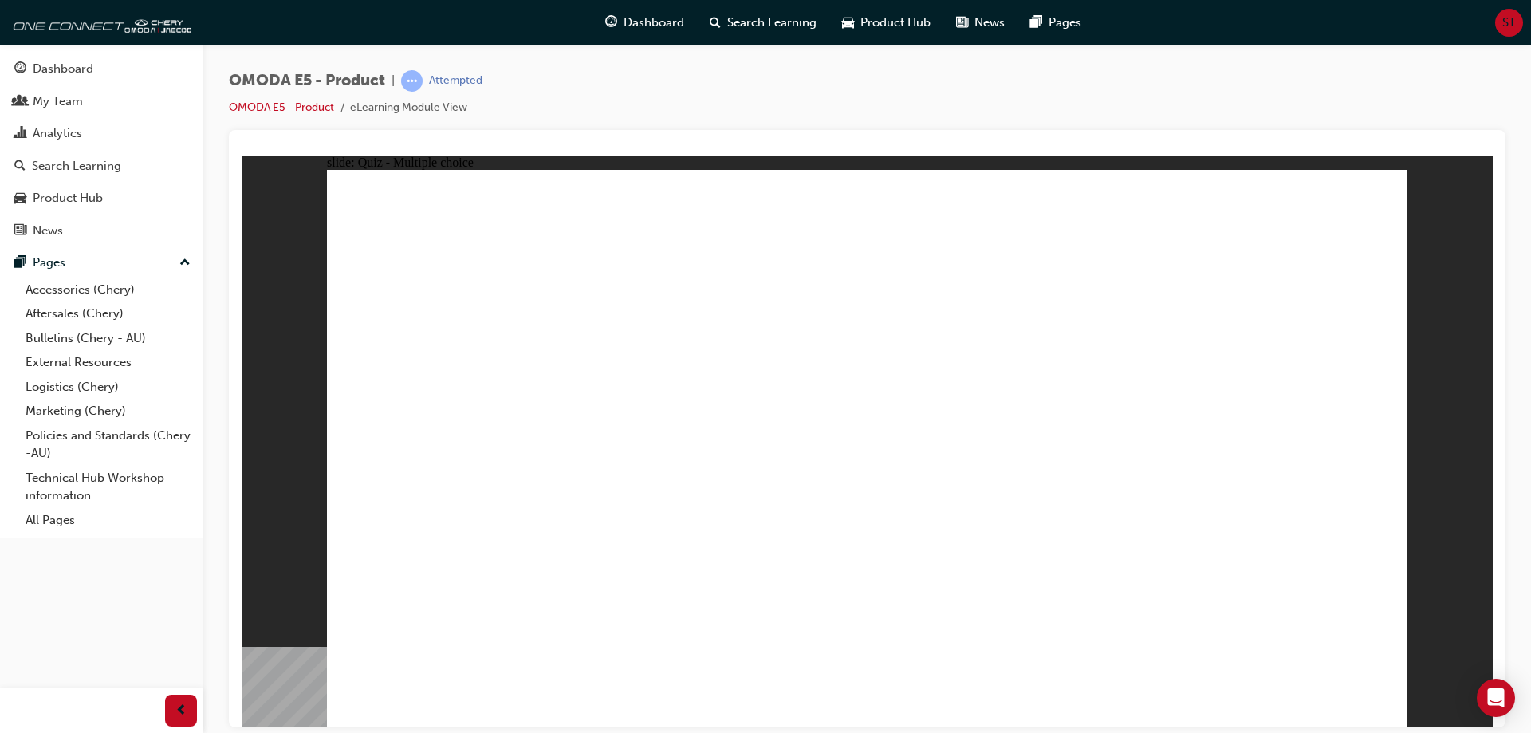
radio input "true"
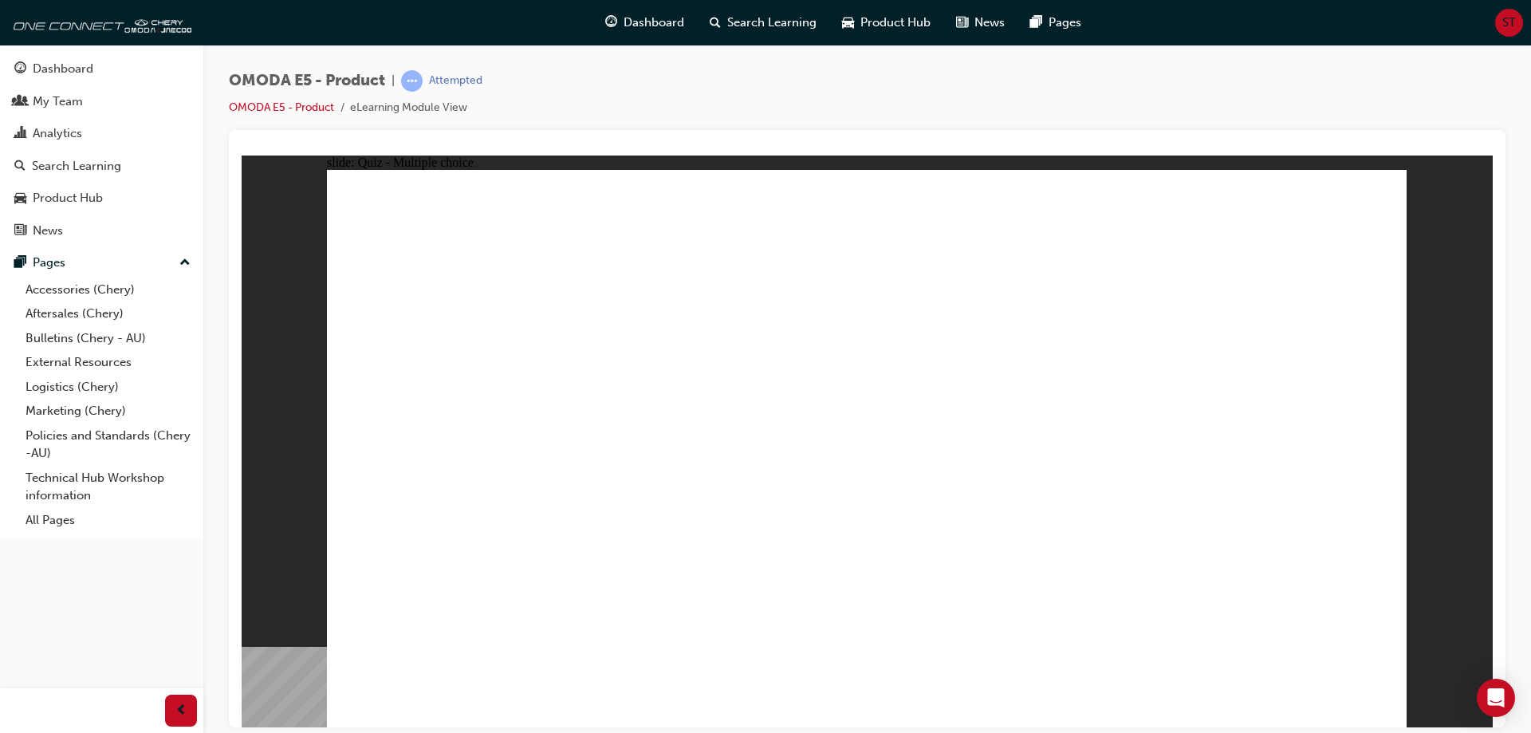
radio input "true"
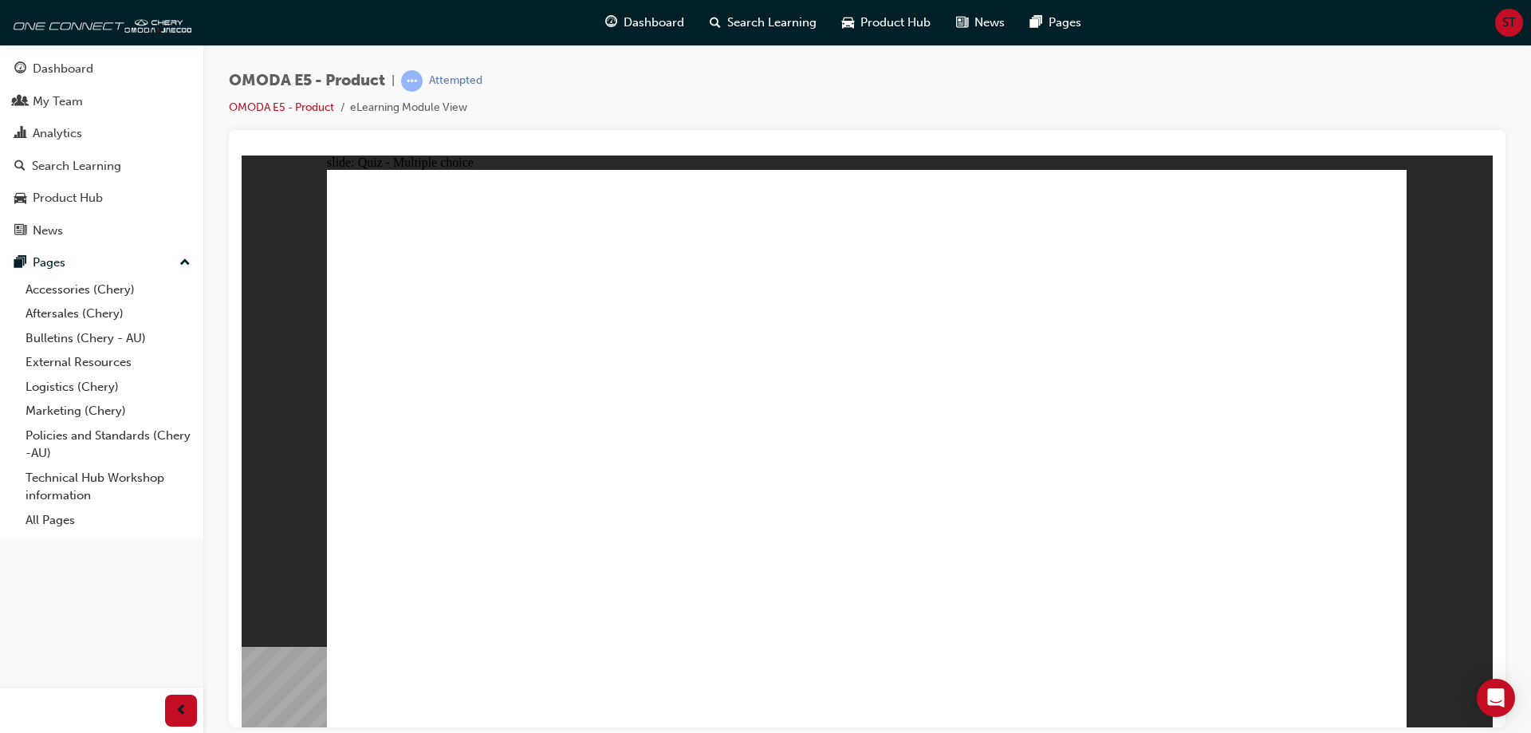
radio input "true"
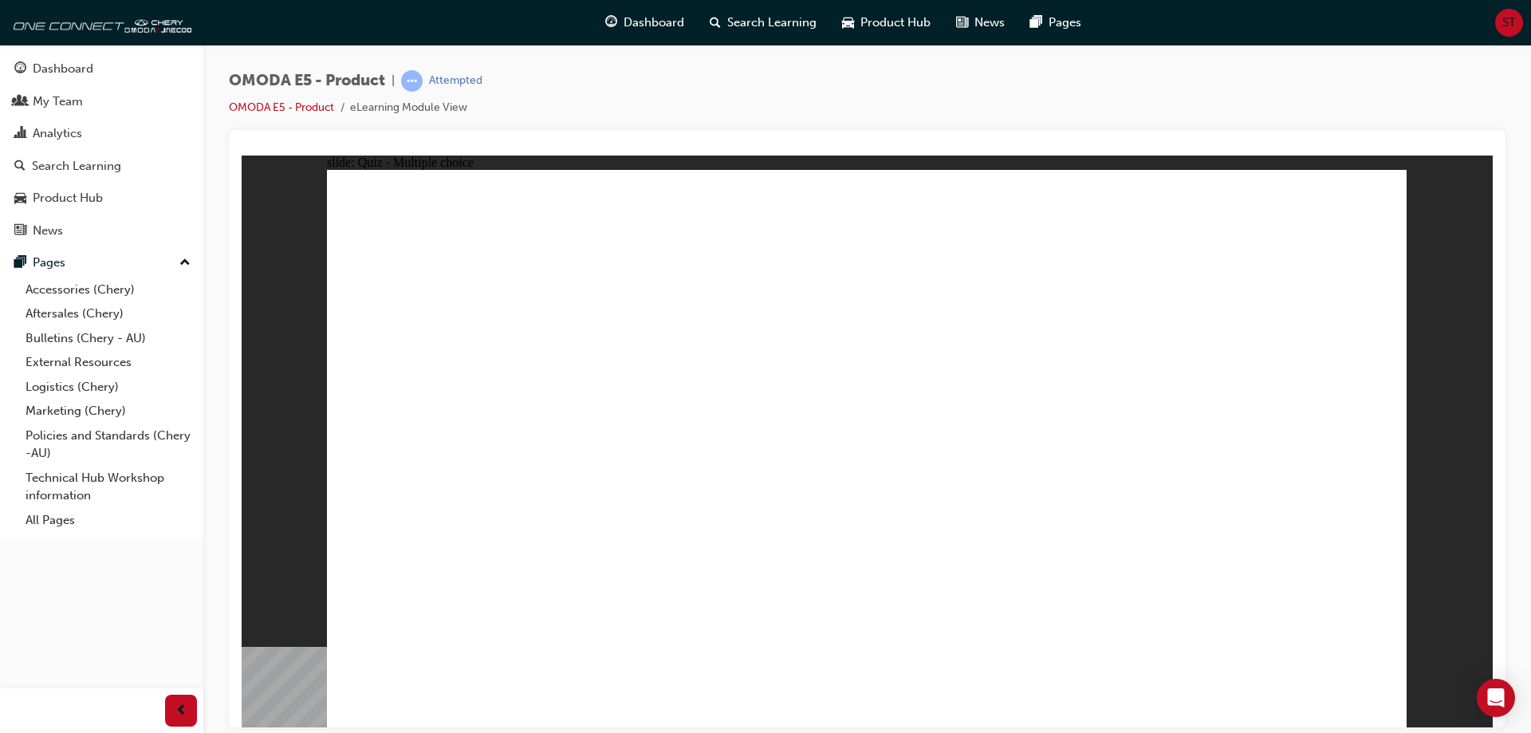
radio input "true"
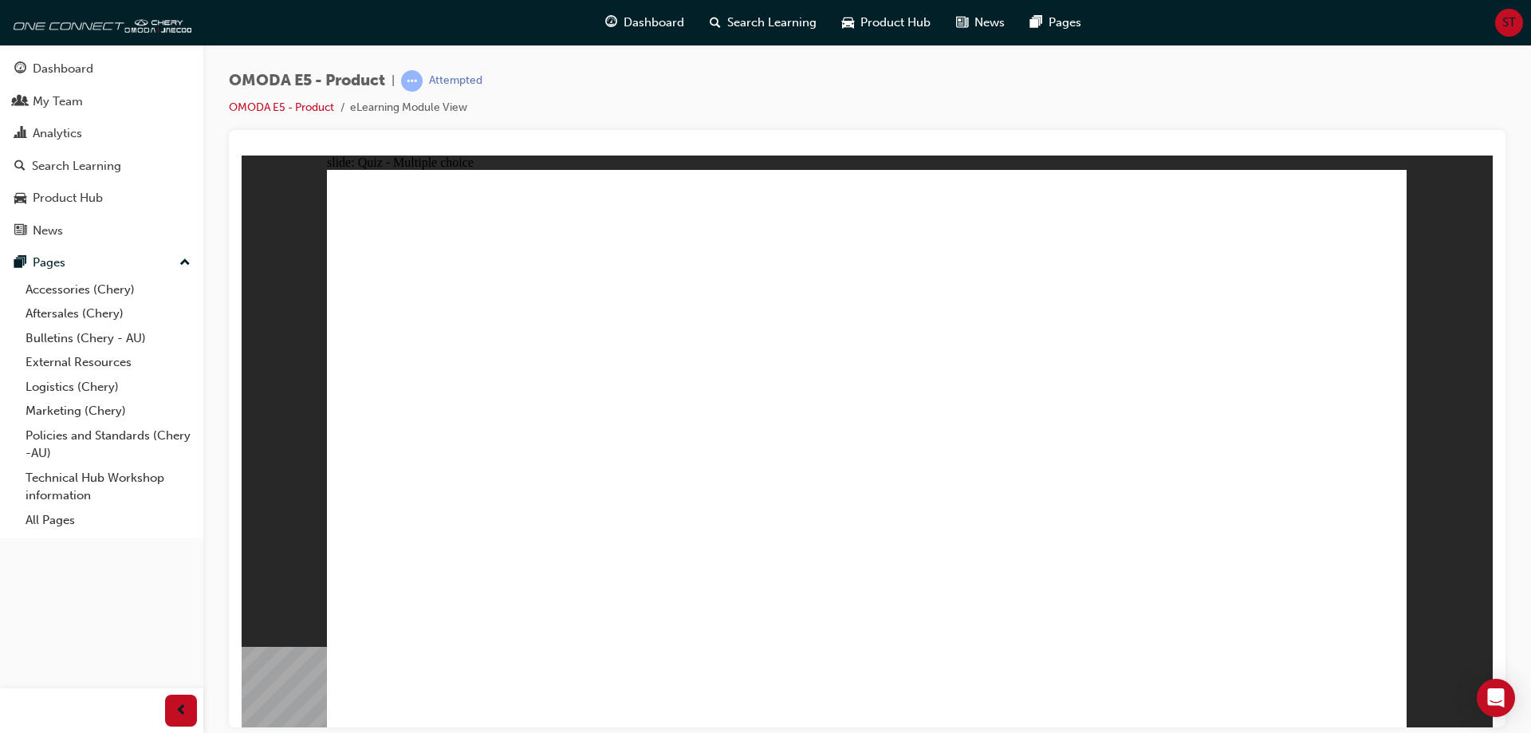
radio input "true"
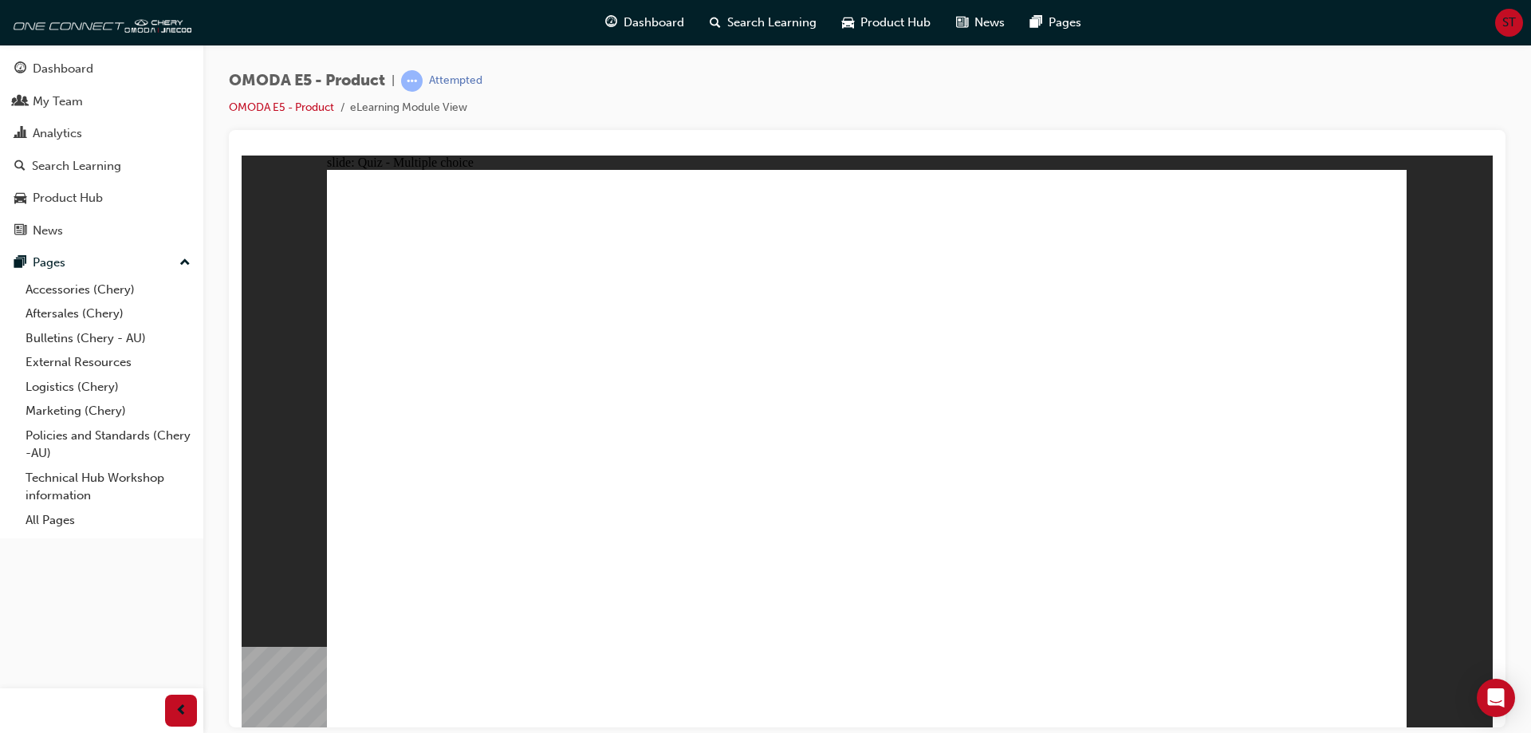
radio input "true"
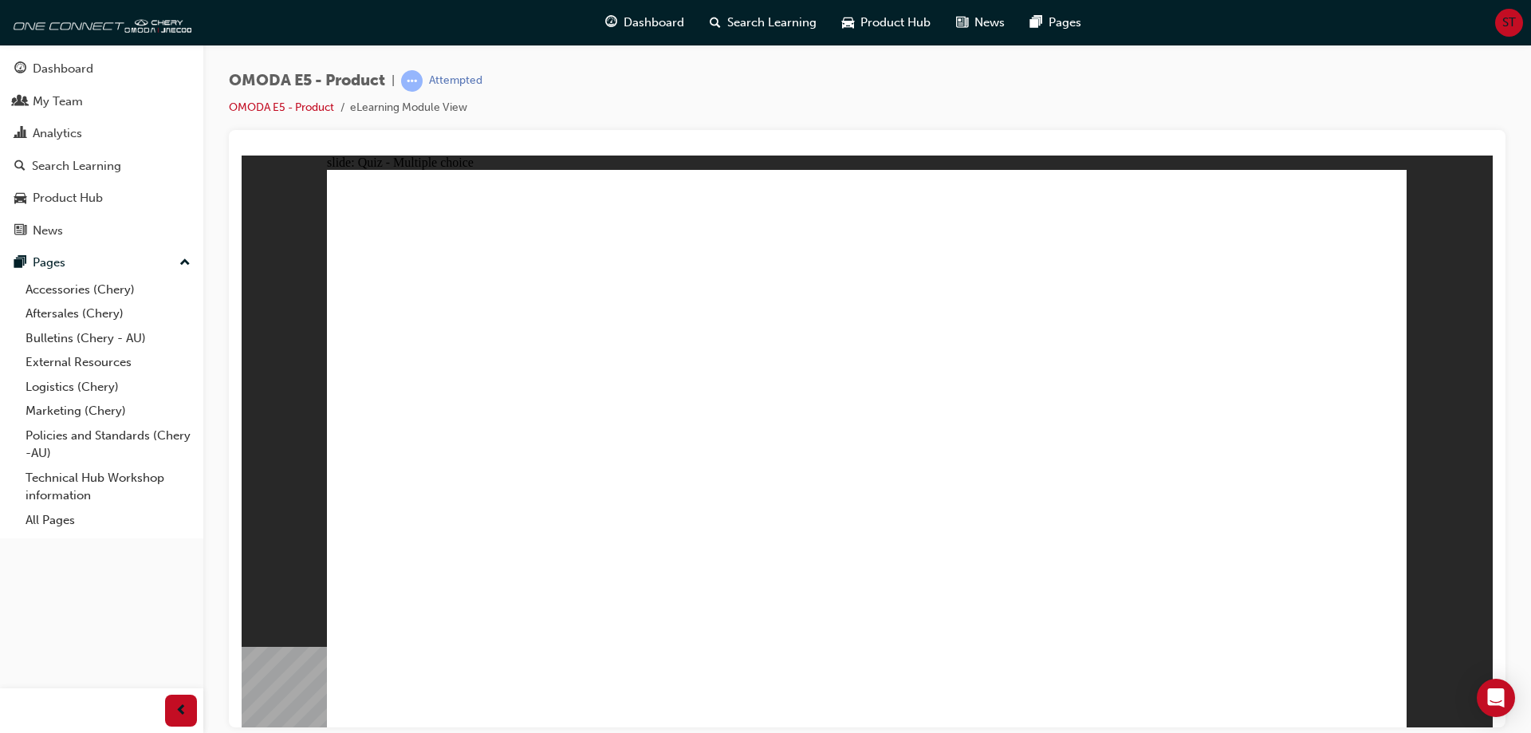
radio input "true"
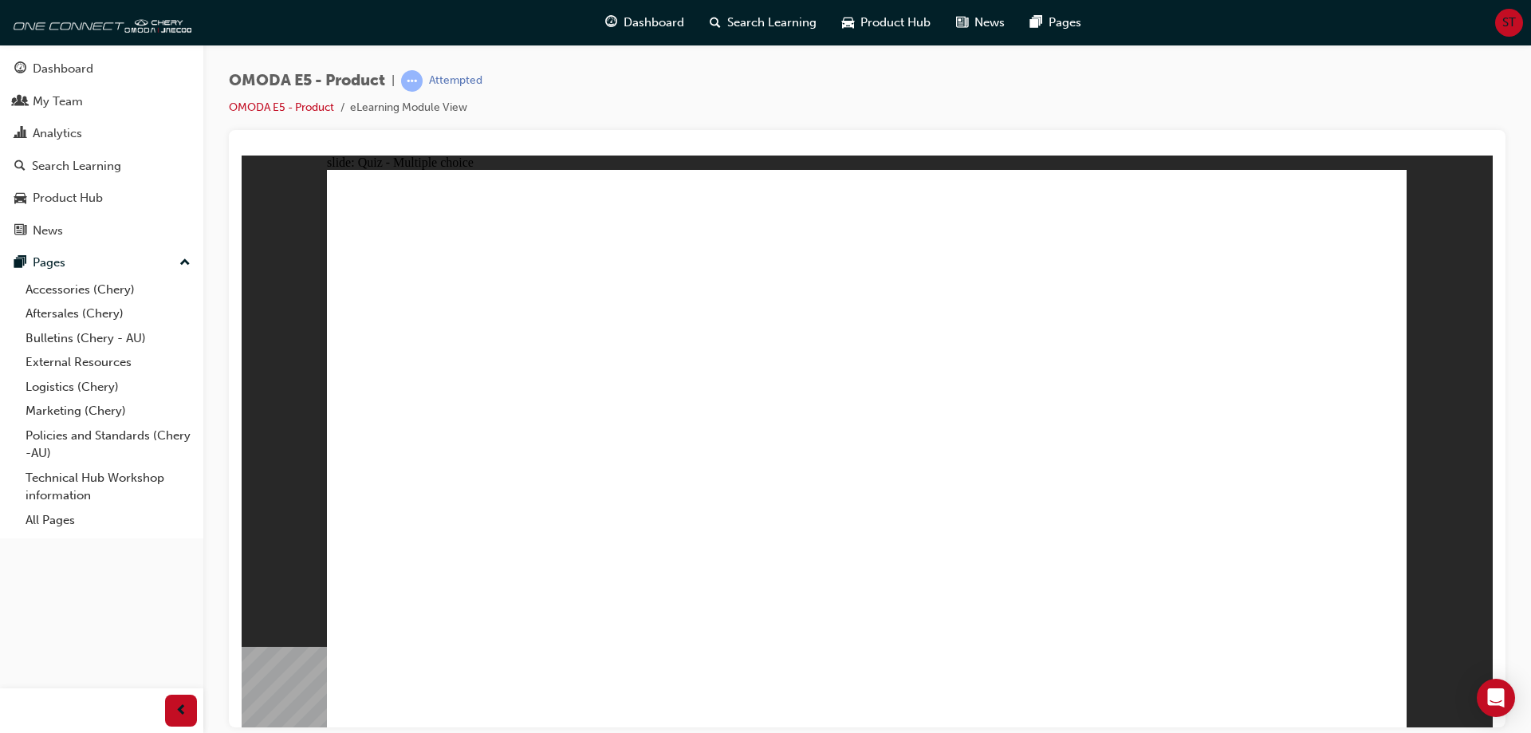
radio input "true"
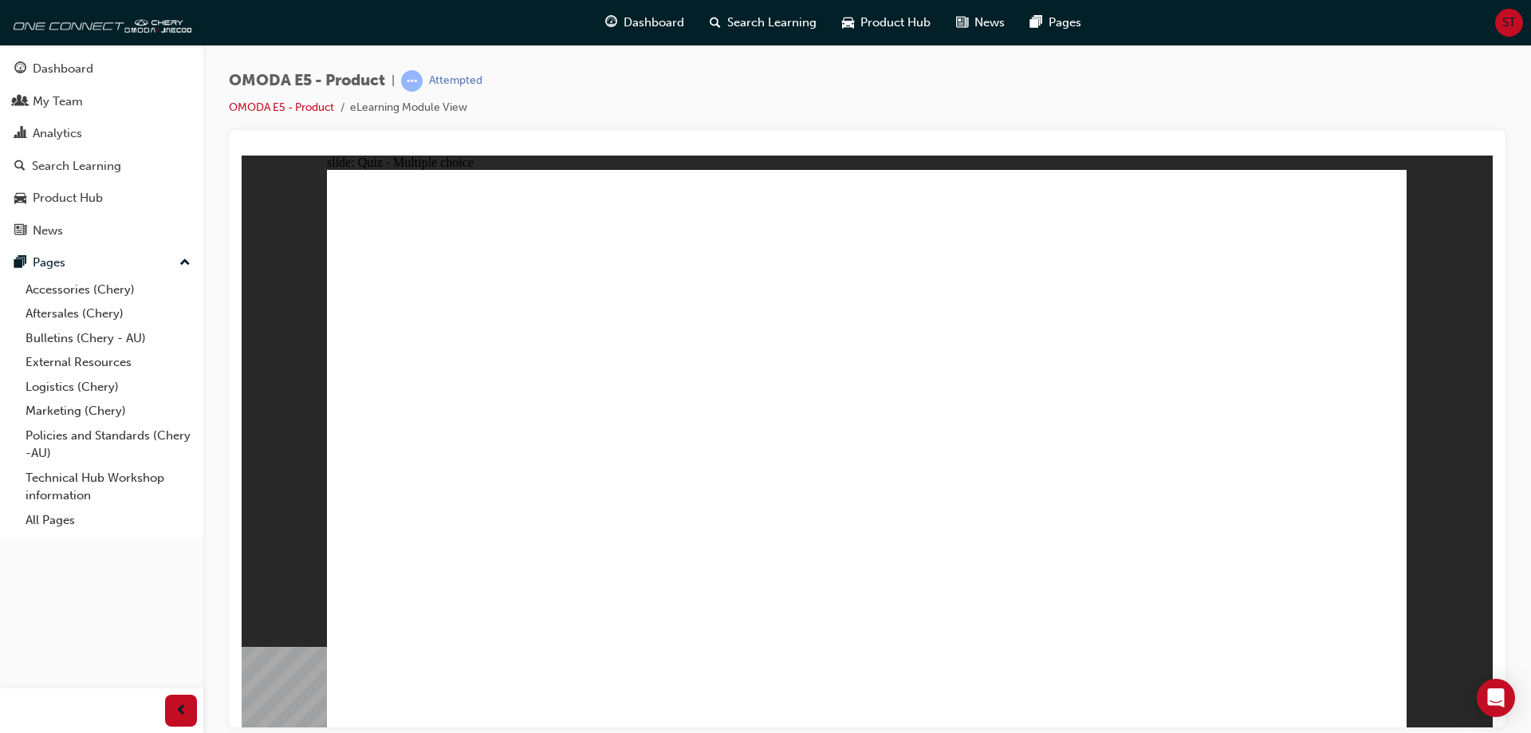
radio input "true"
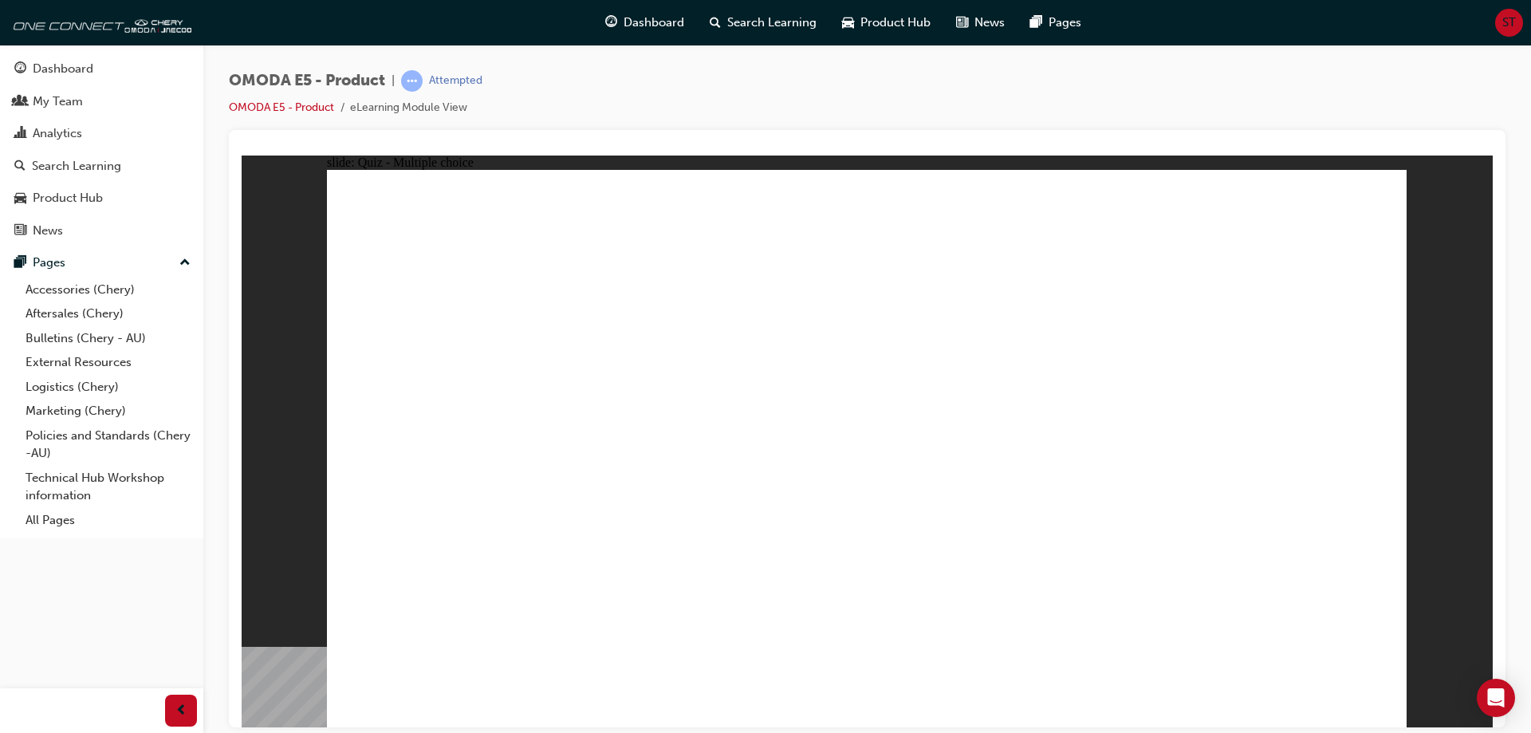
radio input "true"
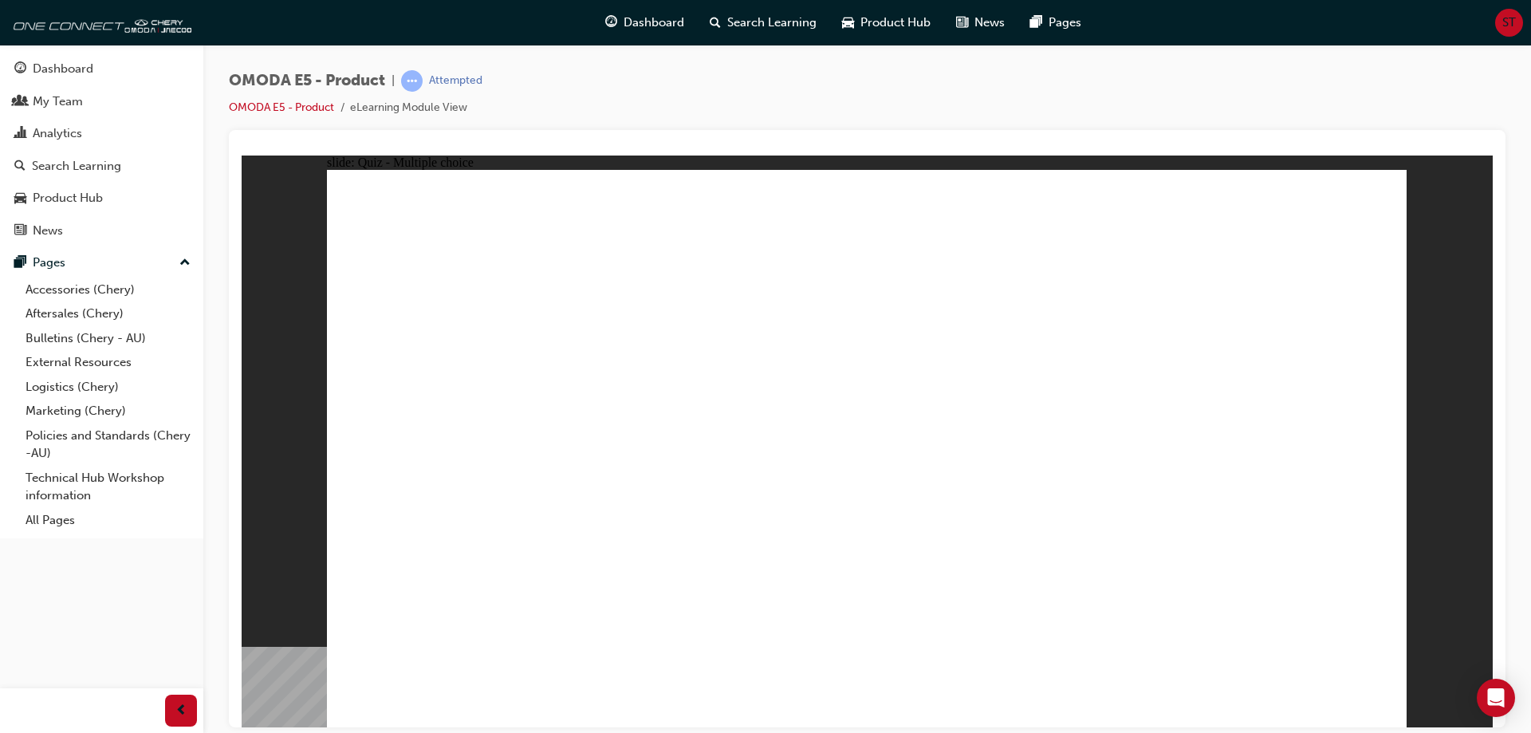
radio input "true"
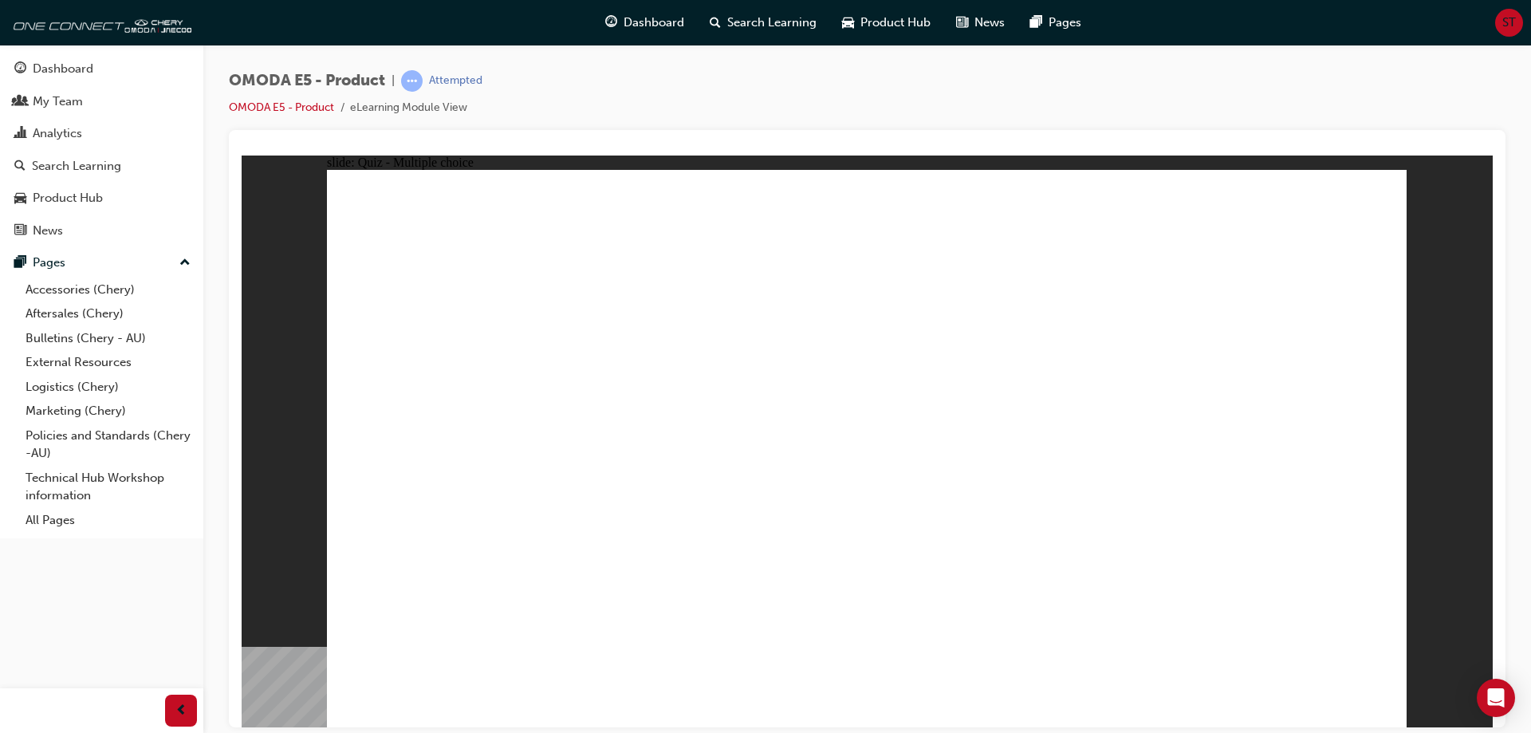
radio input "true"
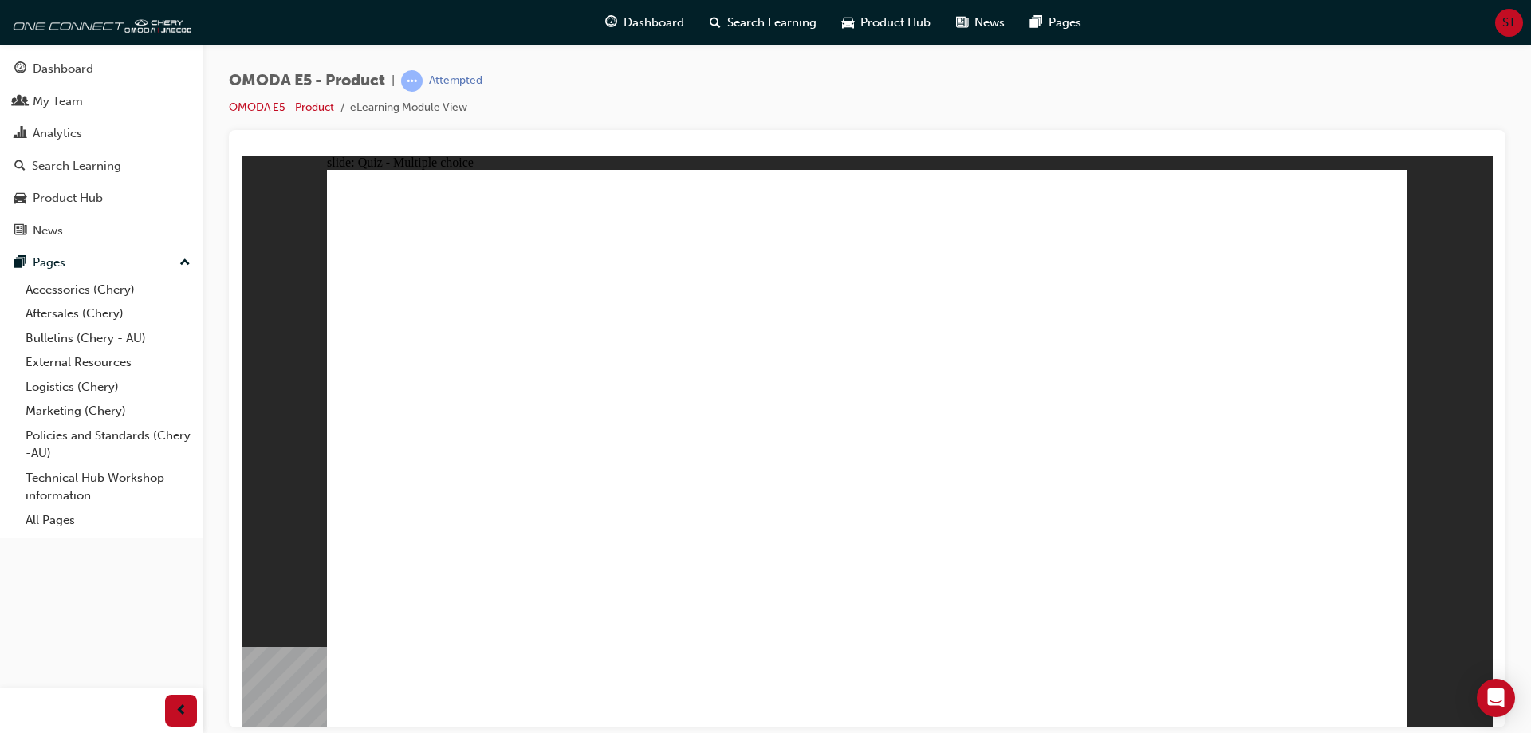
radio input "true"
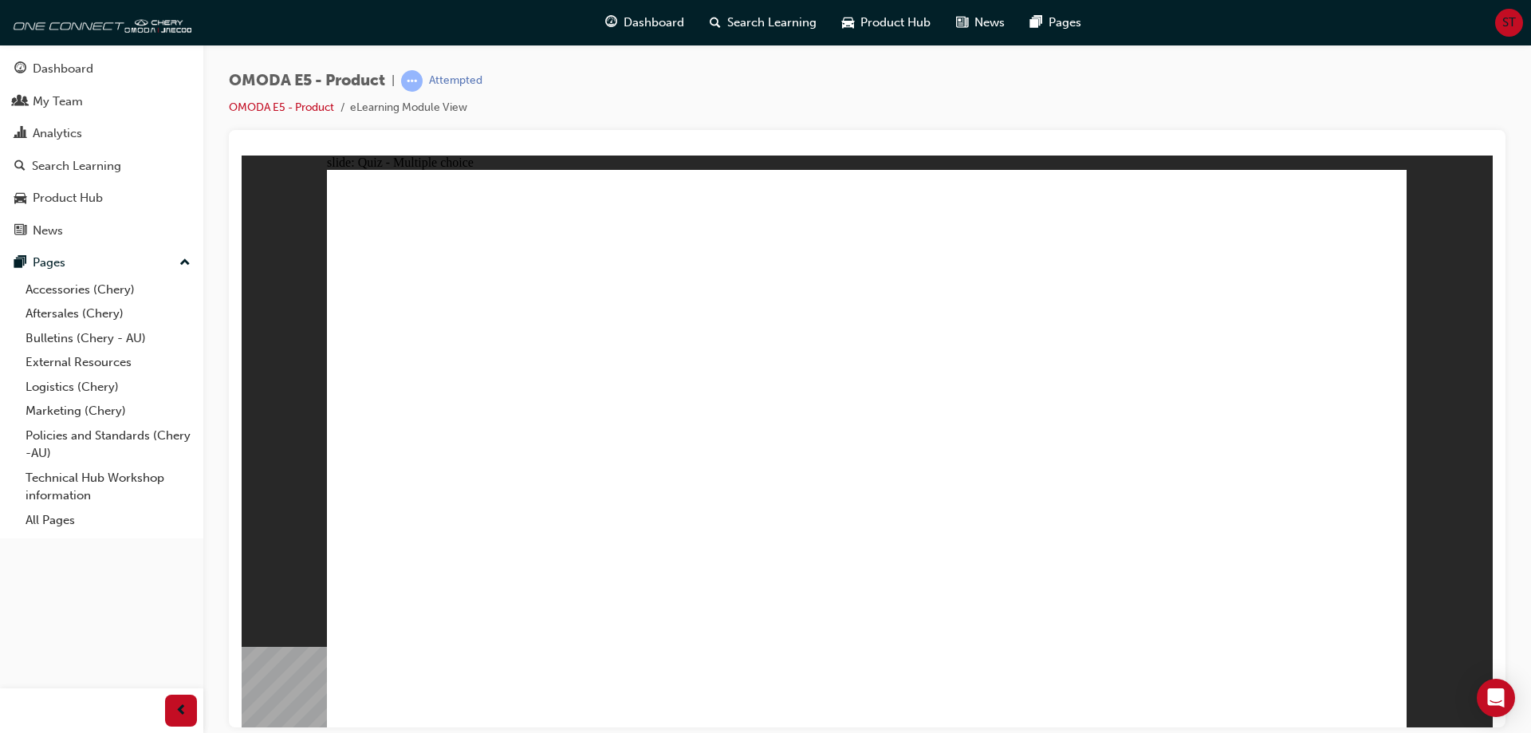
radio input "true"
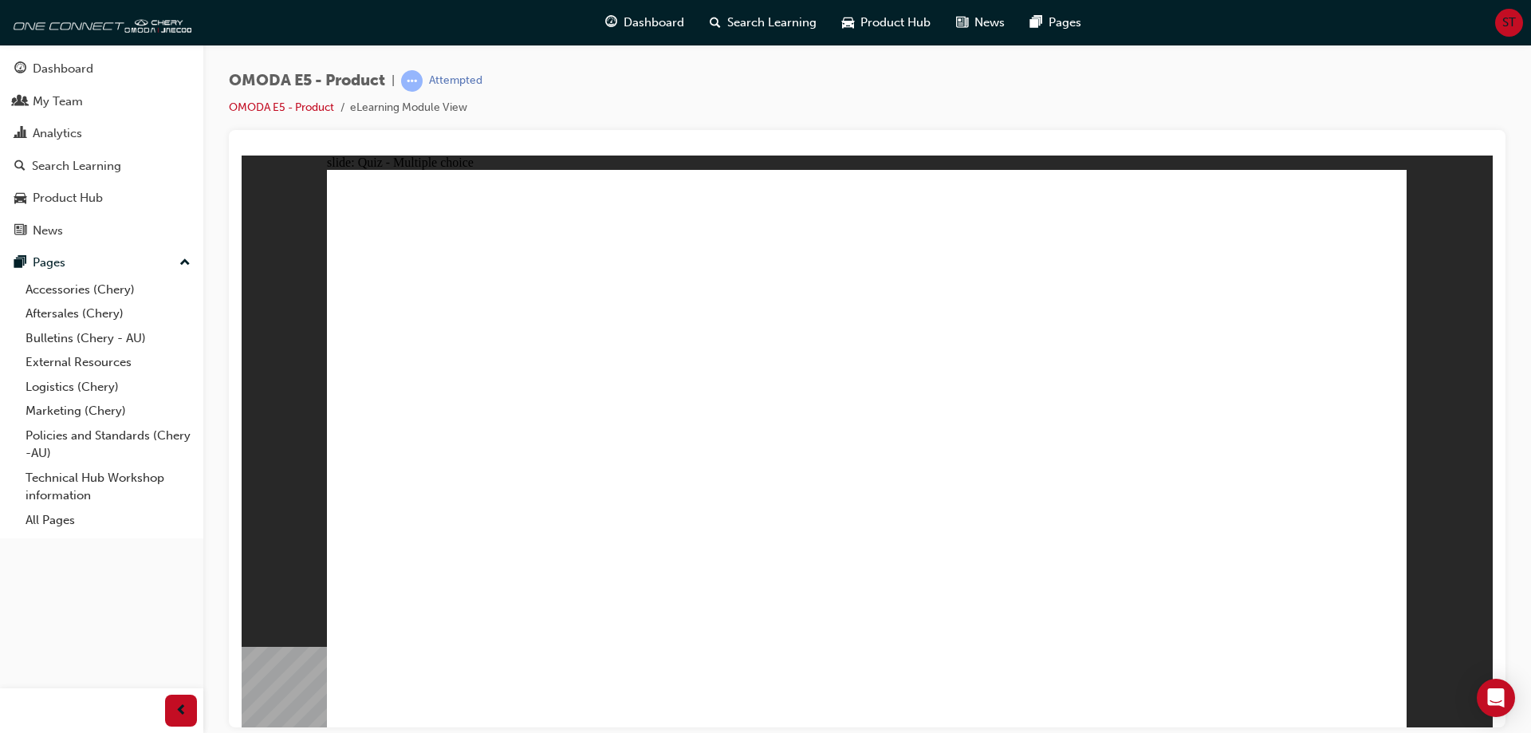
radio input "true"
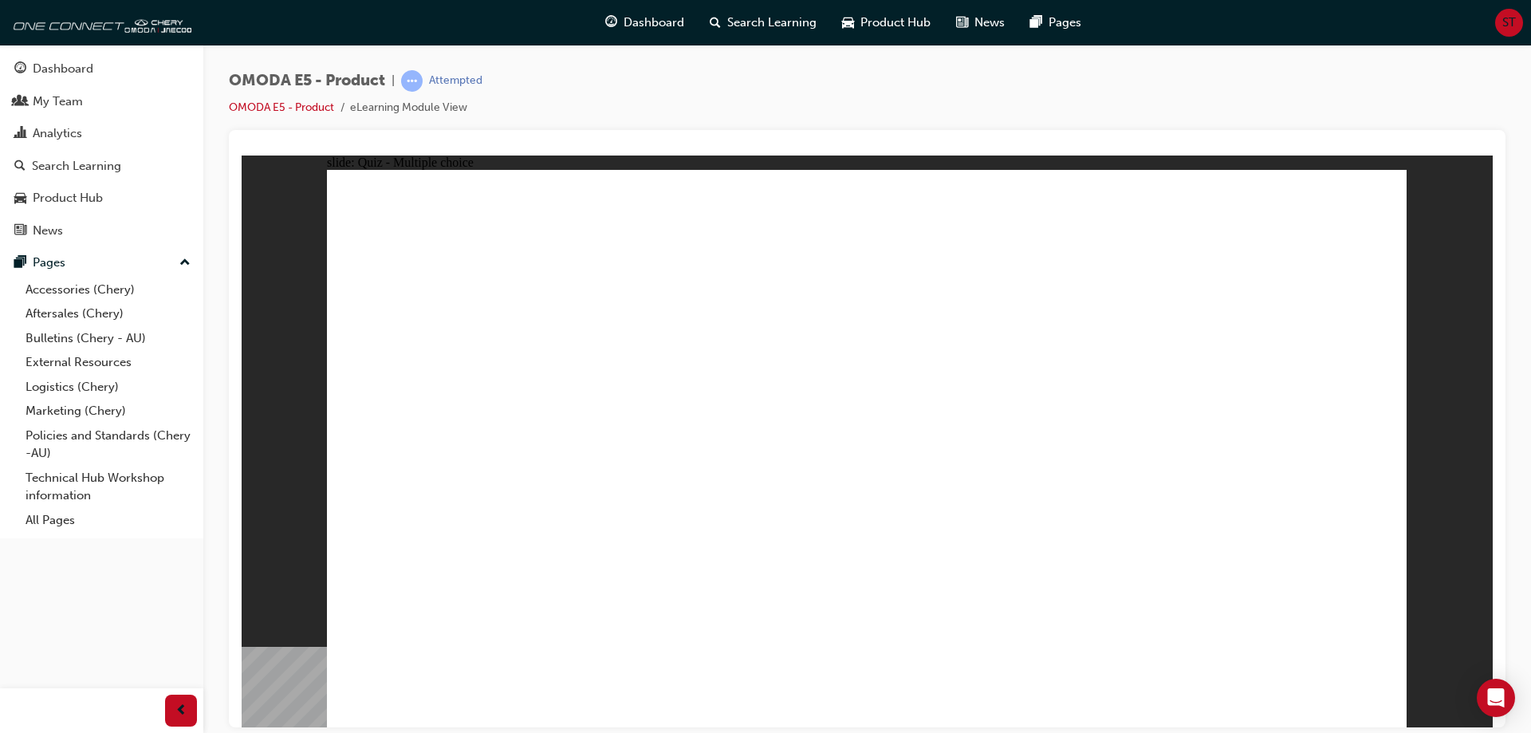
radio input "true"
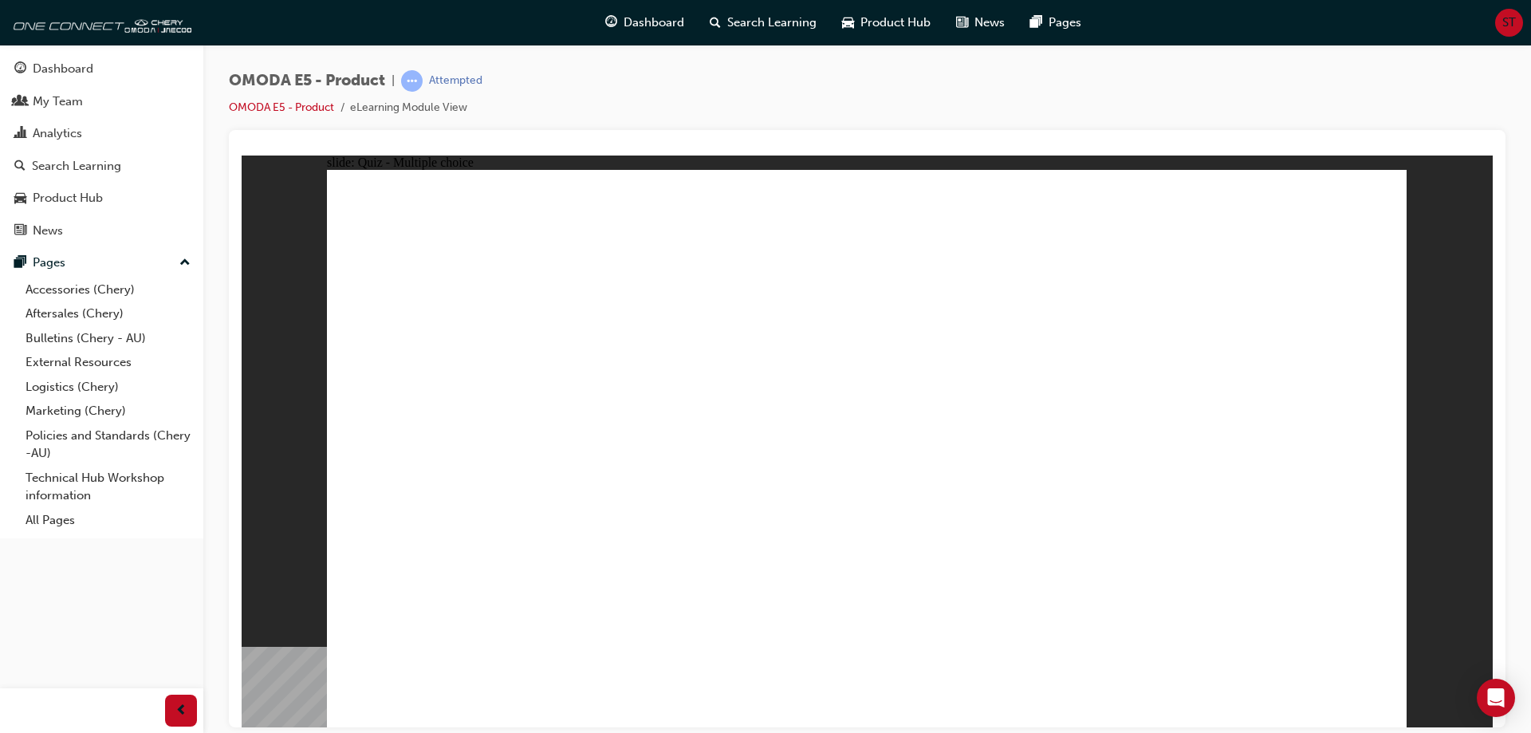
radio input "true"
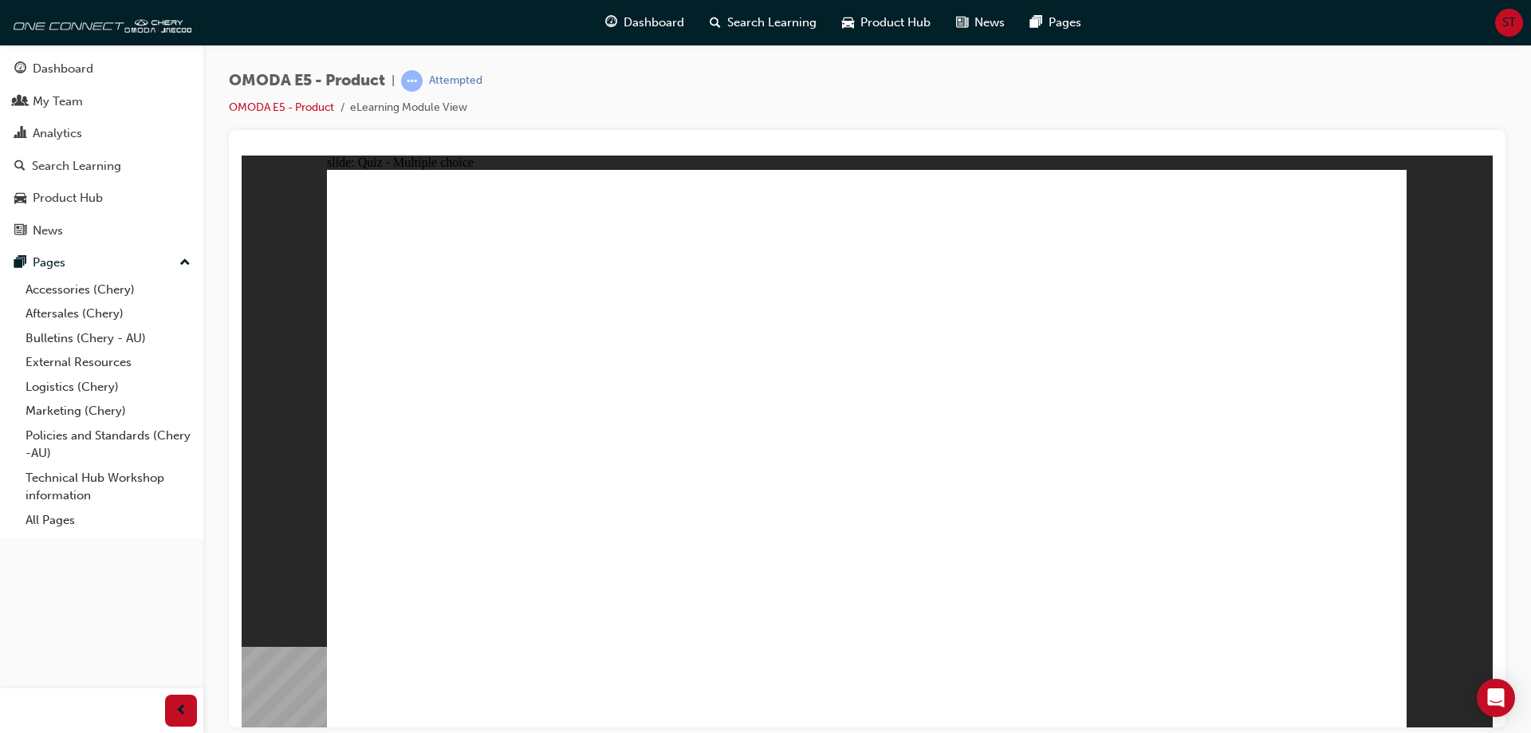
radio input "true"
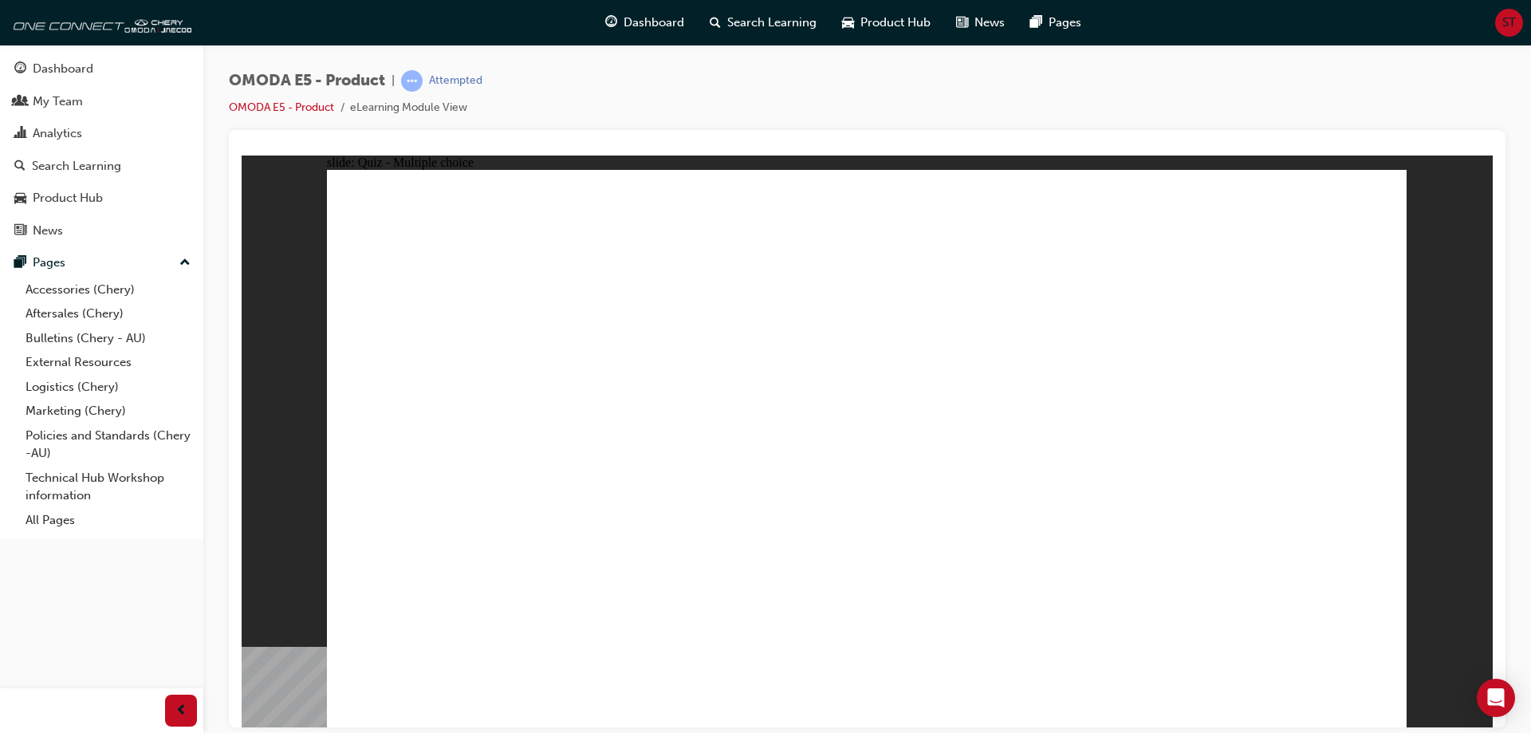
radio input "true"
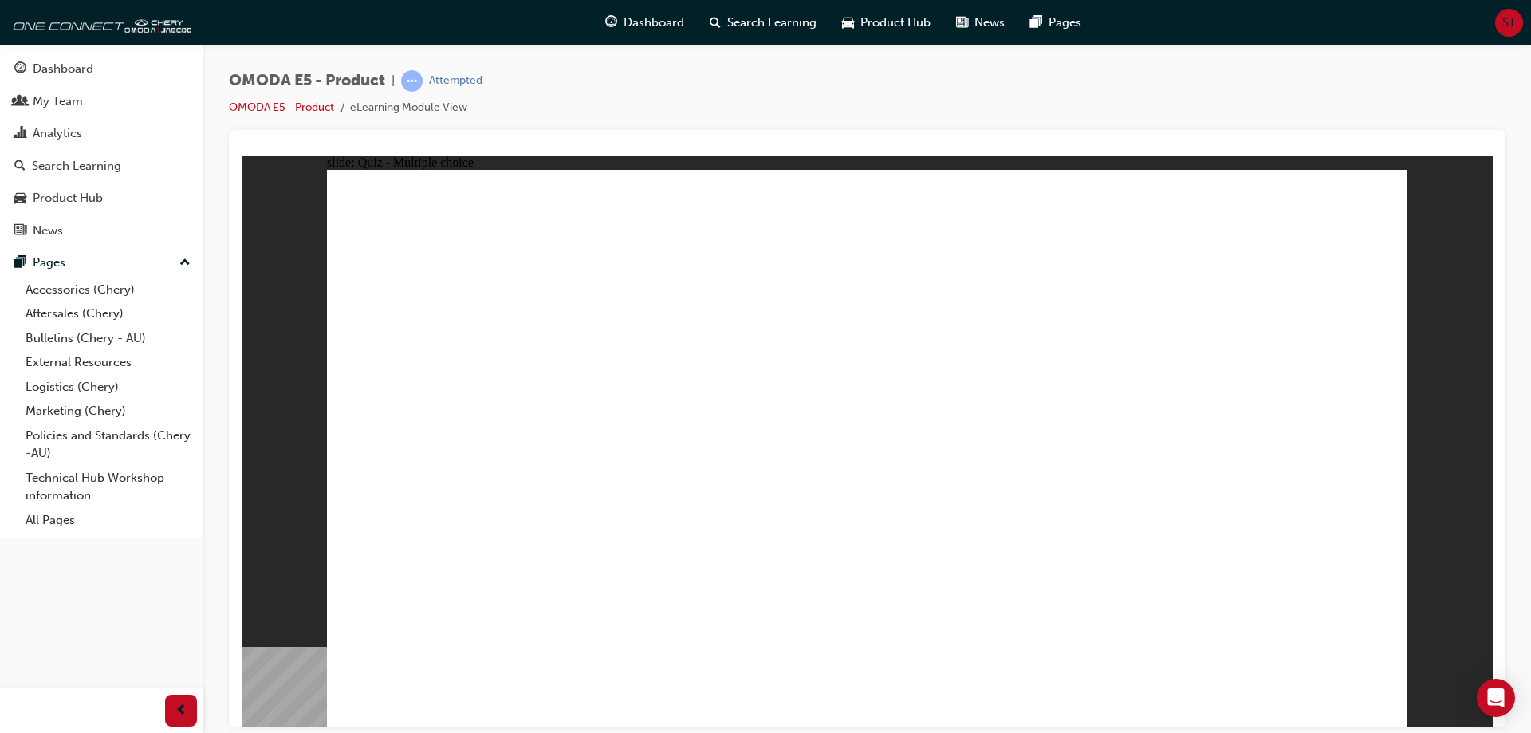
radio input "true"
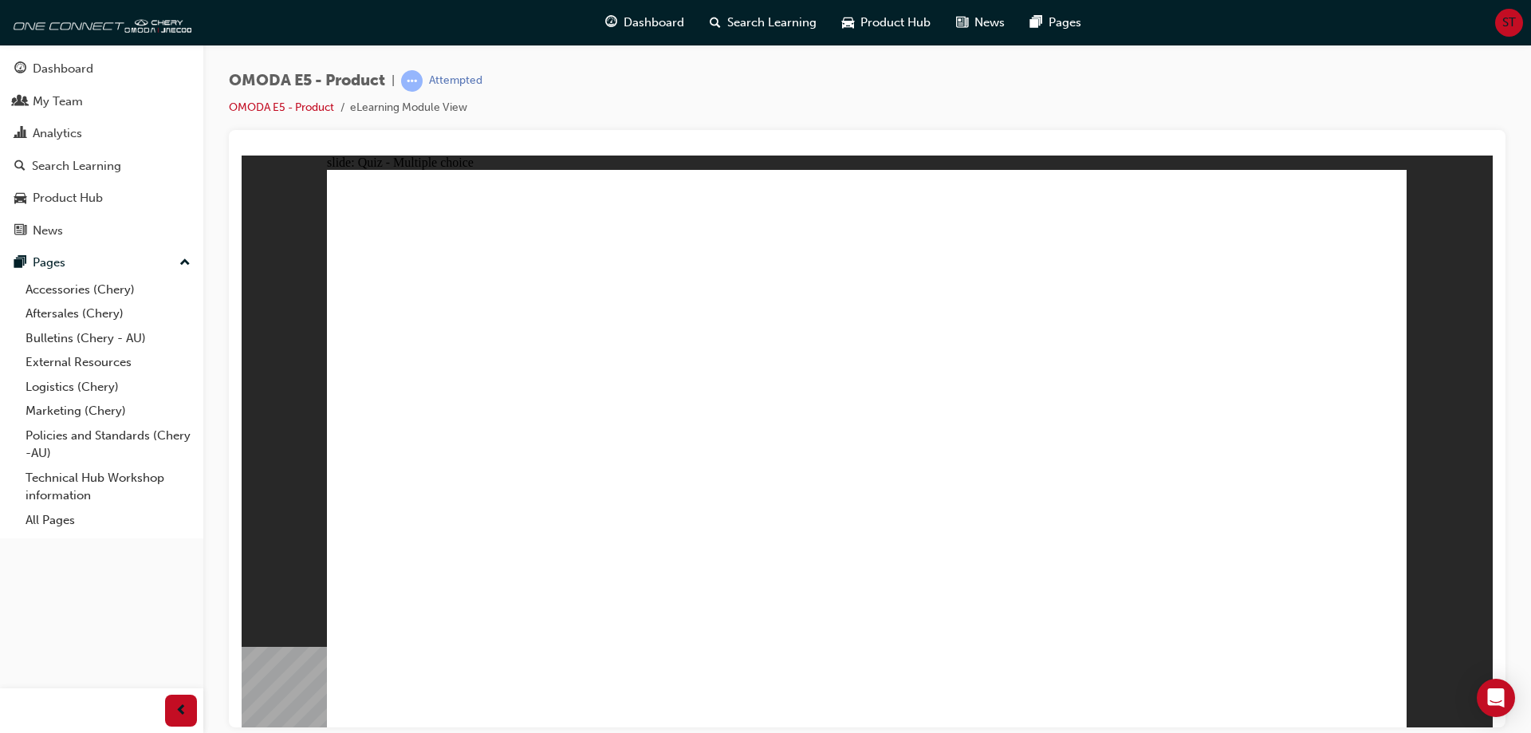
radio input "true"
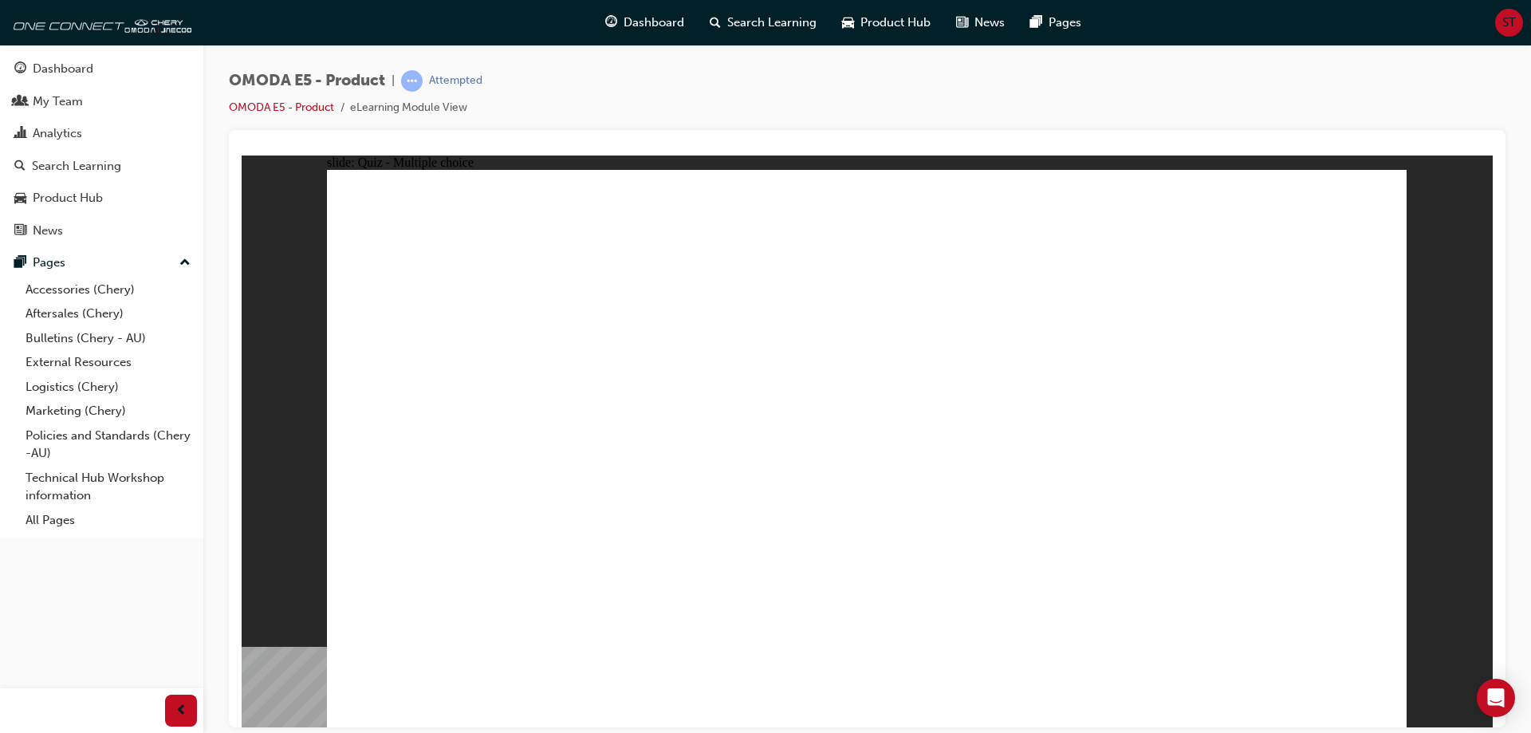
radio input "true"
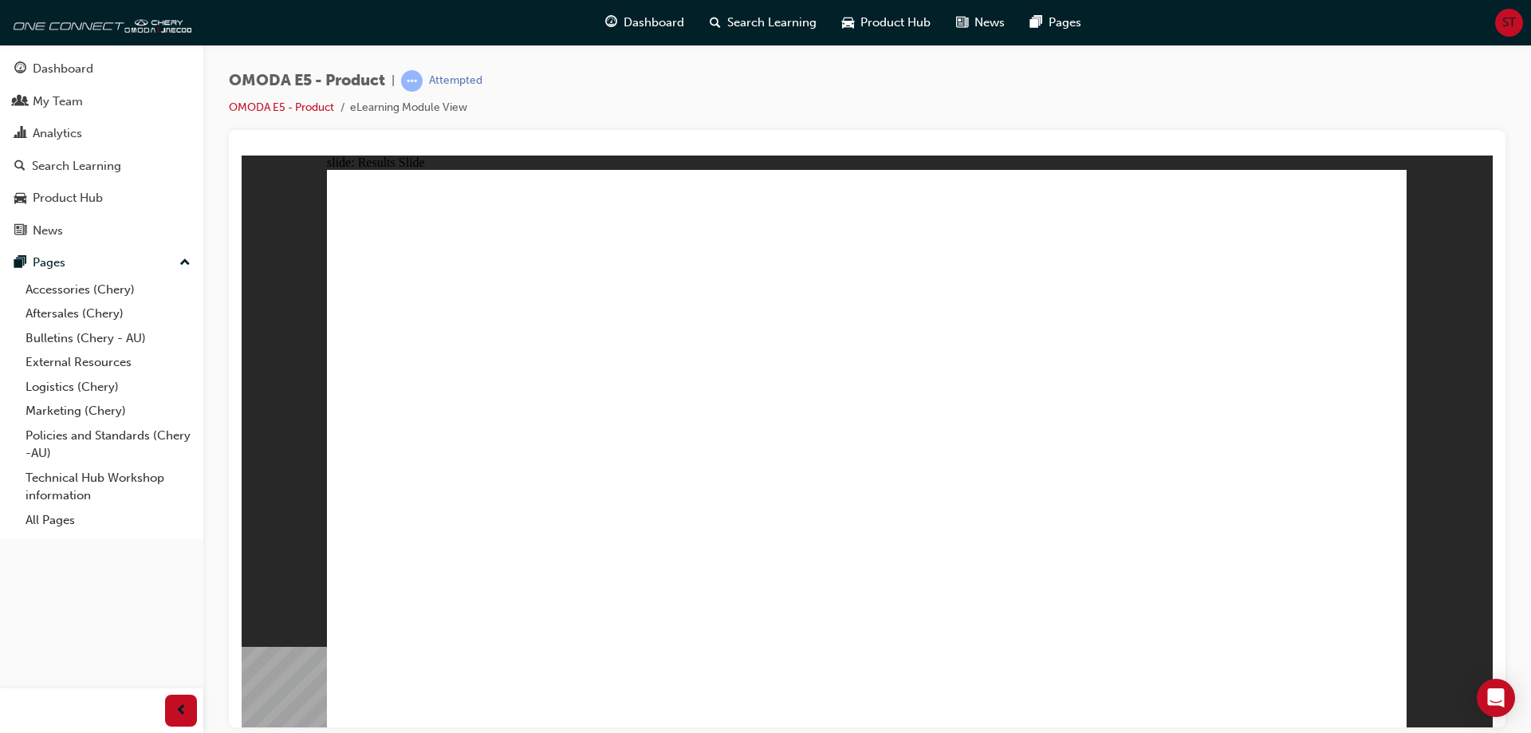
radio input "true"
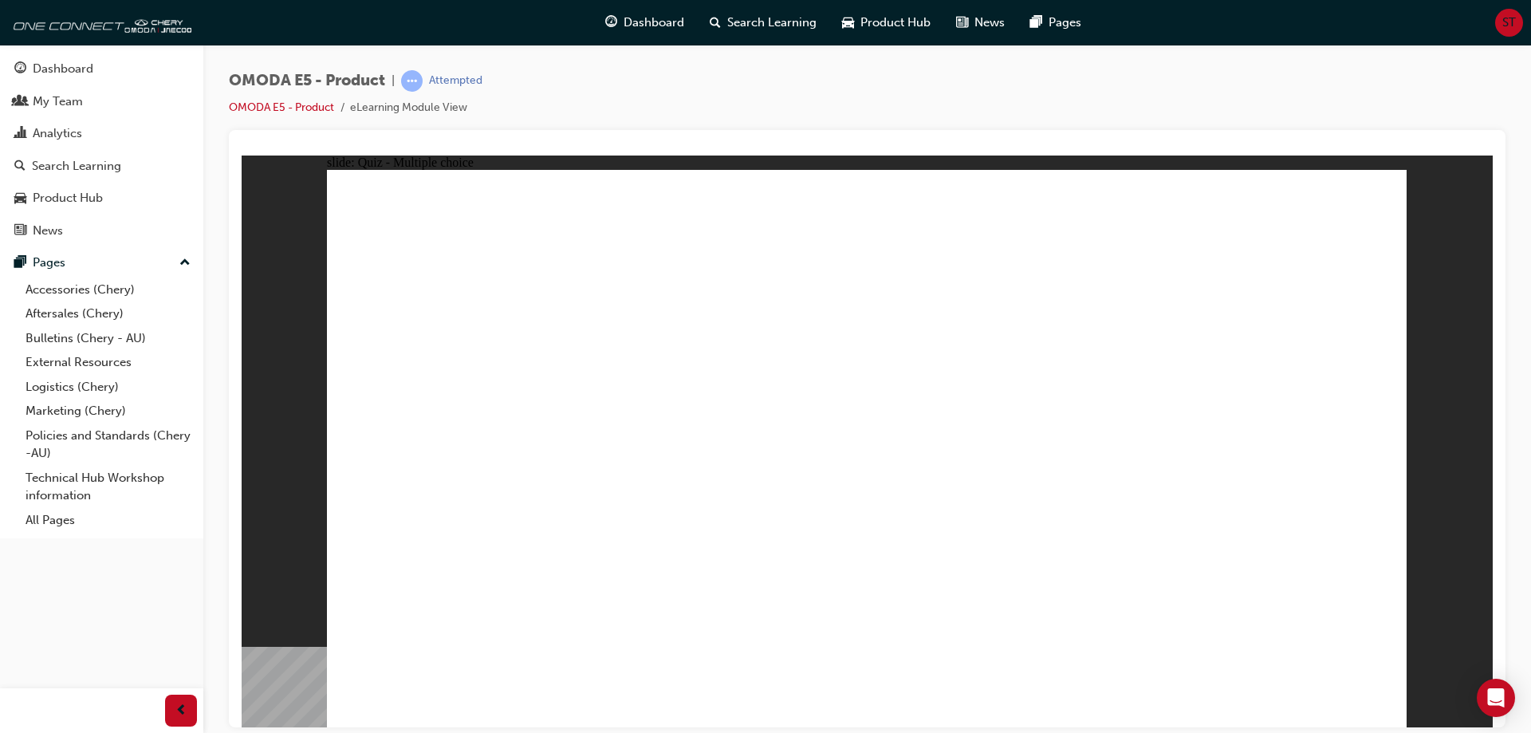
radio input "true"
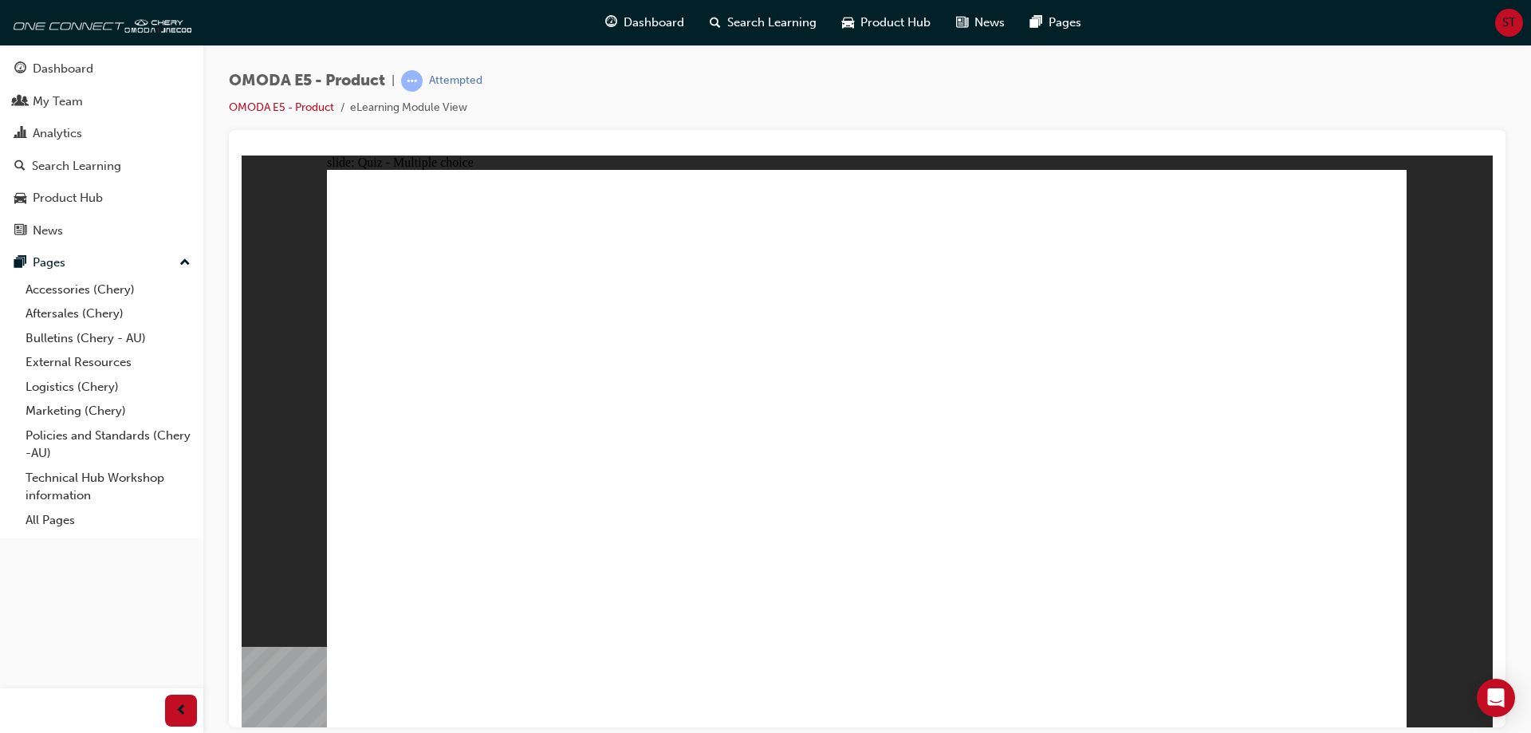
radio input "true"
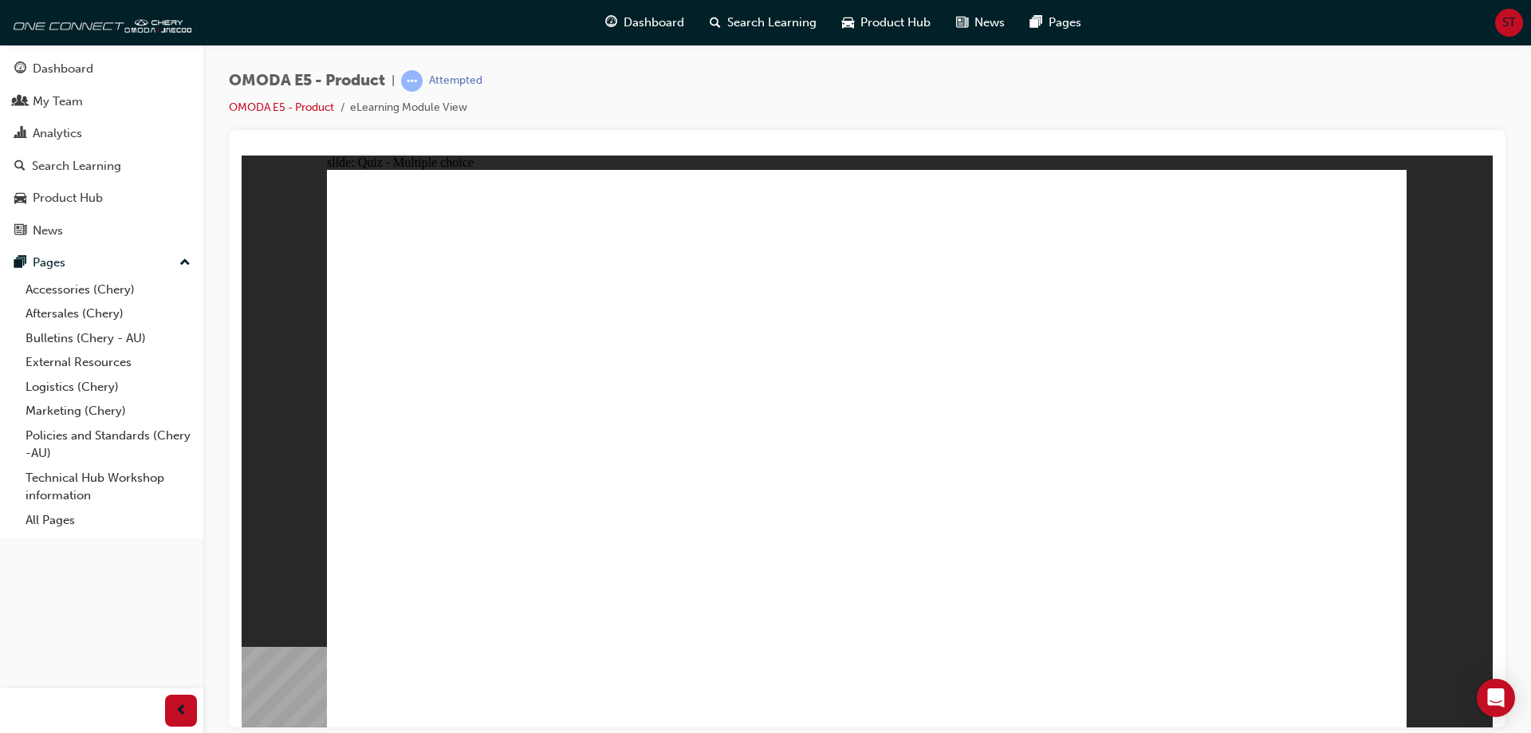
radio input "true"
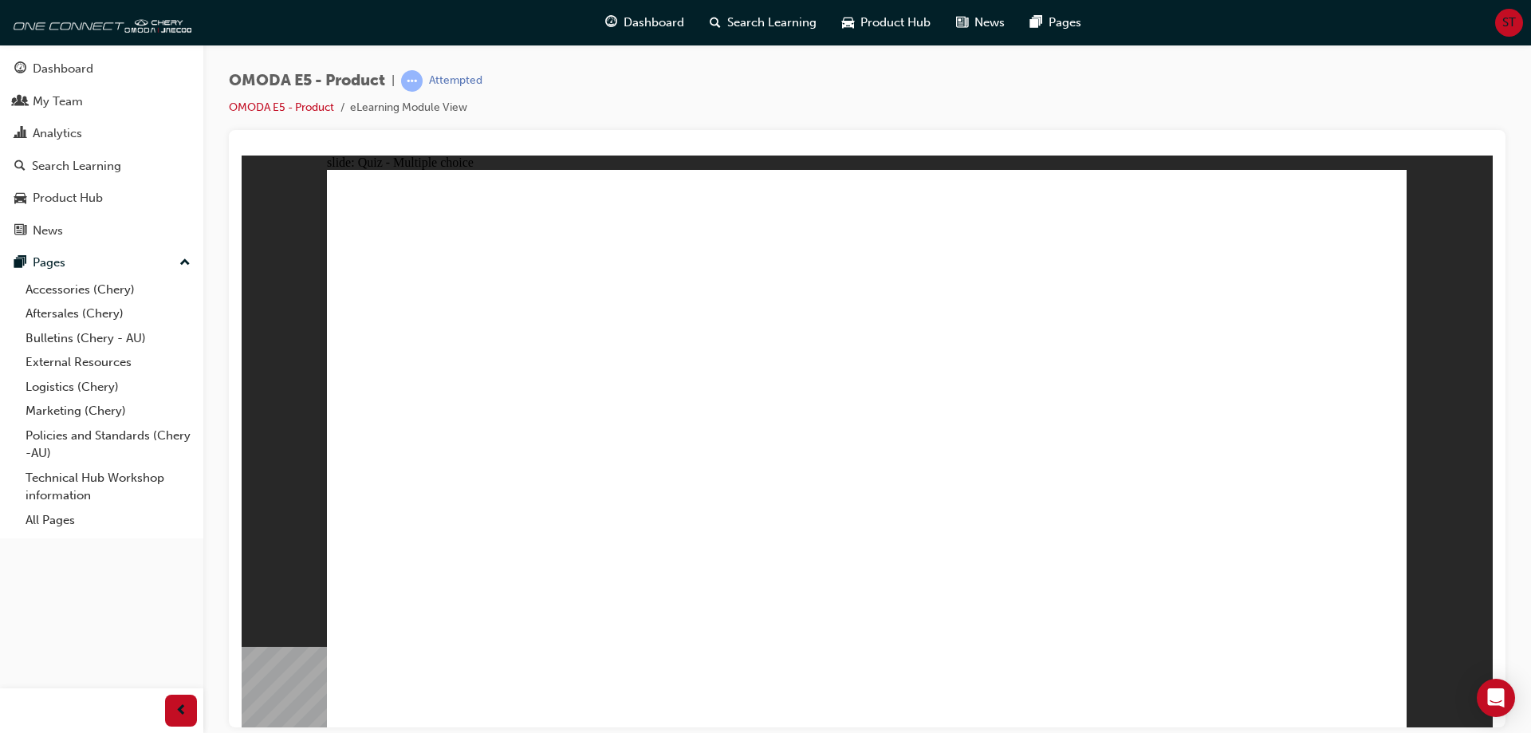
radio input "true"
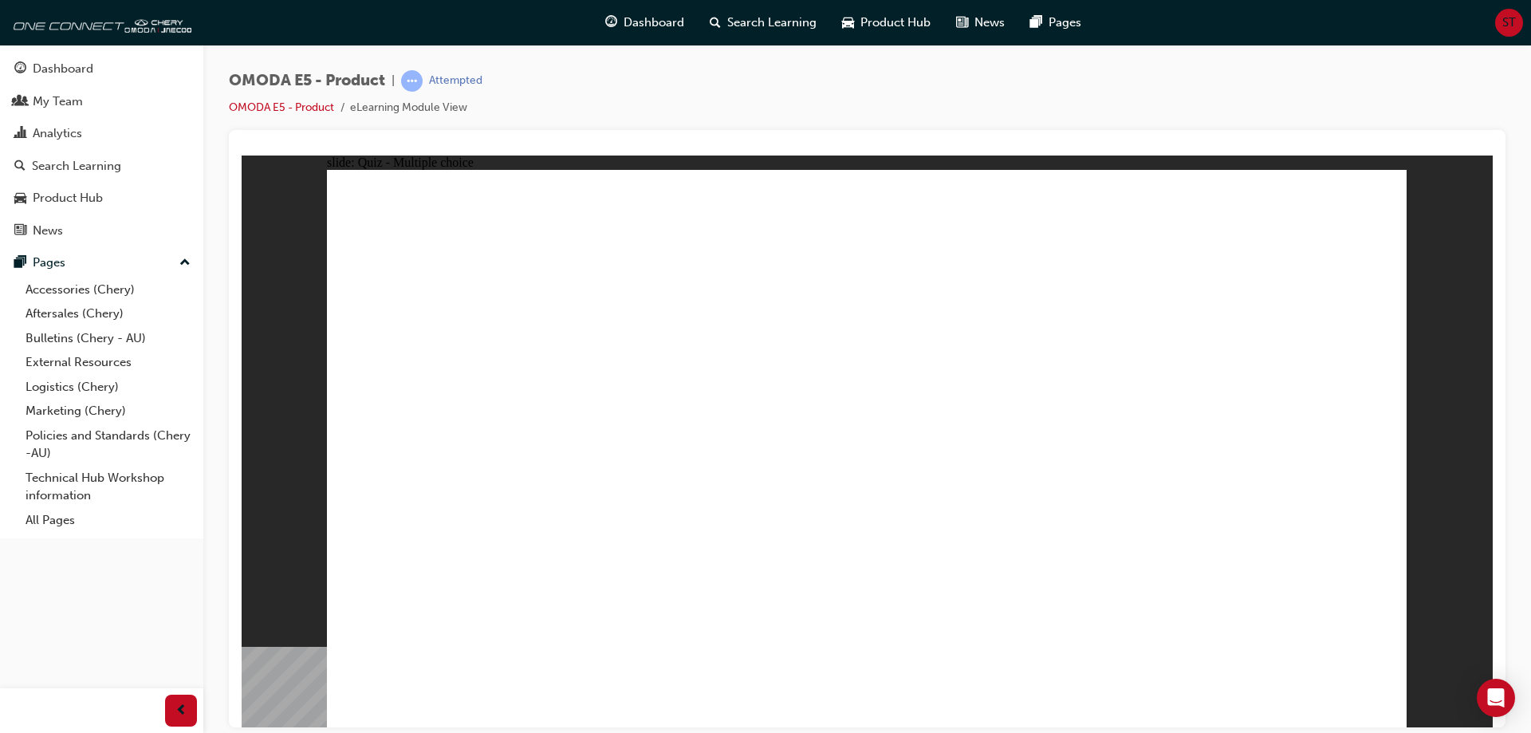
radio input "true"
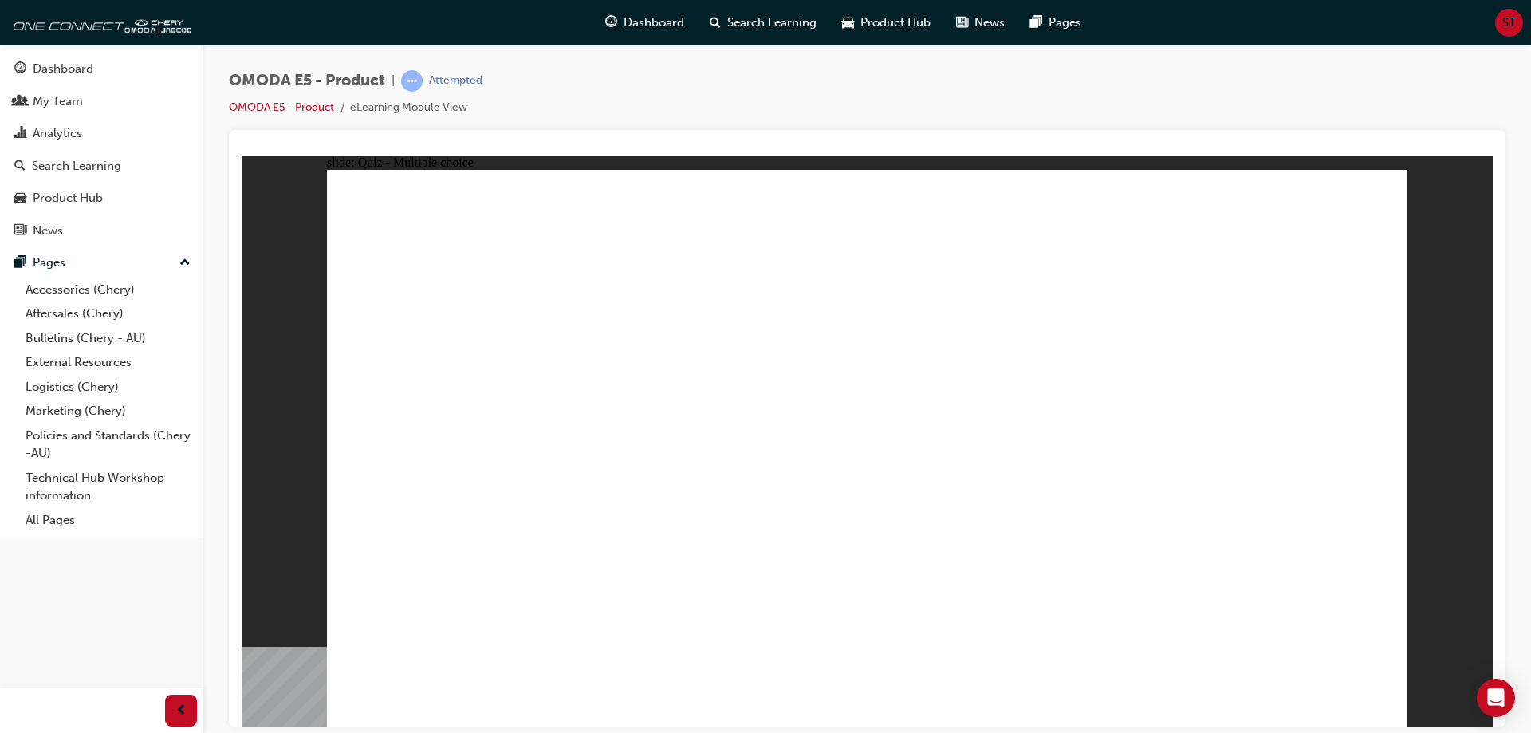
radio input "true"
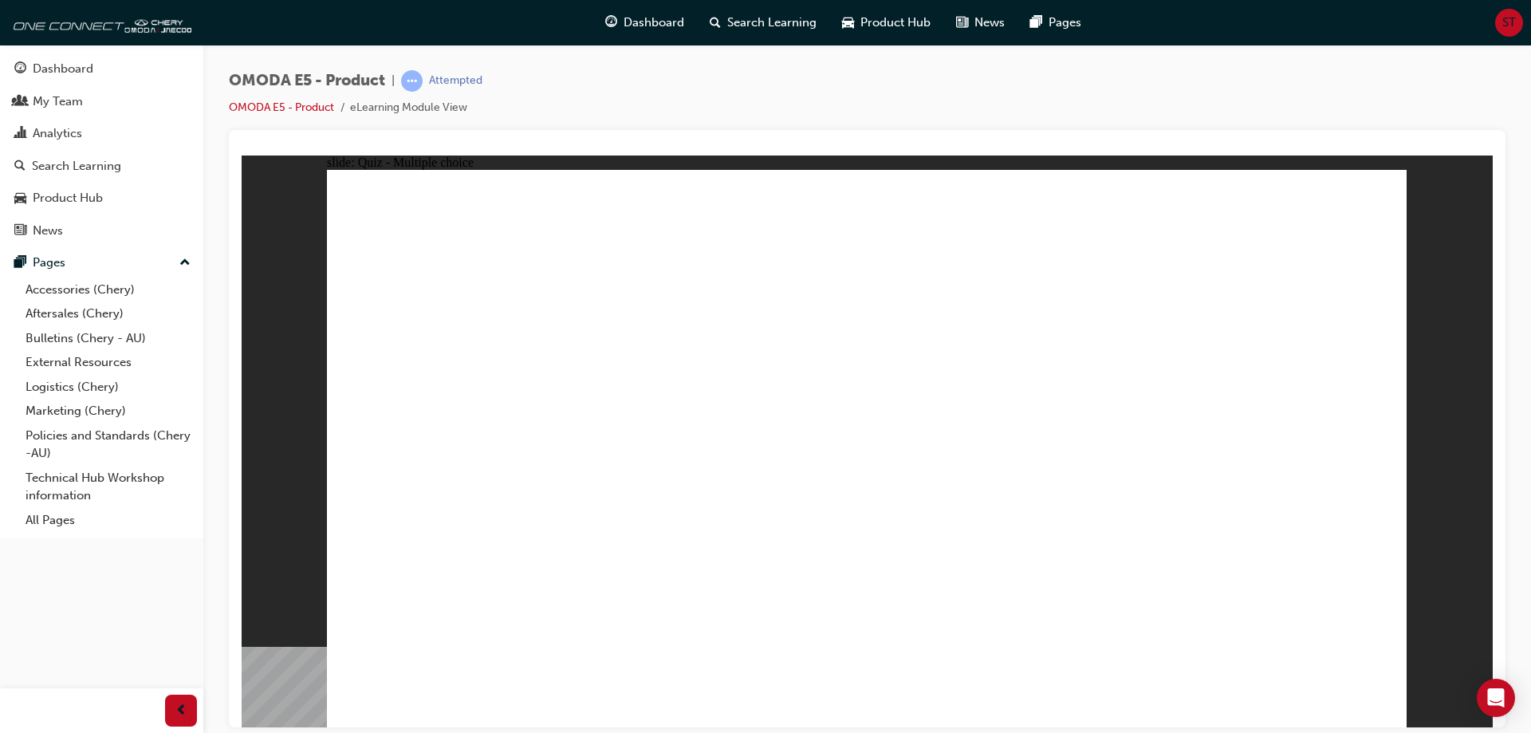
radio input "true"
